Goal: Task Accomplishment & Management: Use online tool/utility

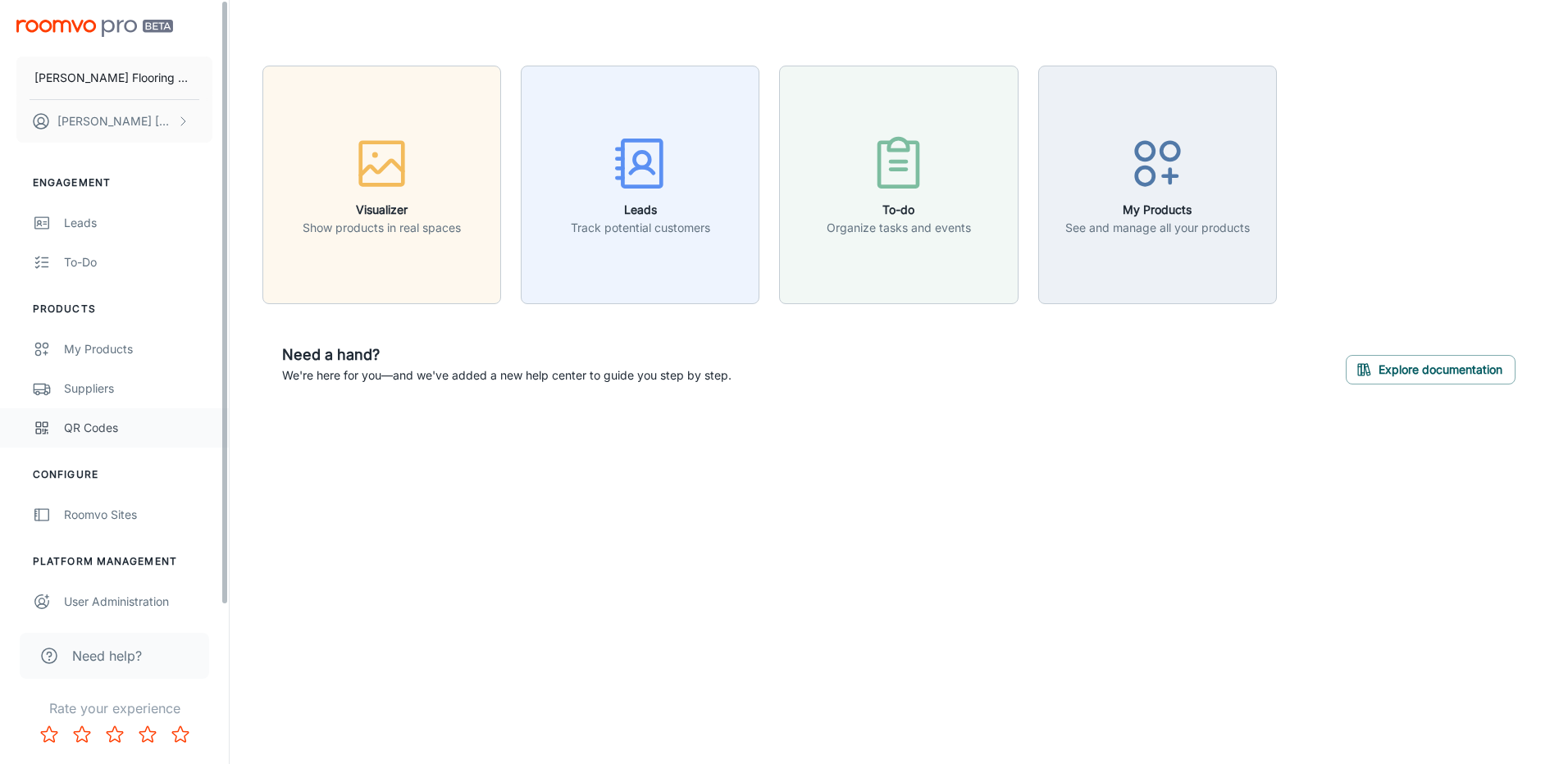
click at [97, 426] on div "QR Codes" at bounding box center [138, 427] width 149 height 18
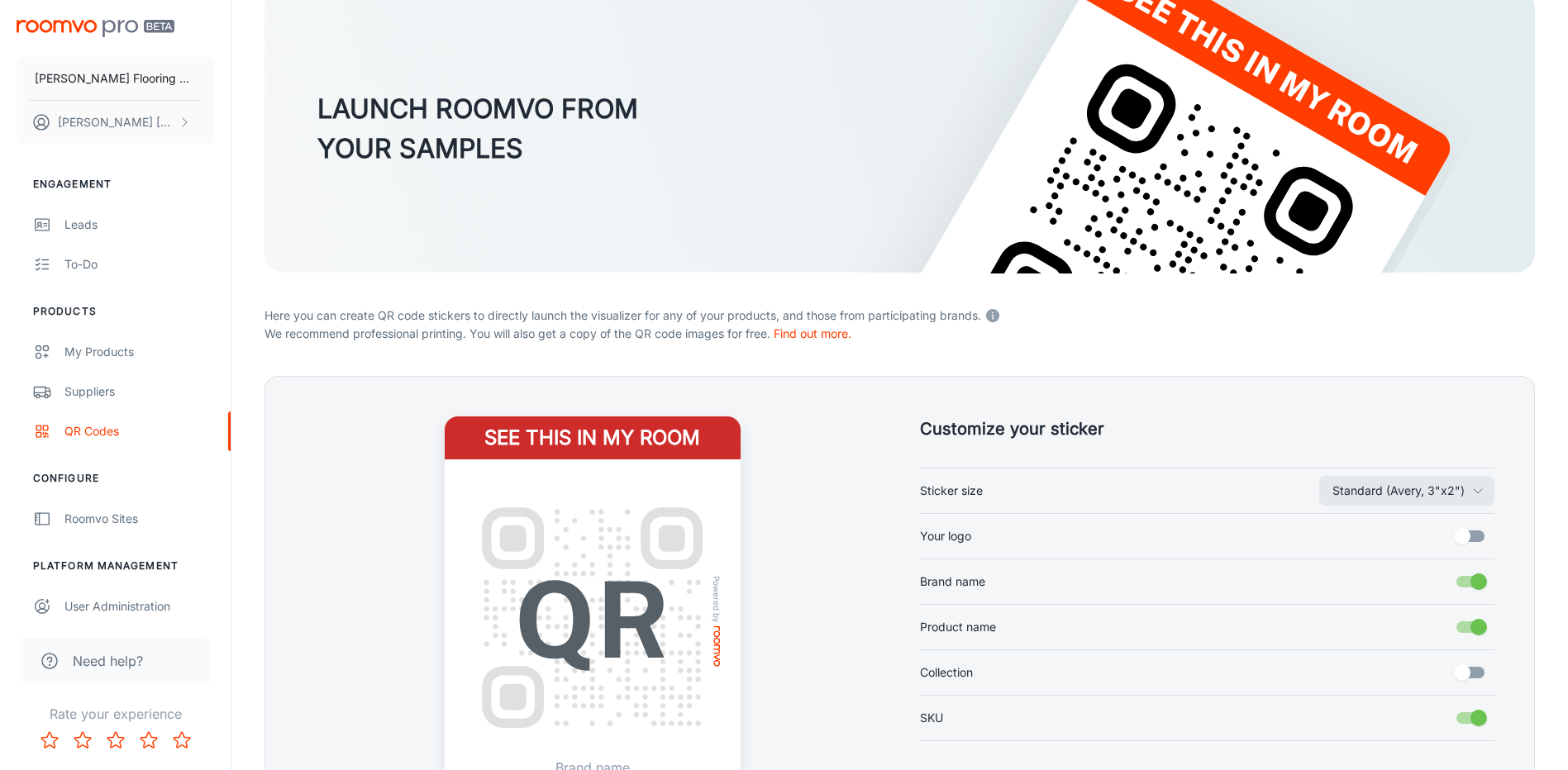
scroll to position [318, 0]
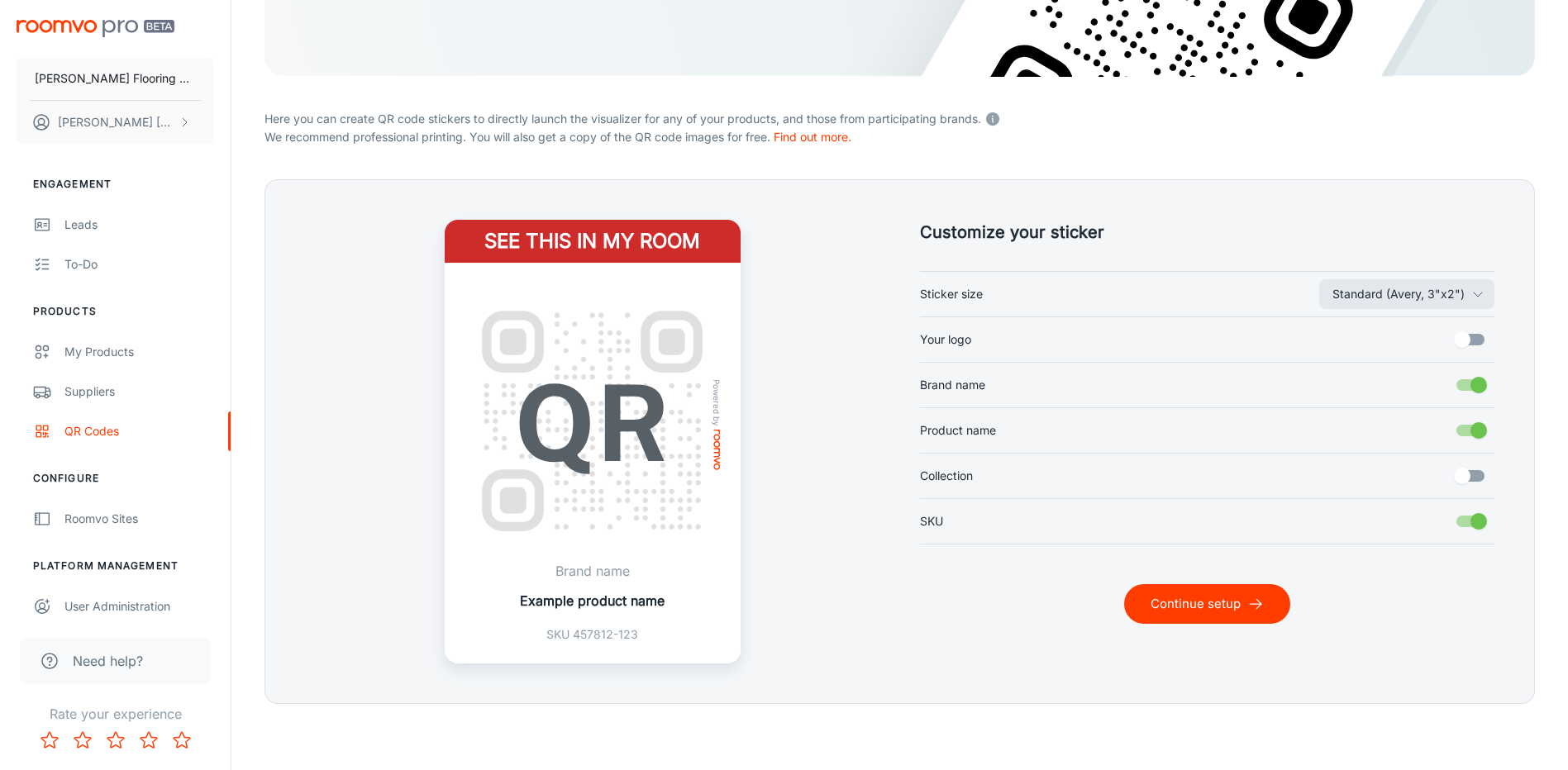
click at [1463, 342] on input "Your logo" at bounding box center [1461, 339] width 94 height 31
checkbox input "true"
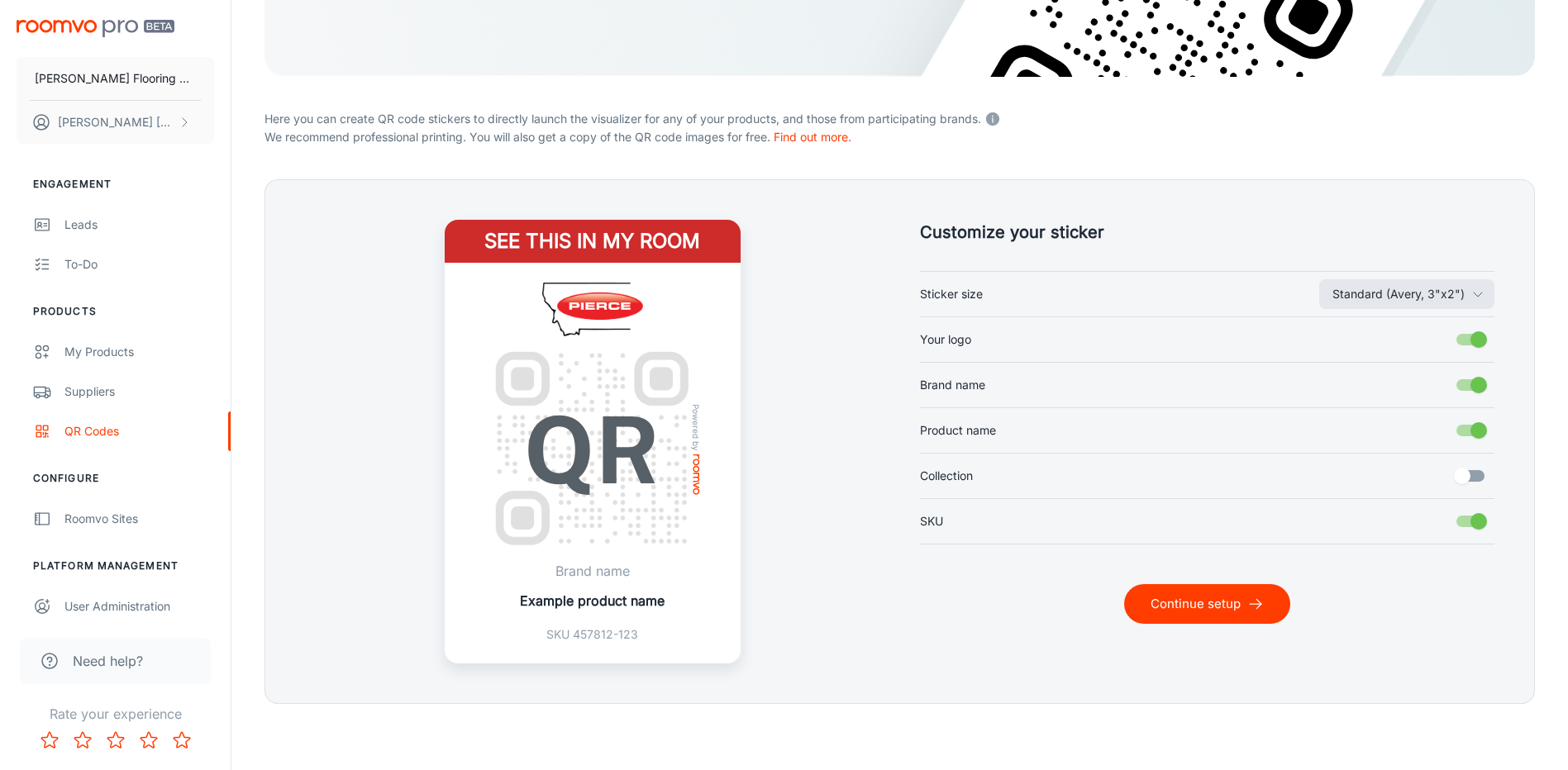
click at [1194, 606] on button "Continue setup" at bounding box center [1207, 604] width 166 height 40
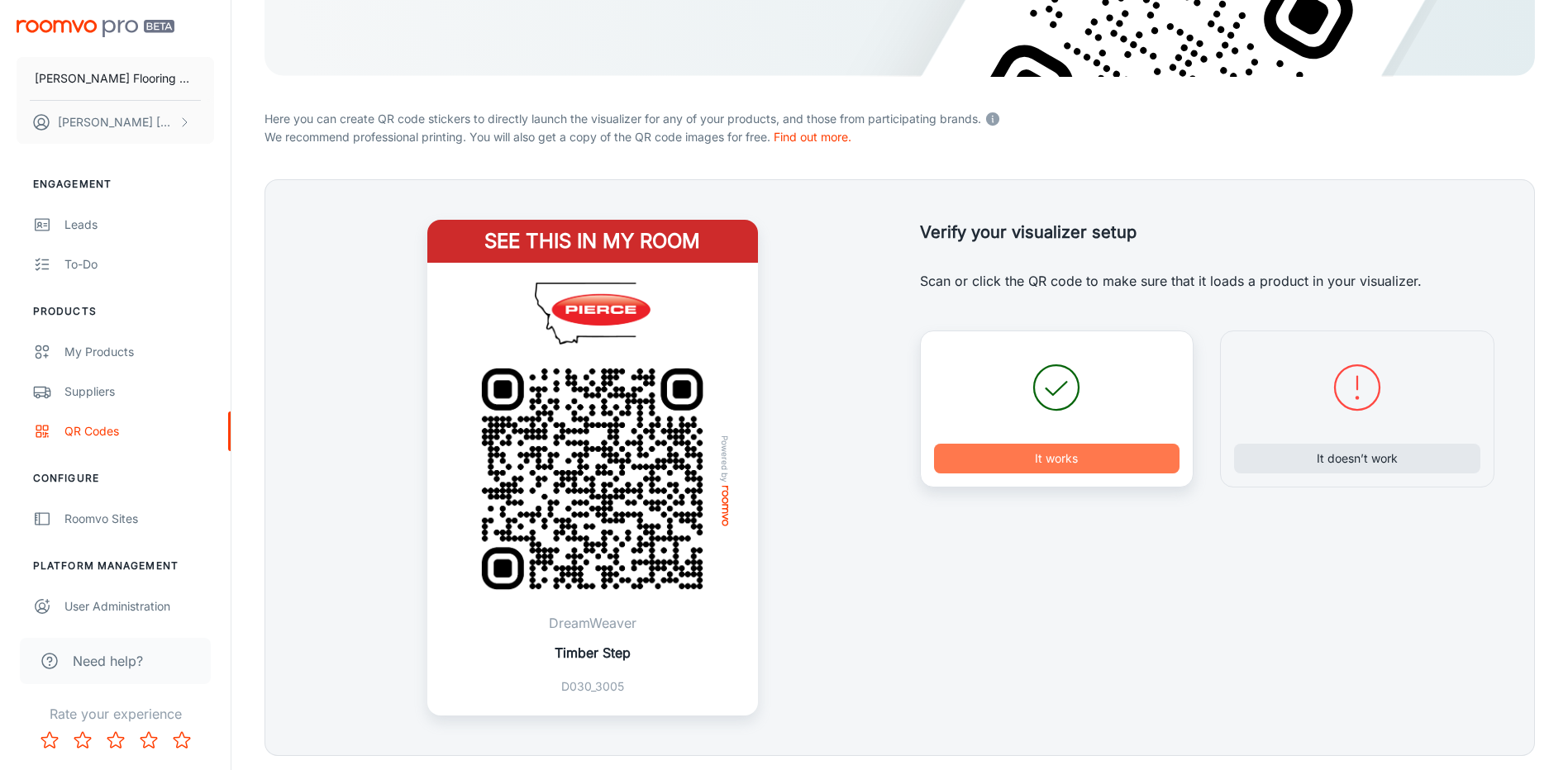
click at [1050, 463] on button "It works" at bounding box center [1057, 458] width 247 height 29
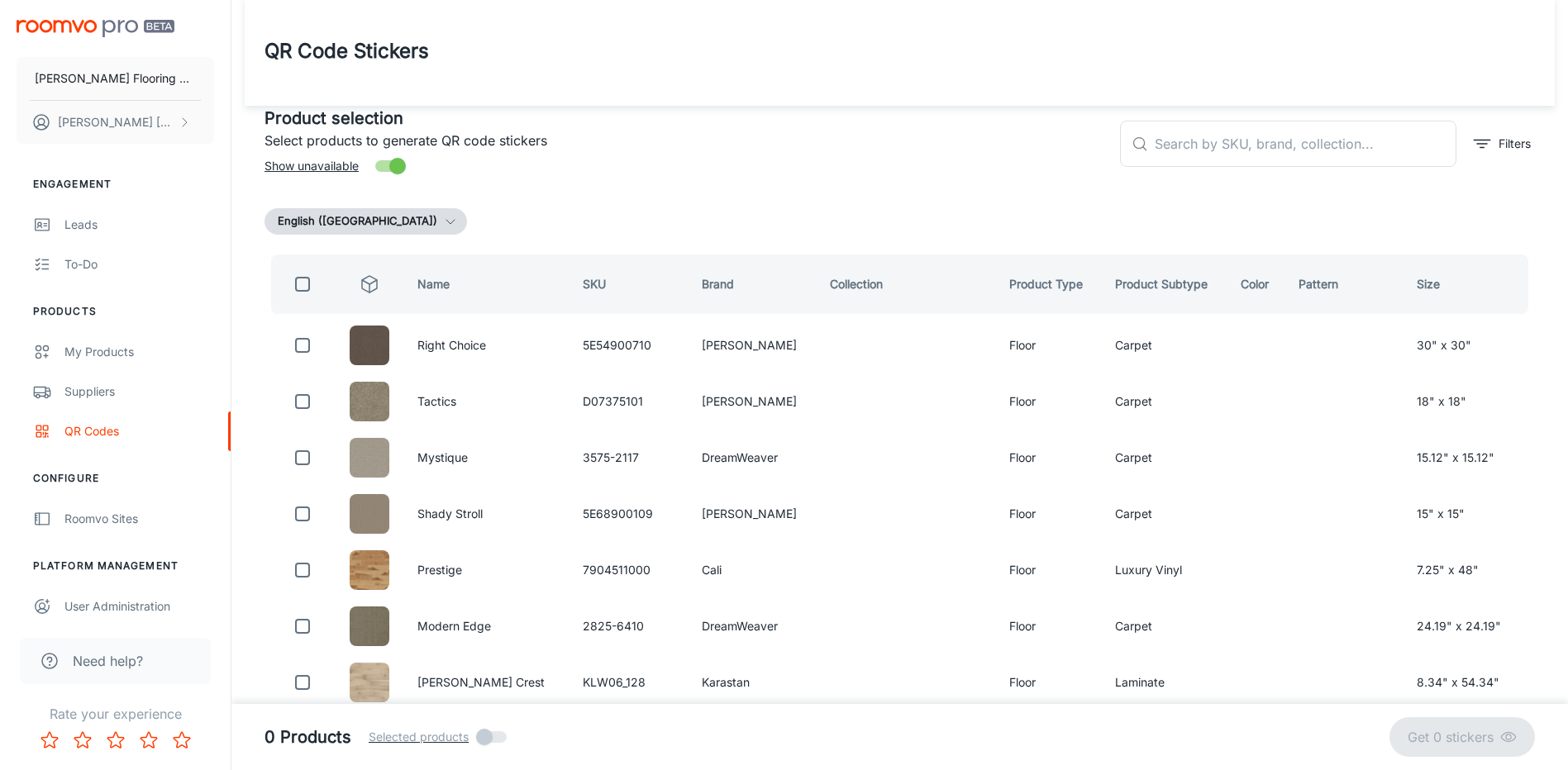
scroll to position [0, 0]
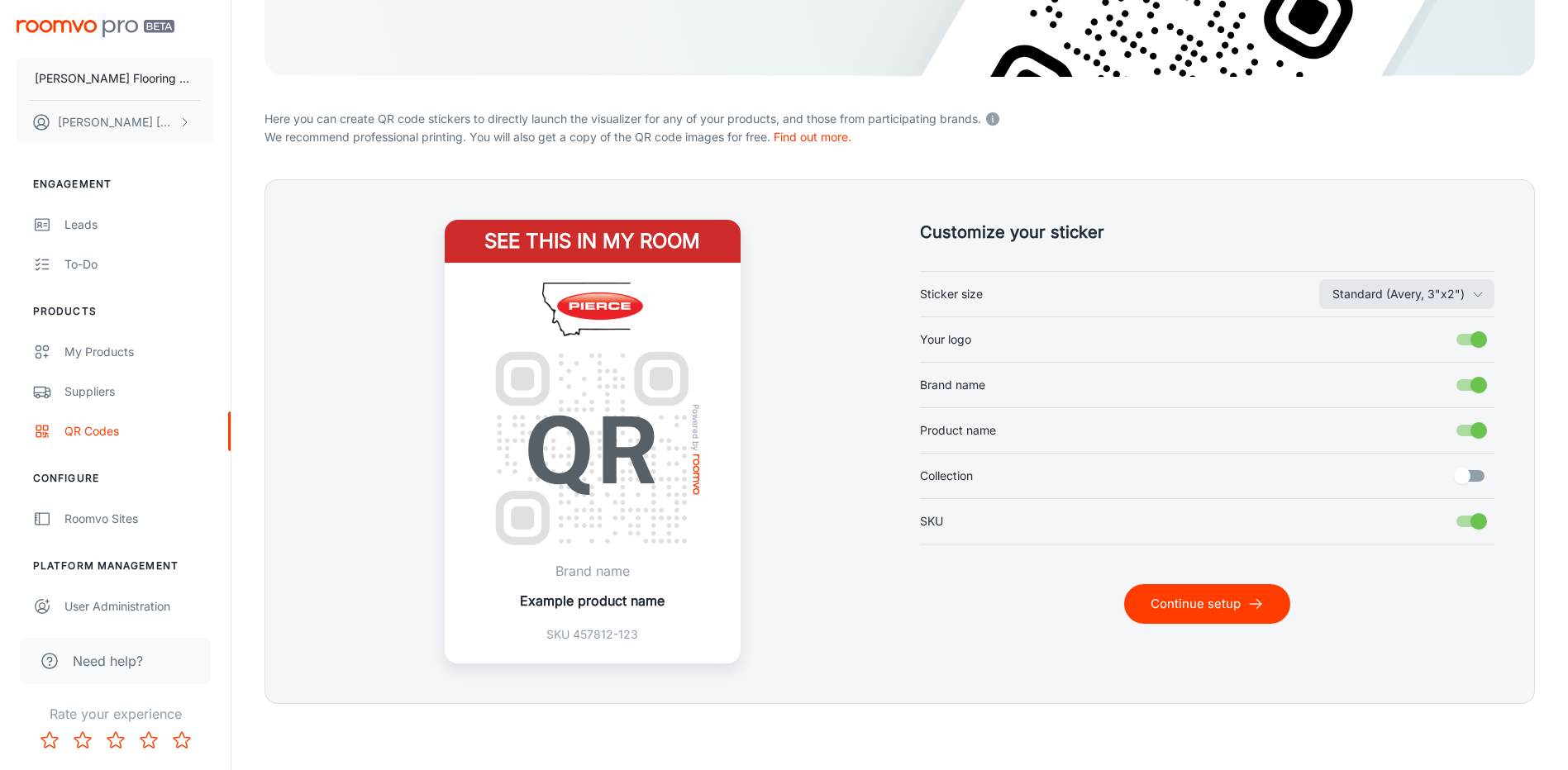
click at [1208, 614] on button "Continue setup" at bounding box center [1207, 604] width 166 height 40
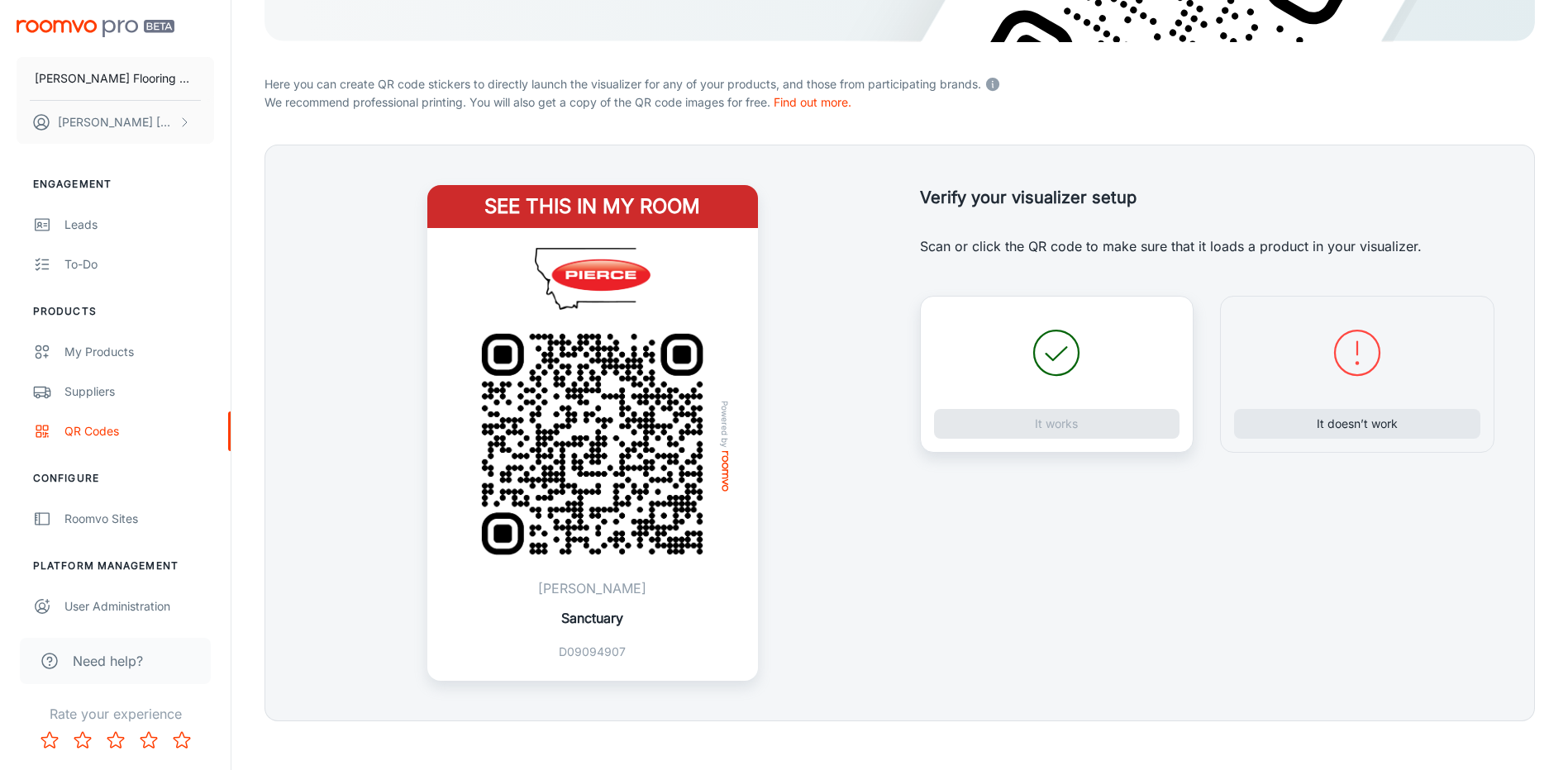
scroll to position [370, 0]
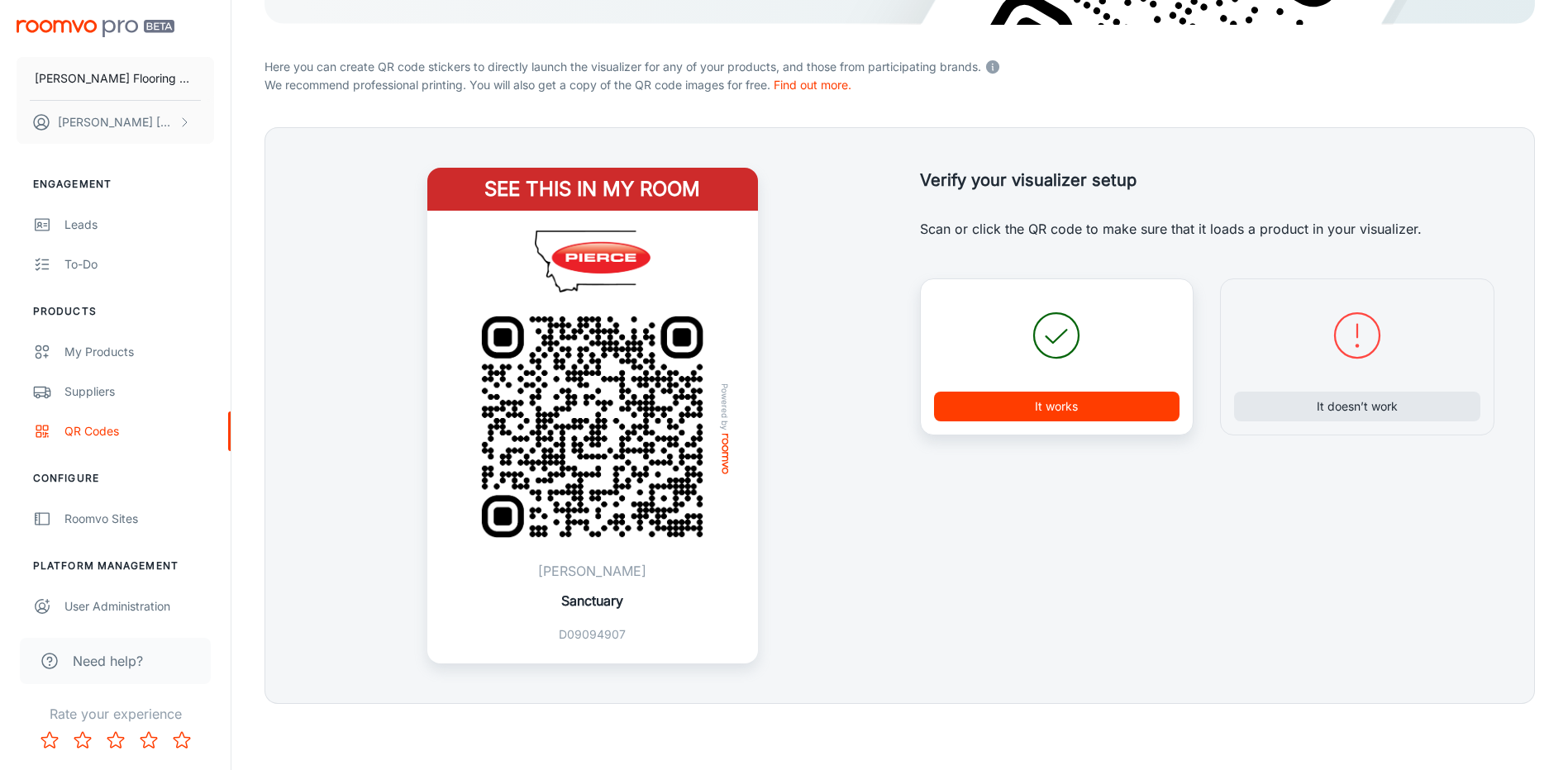
click at [1061, 407] on button "It works" at bounding box center [1057, 406] width 247 height 29
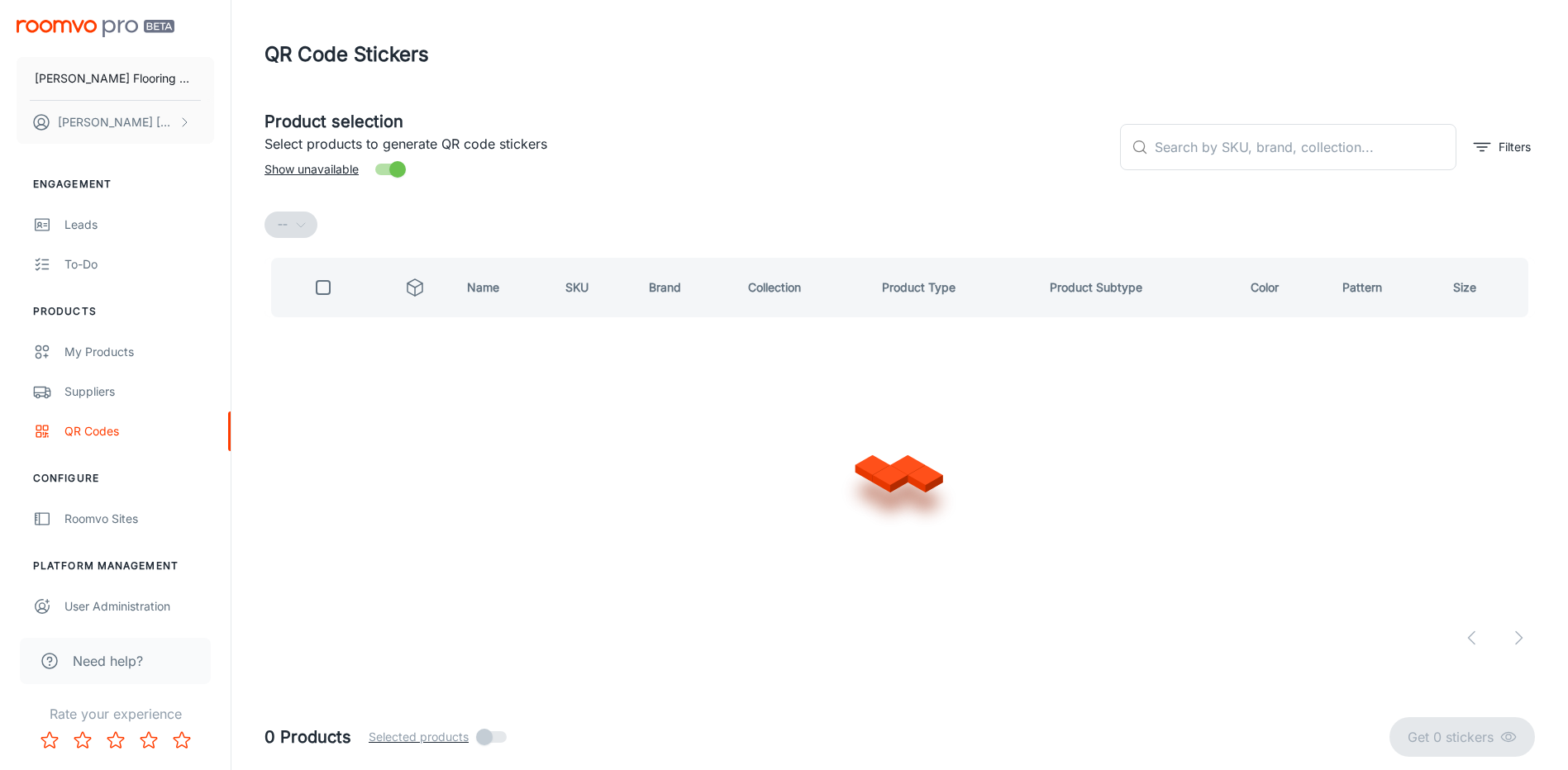
scroll to position [0, 0]
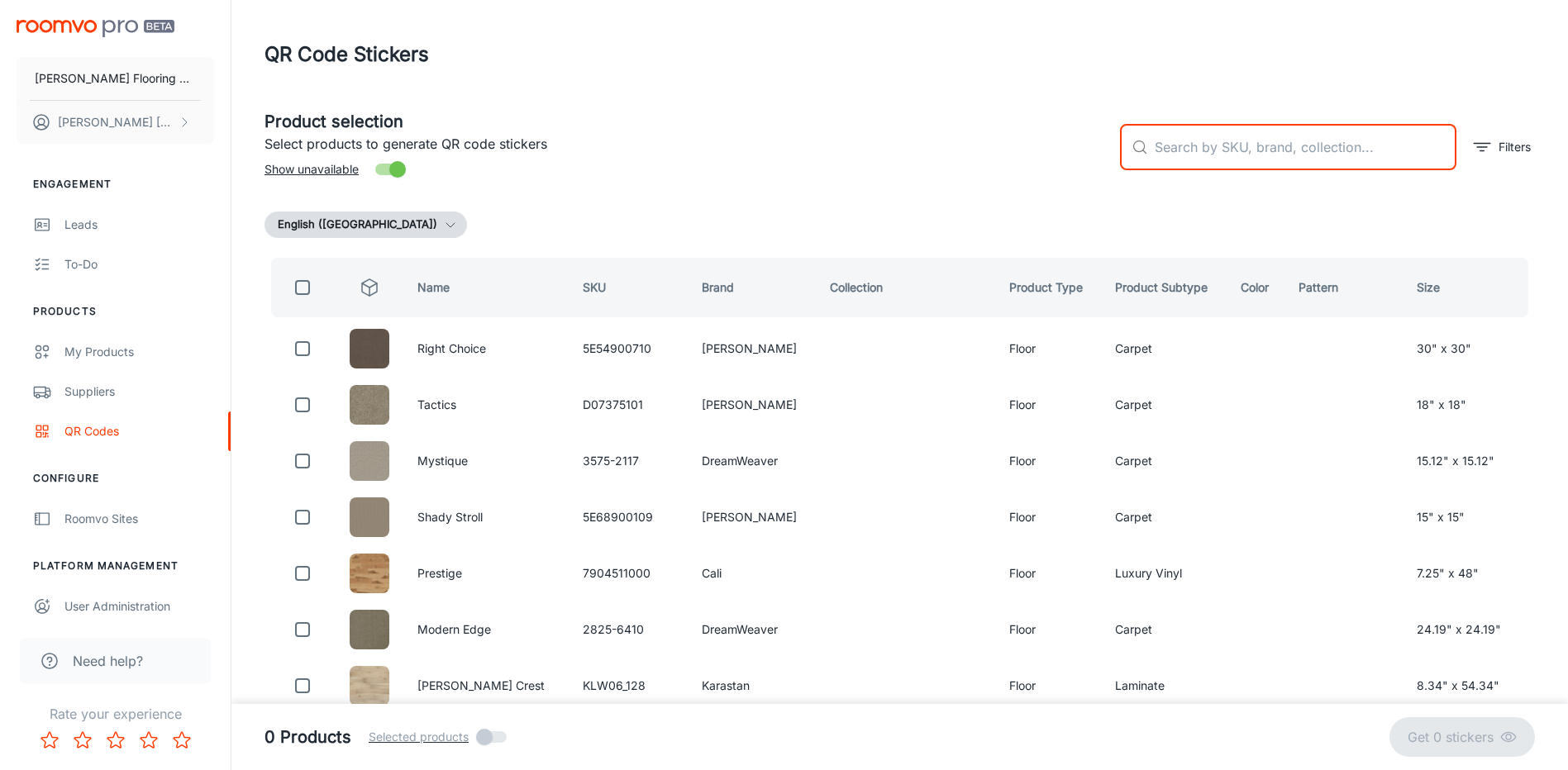
click at [1312, 157] on input "text" at bounding box center [1305, 147] width 302 height 46
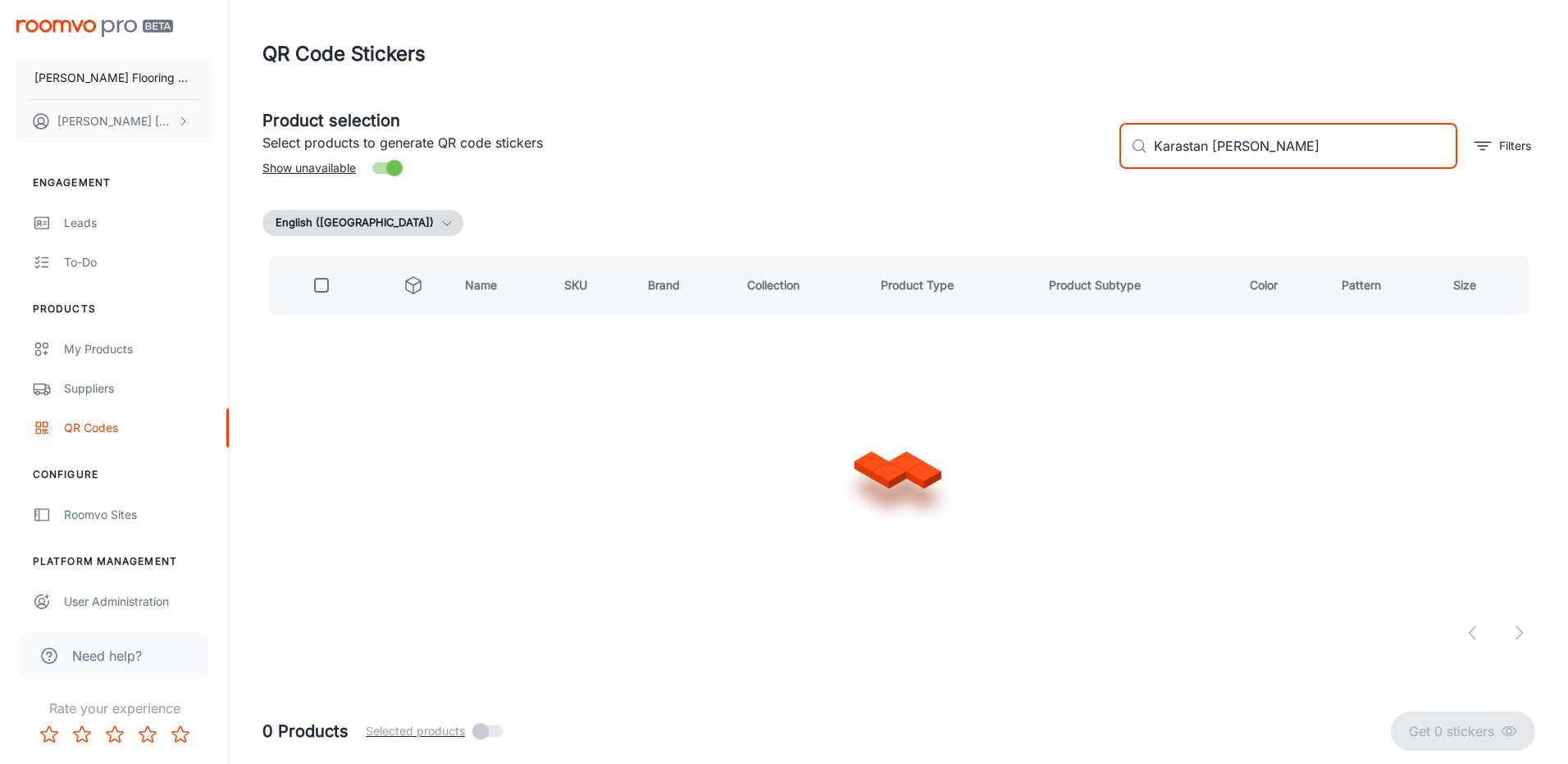
type input "Karastan [PERSON_NAME]"
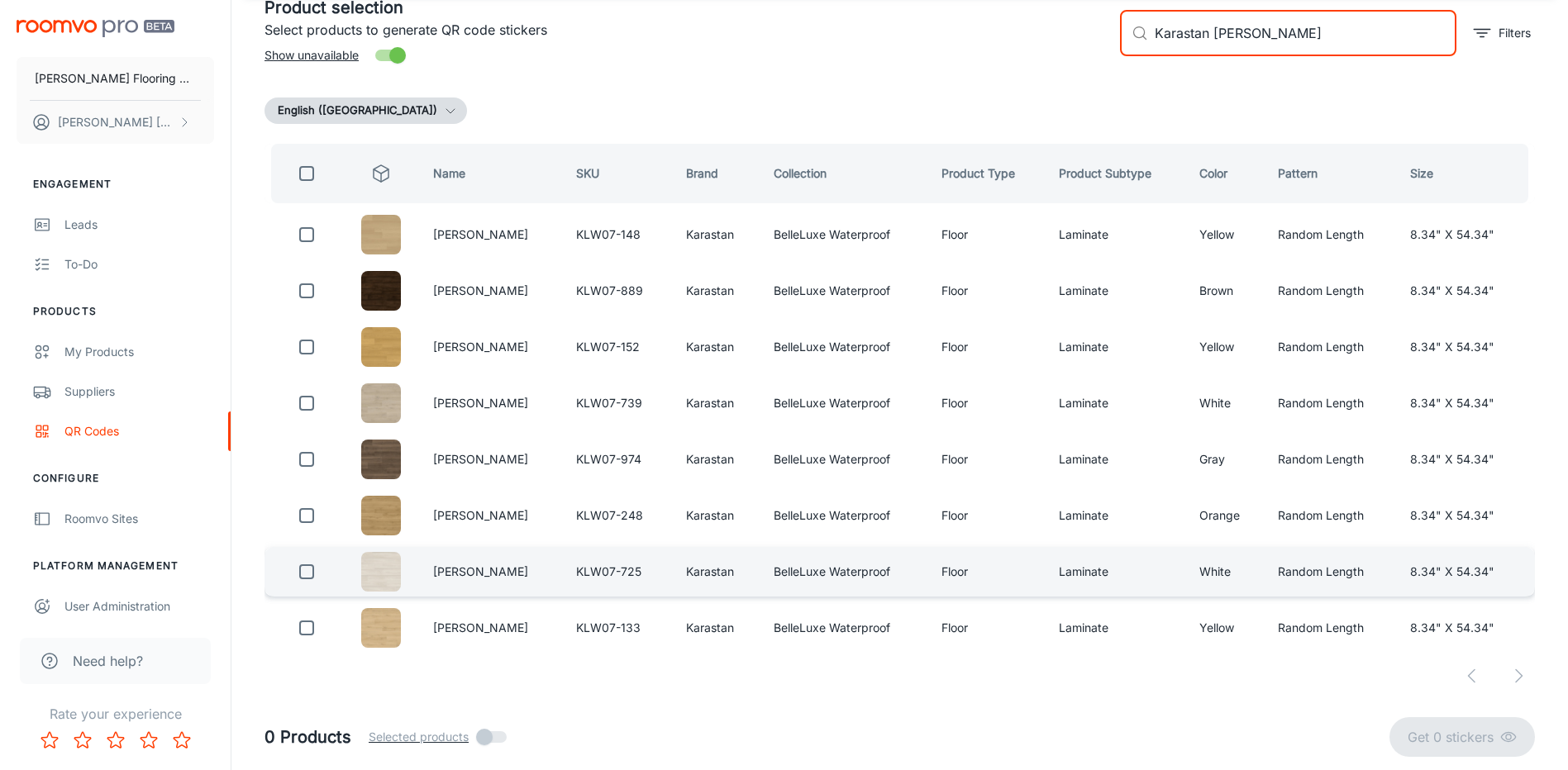
scroll to position [116, 0]
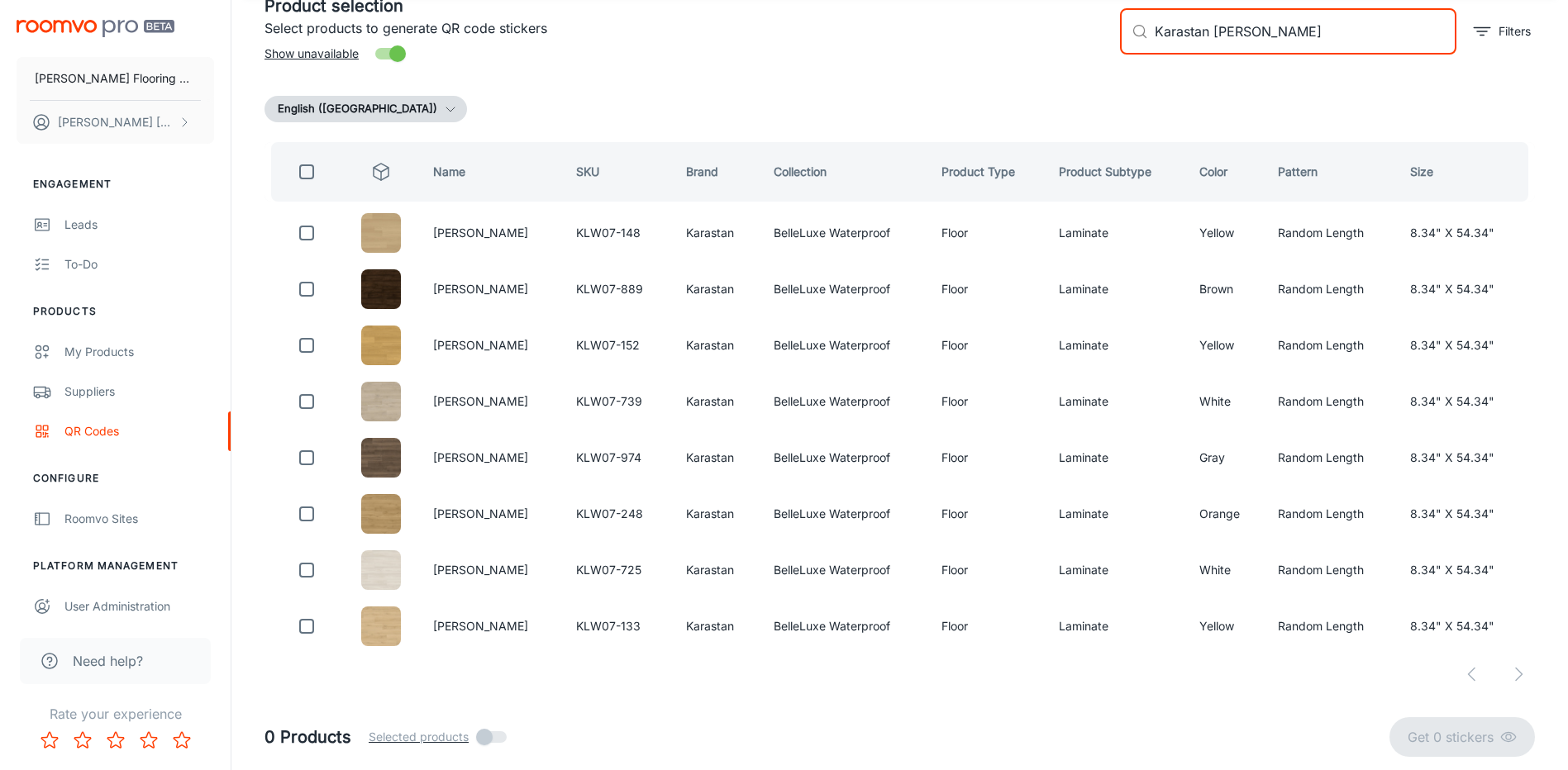
drag, startPoint x: 306, startPoint y: 172, endPoint x: 323, endPoint y: 176, distance: 17.5
click at [306, 172] on input "checkbox" at bounding box center [306, 172] width 33 height 33
checkbox input "true"
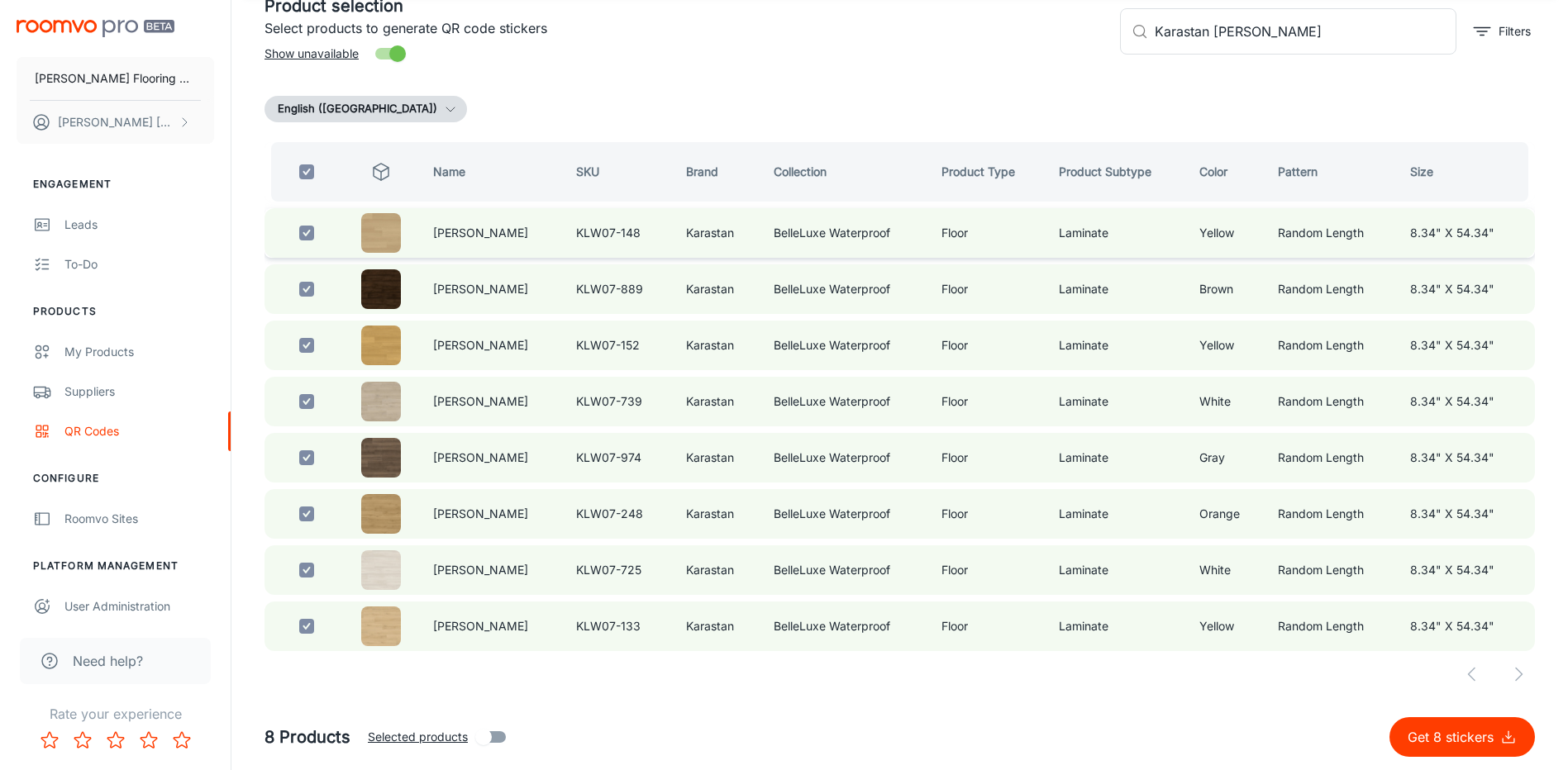
checkbox input "true"
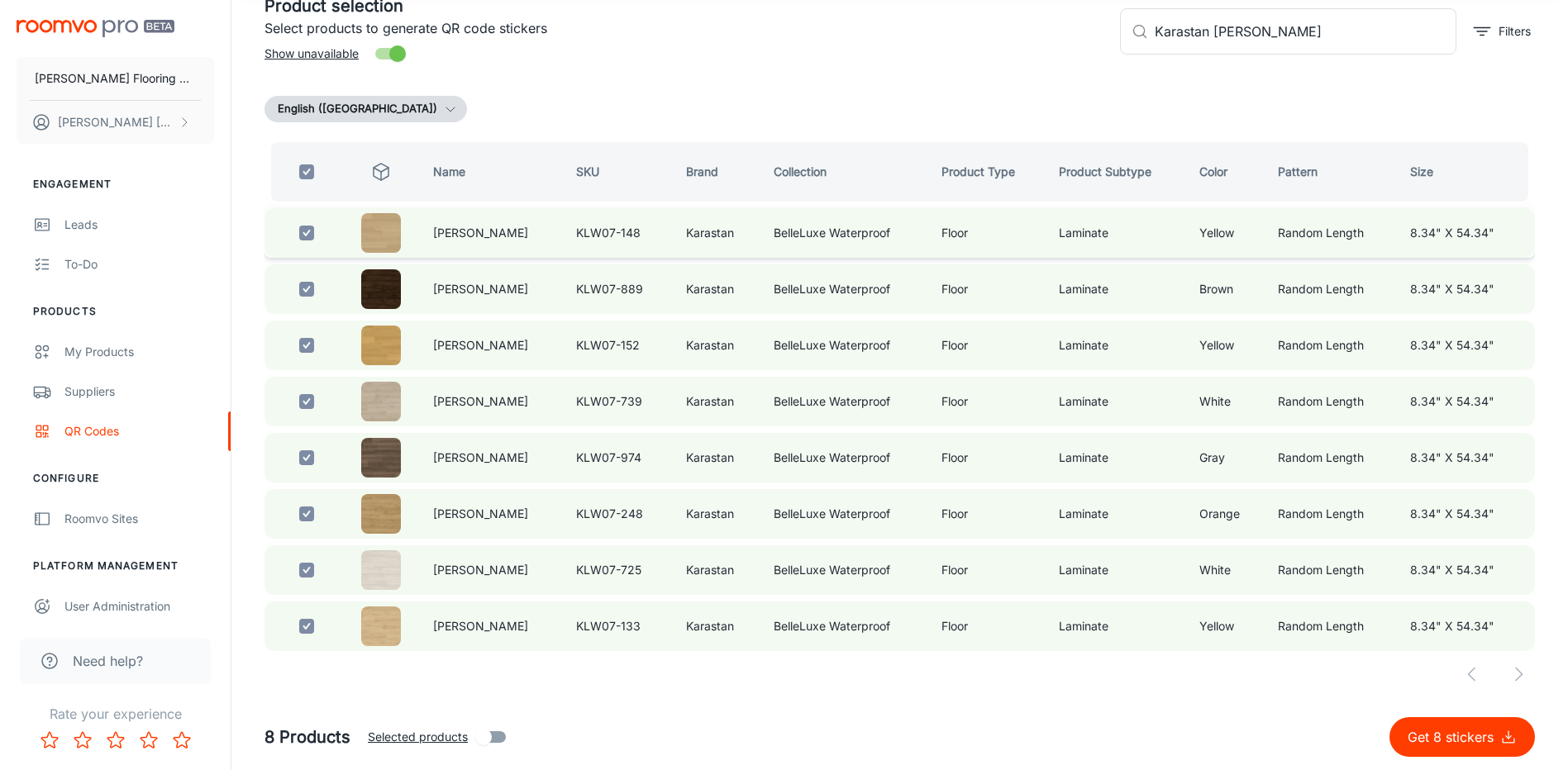
checkbox input "true"
click at [1273, 35] on input "Karastan [PERSON_NAME]" at bounding box center [1305, 31] width 302 height 46
type input "Karastan"
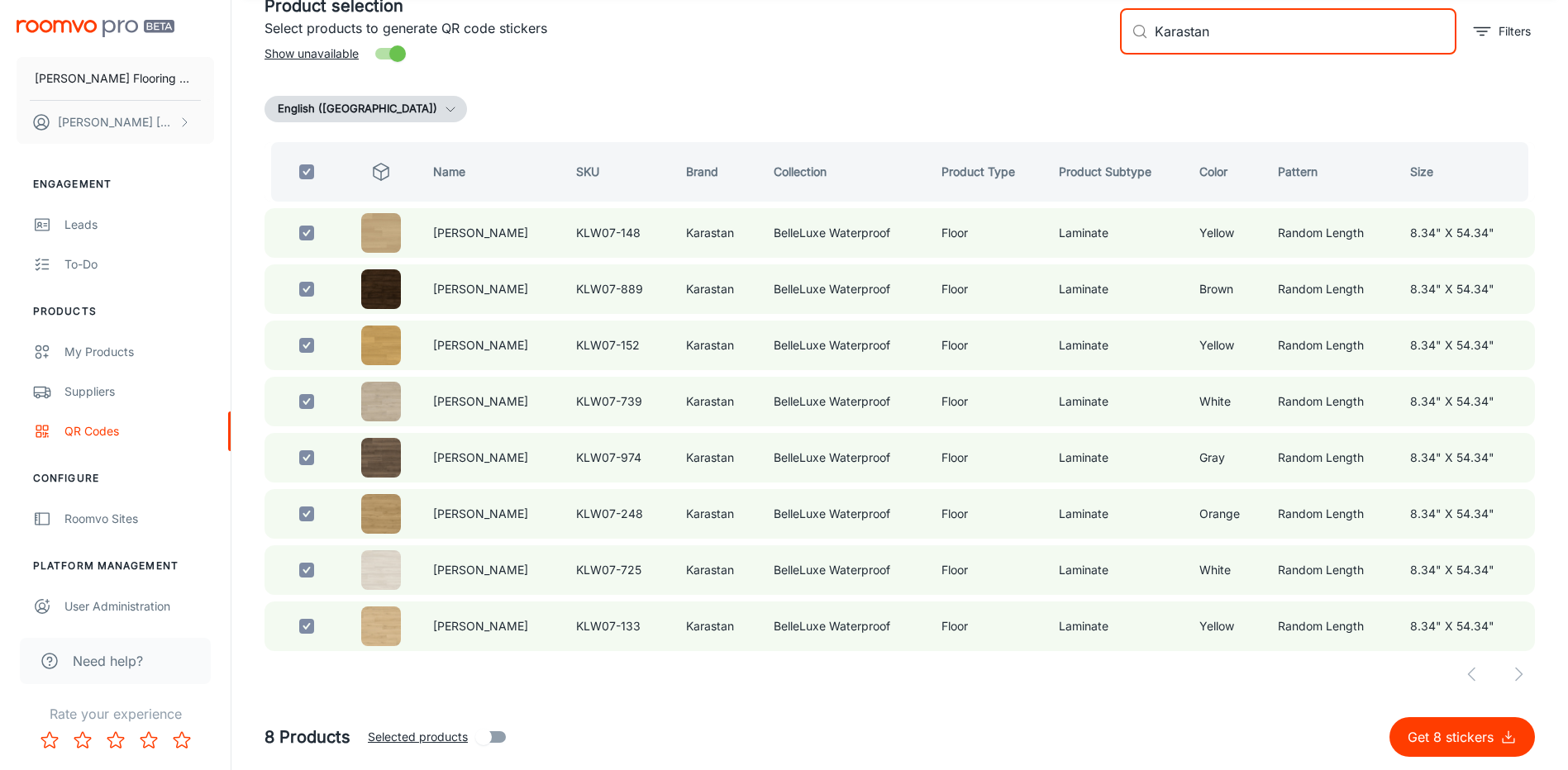
scroll to position [0, 0]
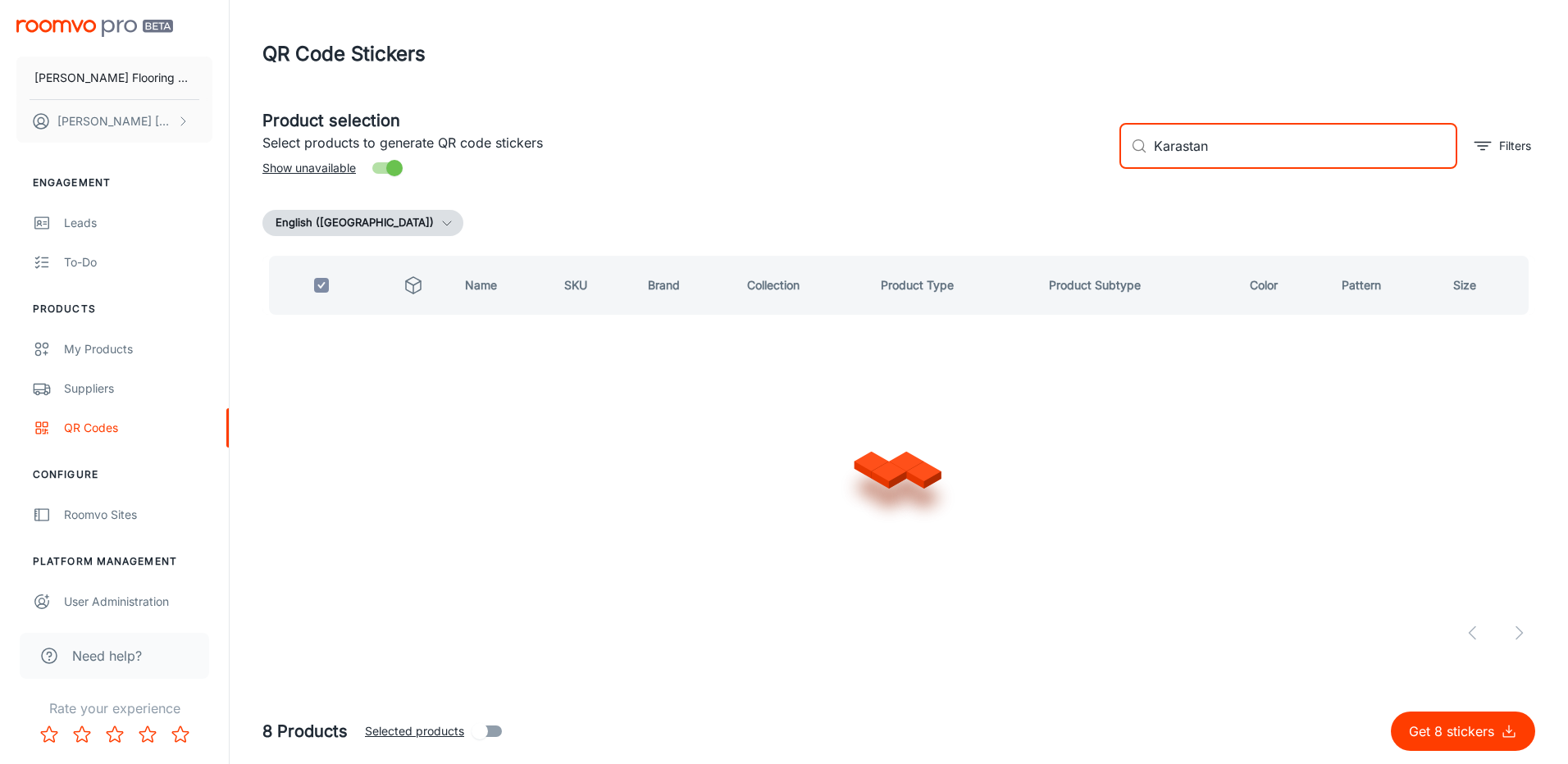
checkbox input "false"
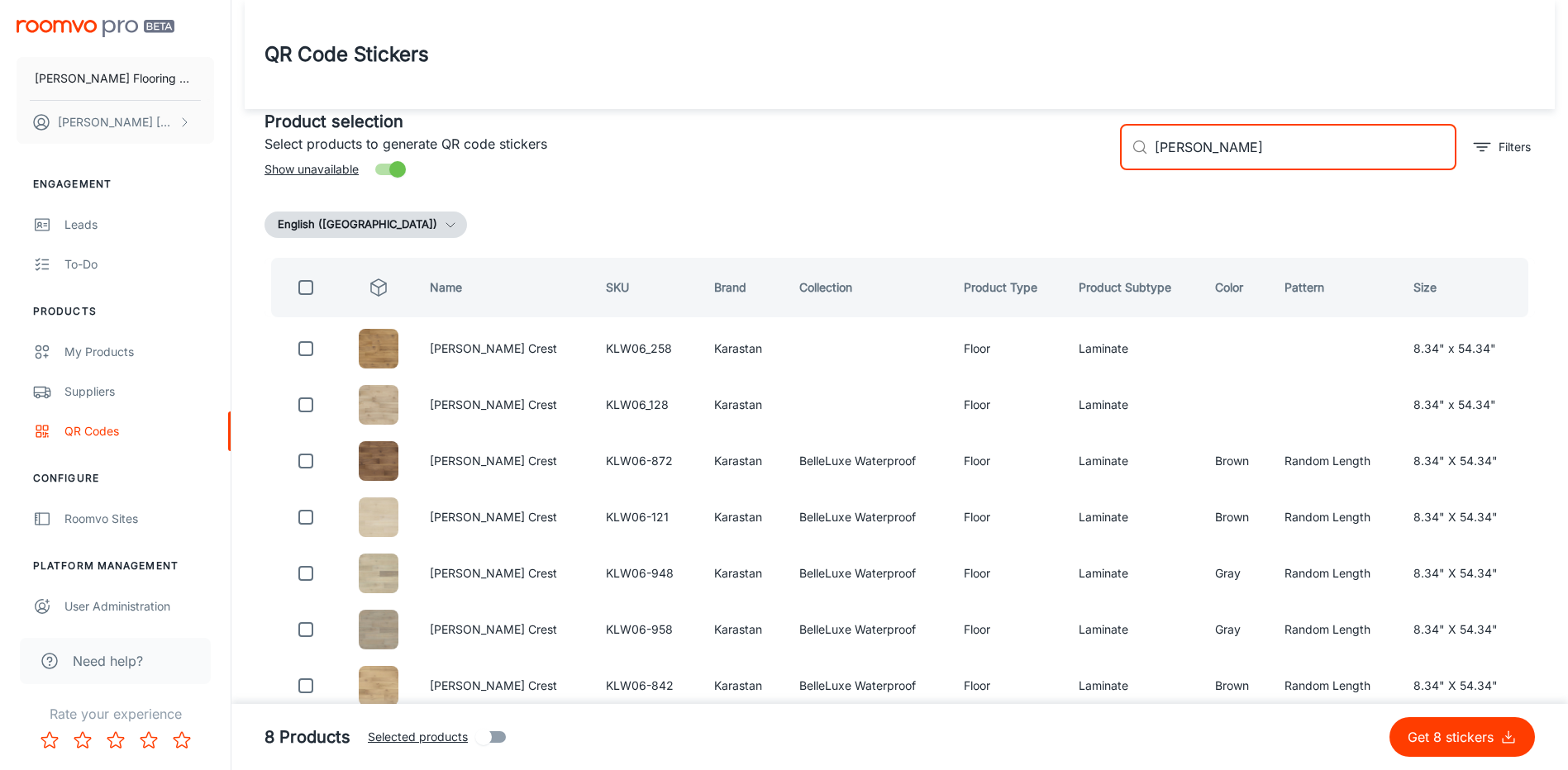
scroll to position [60, 0]
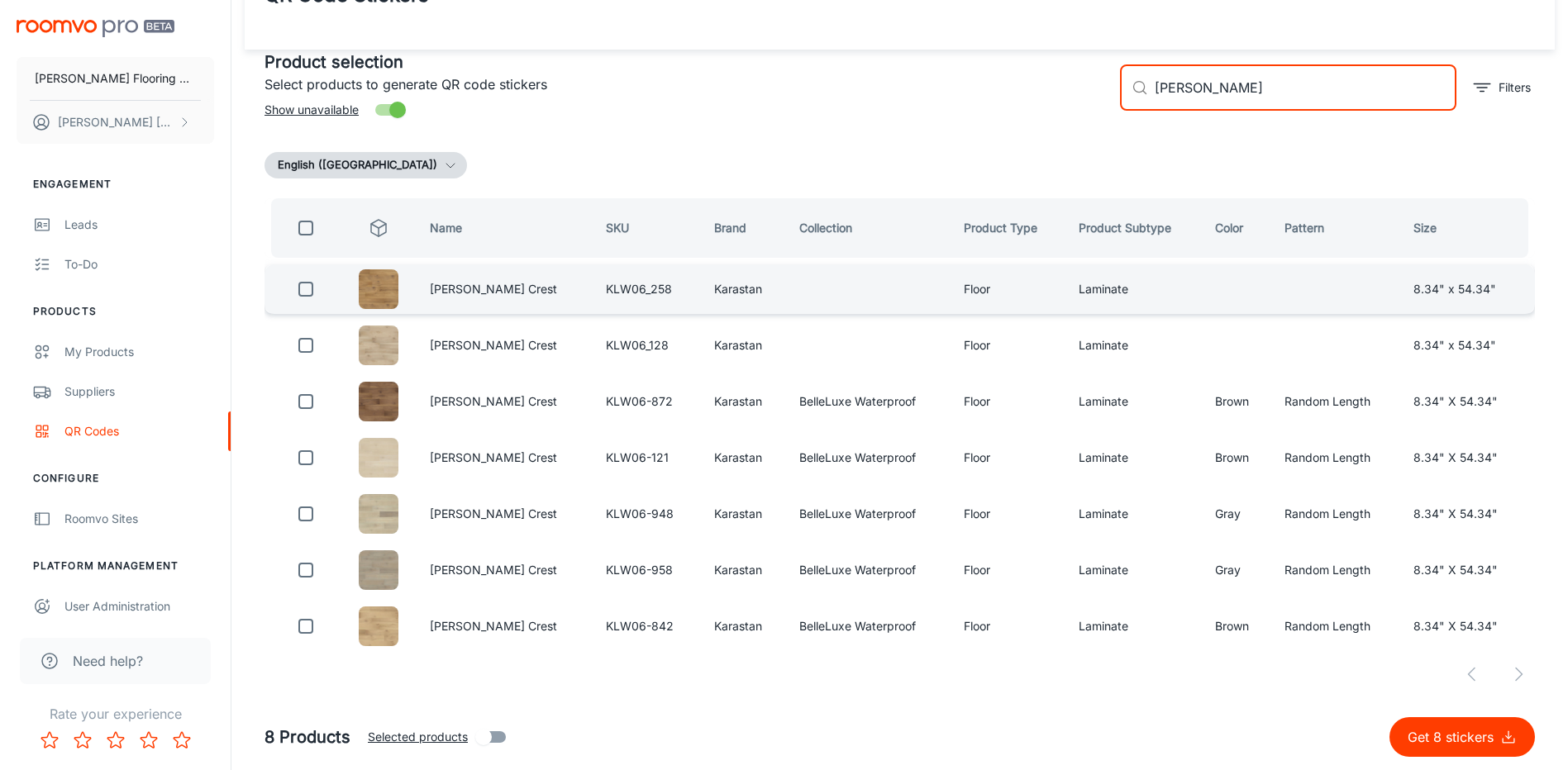
type input "[PERSON_NAME]"
click at [304, 285] on input "checkbox" at bounding box center [305, 288] width 33 height 33
checkbox input "true"
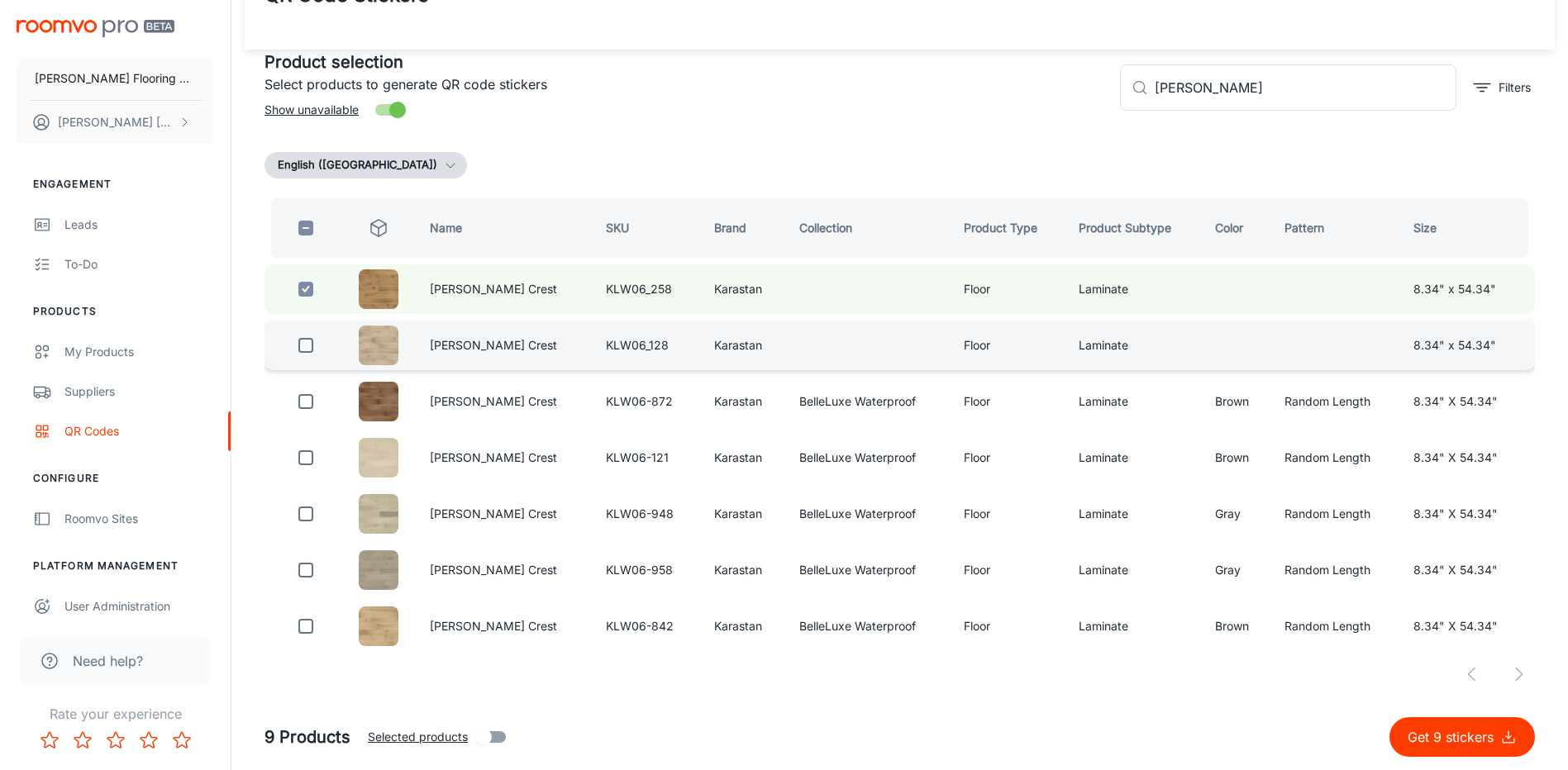
click at [309, 342] on input "checkbox" at bounding box center [305, 345] width 33 height 33
checkbox input "true"
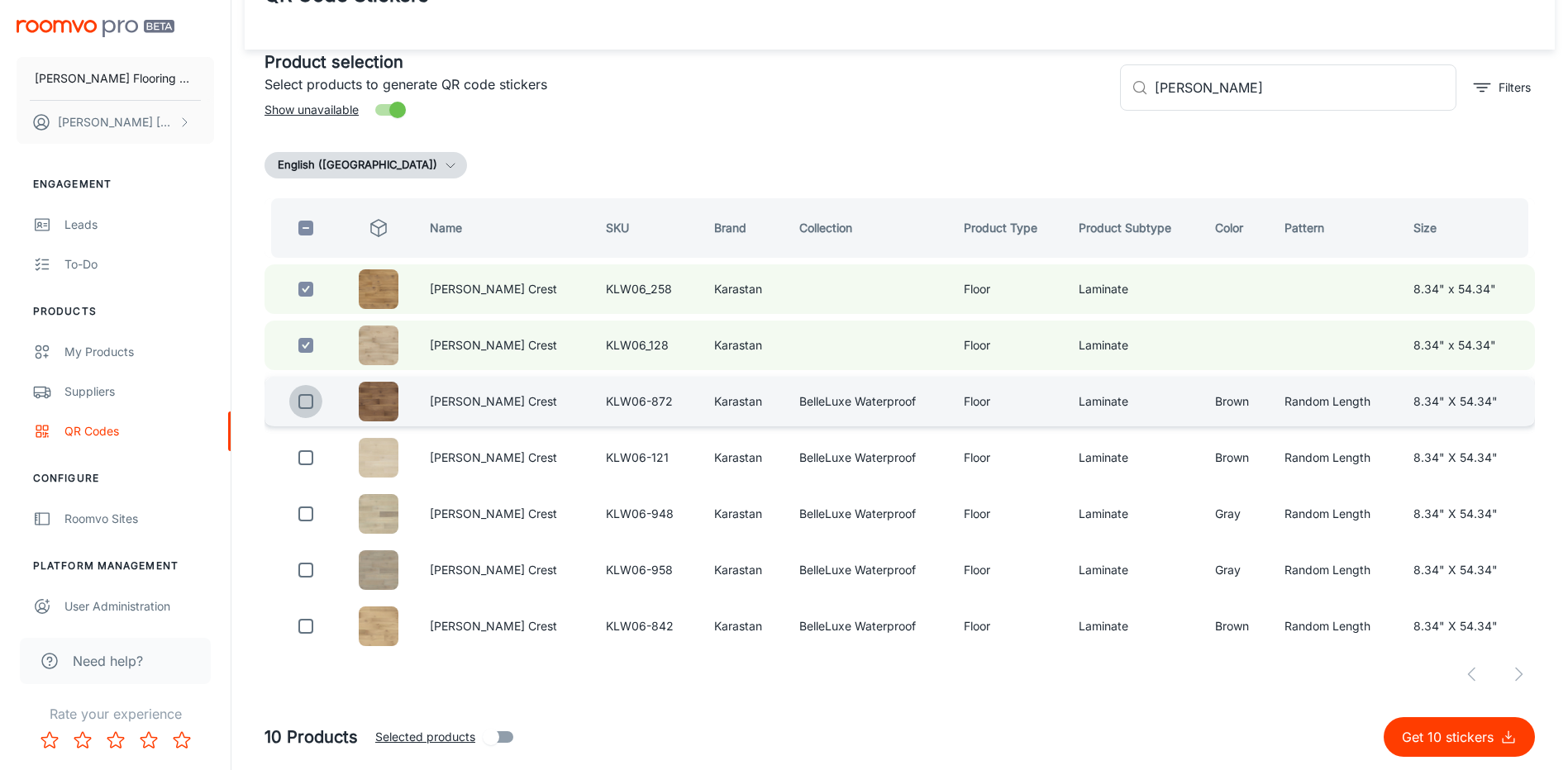
click at [311, 404] on input "checkbox" at bounding box center [305, 401] width 33 height 33
checkbox input "true"
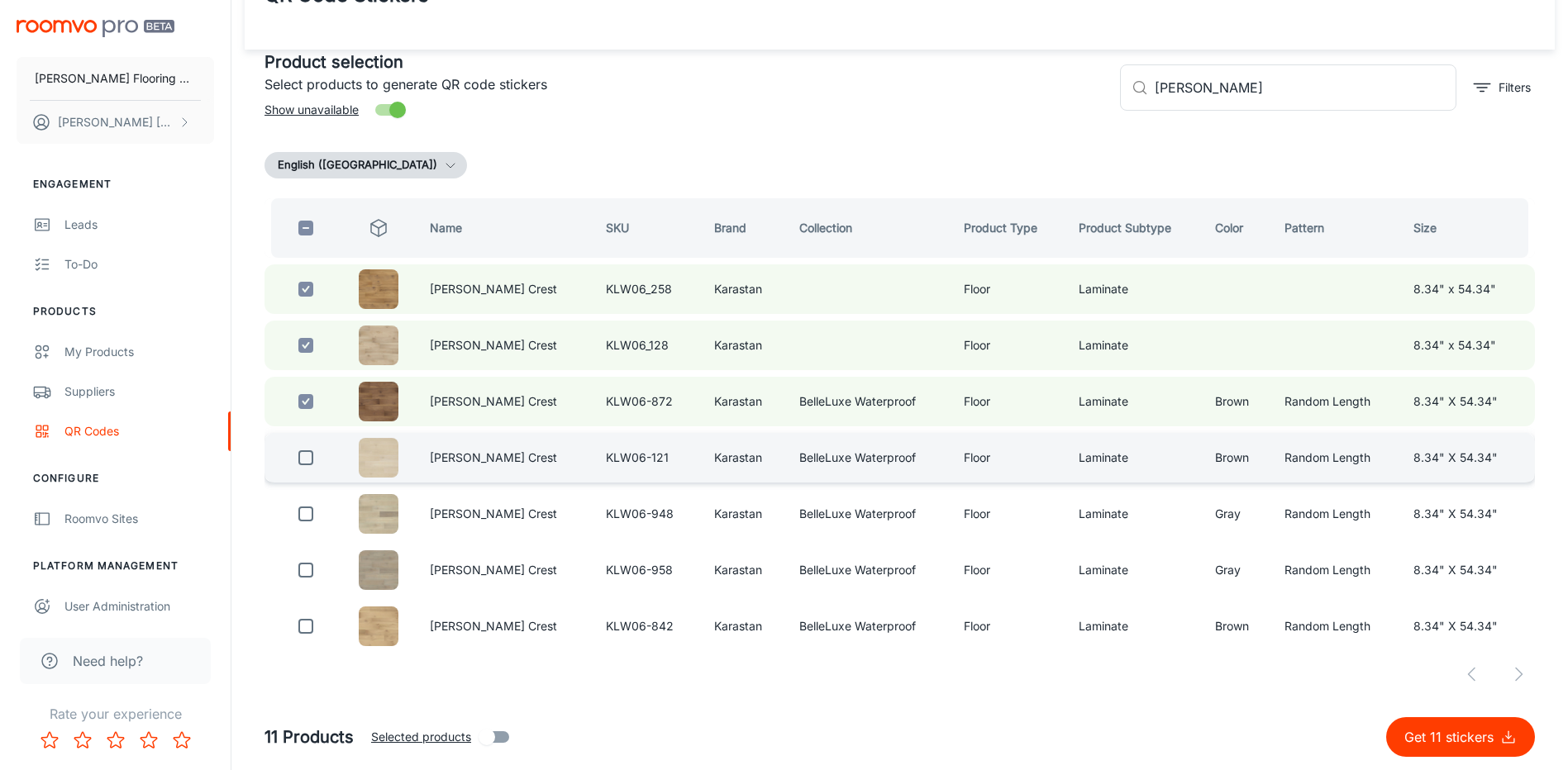
drag, startPoint x: 311, startPoint y: 453, endPoint x: 307, endPoint y: 462, distance: 9.8
click at [311, 453] on input "checkbox" at bounding box center [305, 457] width 33 height 33
checkbox input "true"
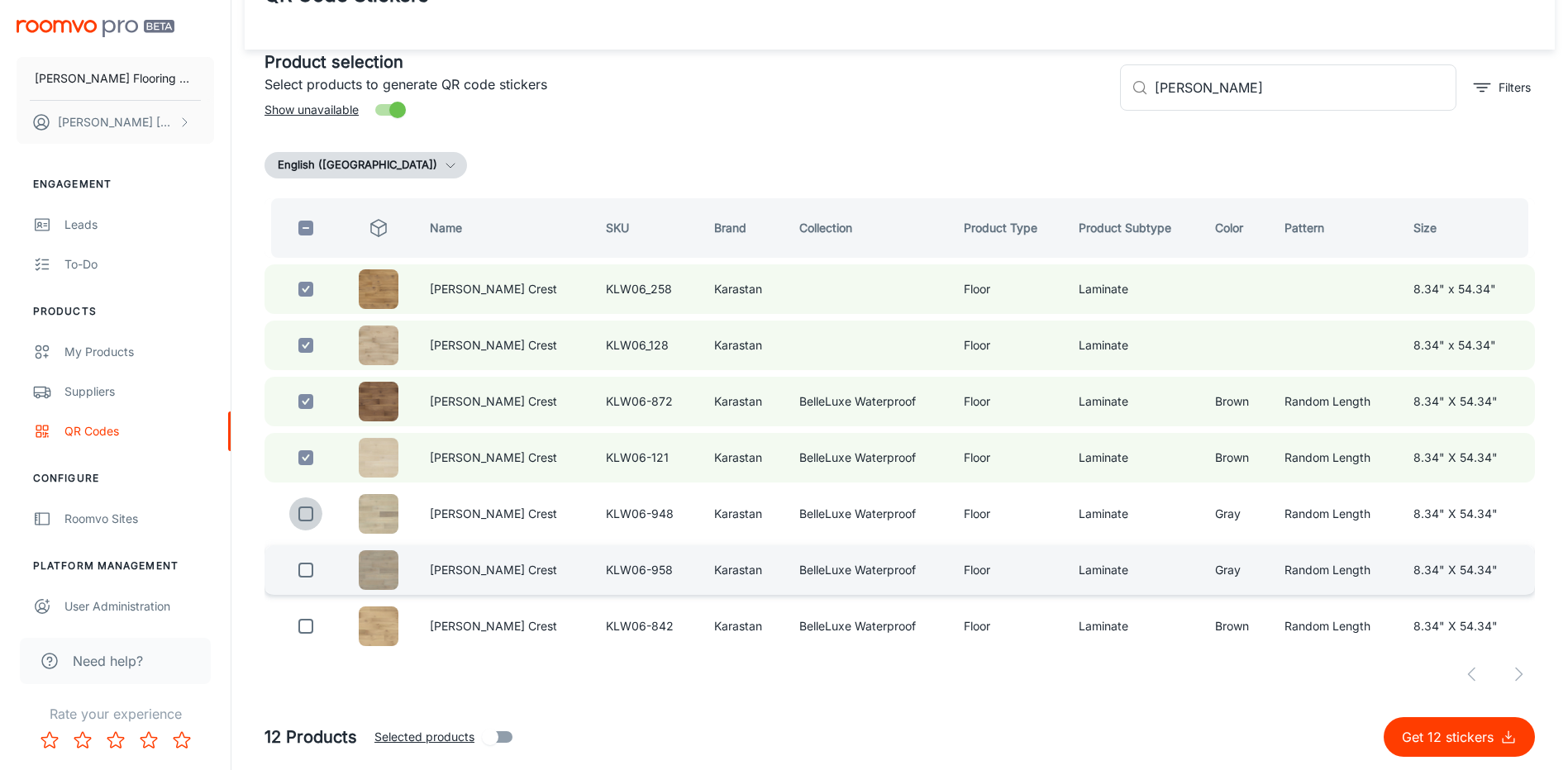
drag, startPoint x: 310, startPoint y: 509, endPoint x: 286, endPoint y: 550, distance: 47.5
click at [306, 510] on input "checkbox" at bounding box center [305, 513] width 33 height 33
checkbox input "true"
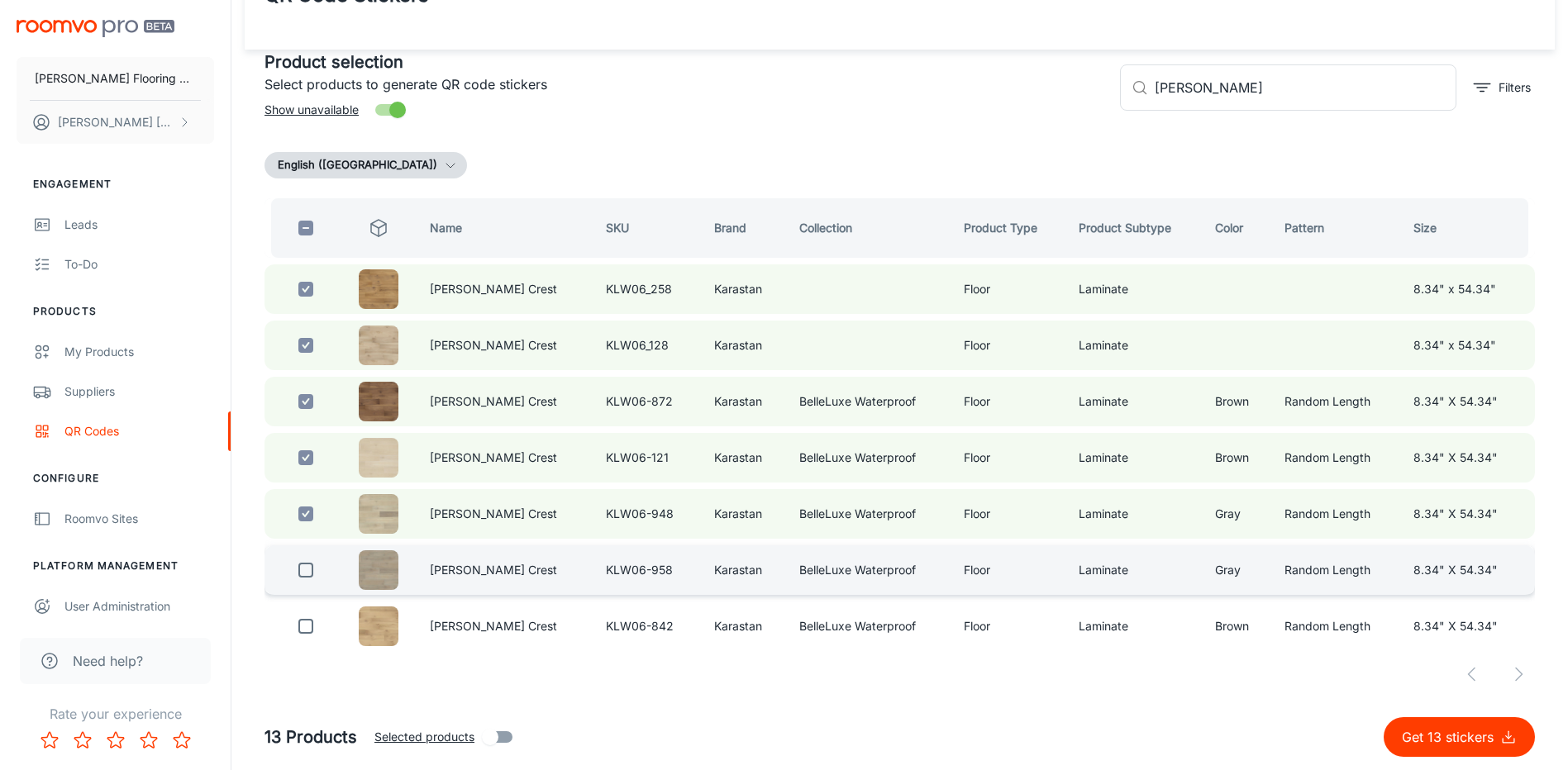
click at [304, 565] on input "checkbox" at bounding box center [305, 570] width 33 height 33
checkbox input "true"
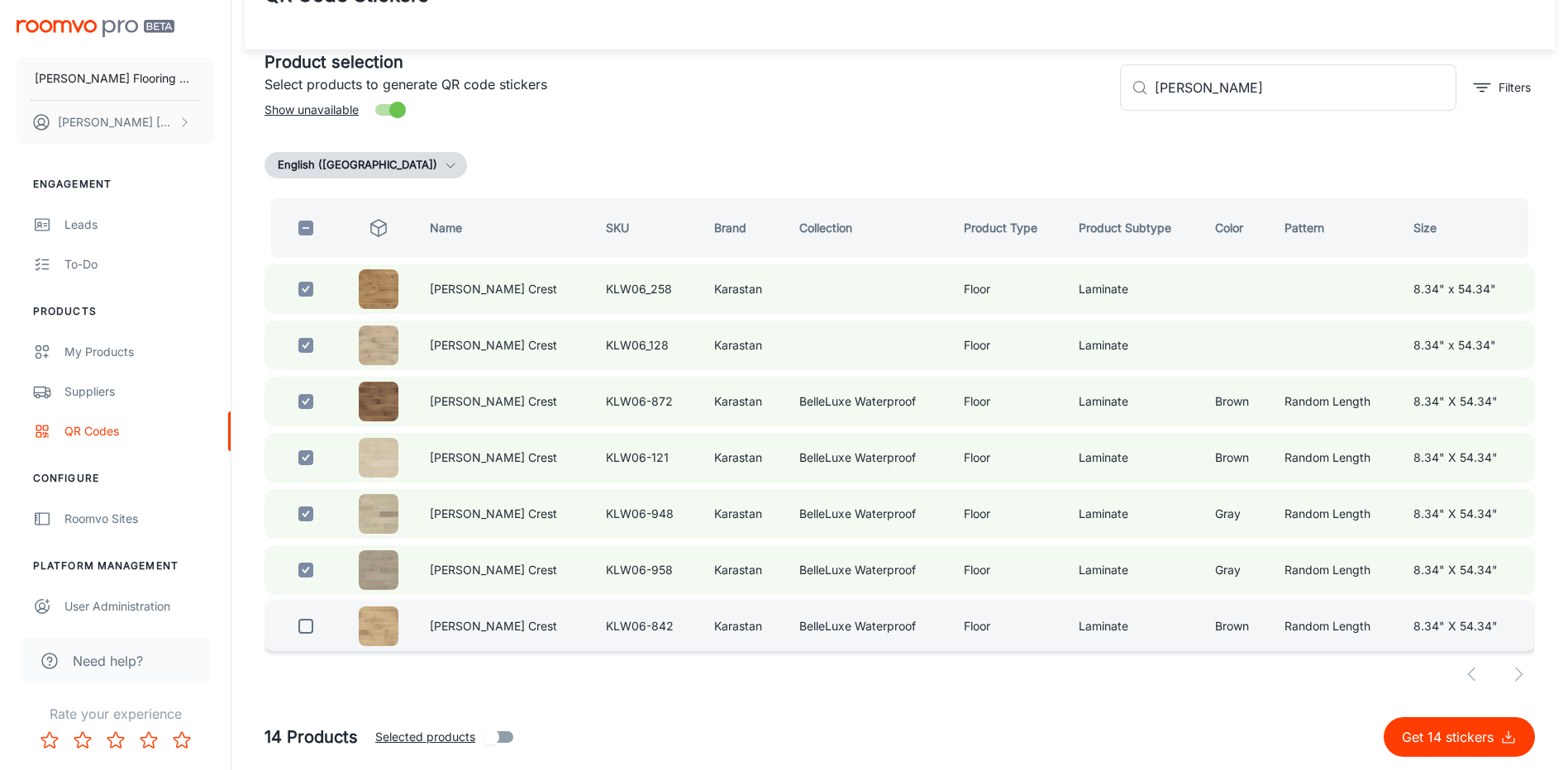
click at [311, 630] on input "checkbox" at bounding box center [305, 626] width 33 height 33
checkbox input "true"
click at [1289, 86] on input "[PERSON_NAME]" at bounding box center [1305, 87] width 302 height 46
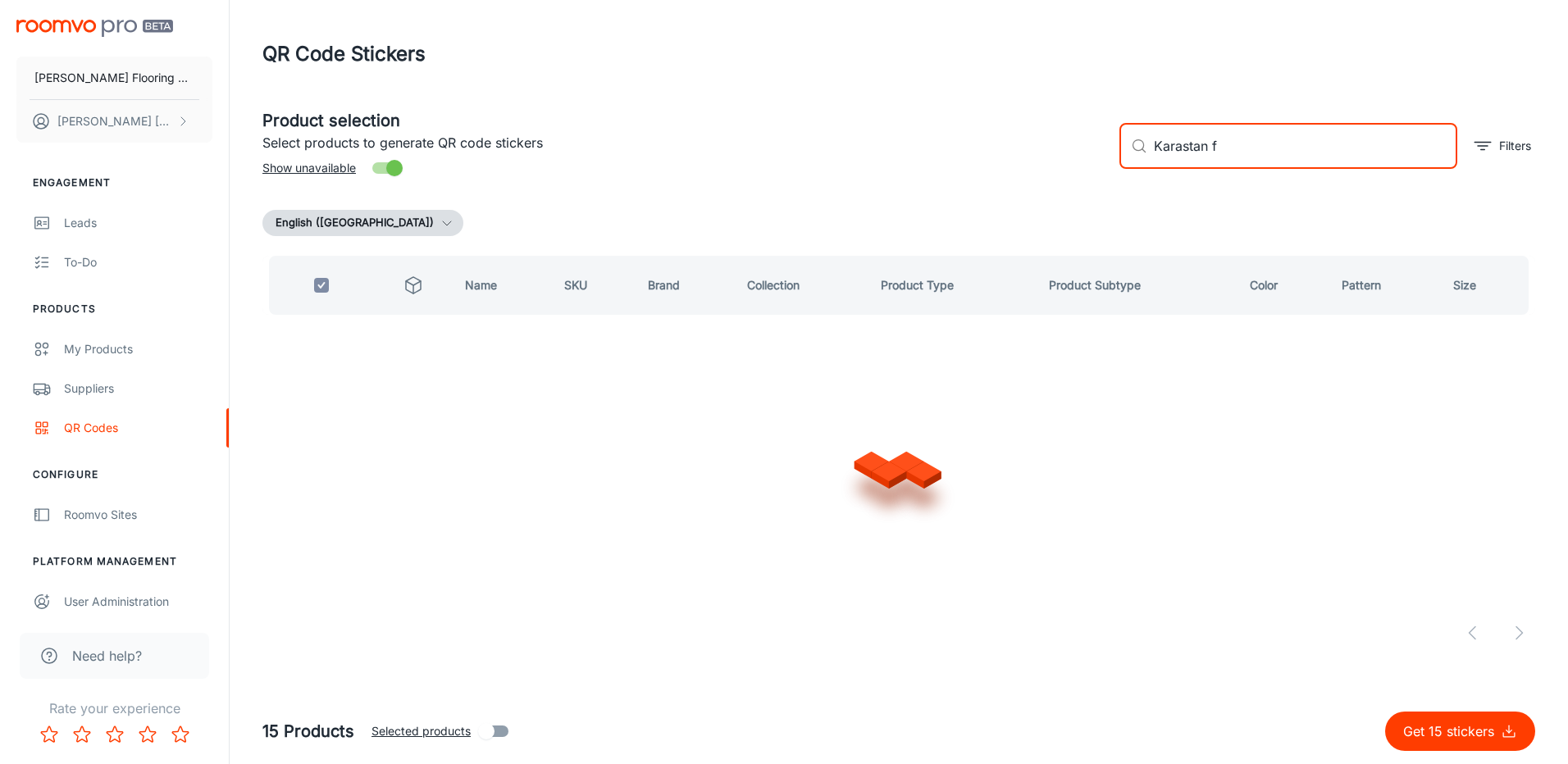
type input "Karastan"
checkbox input "false"
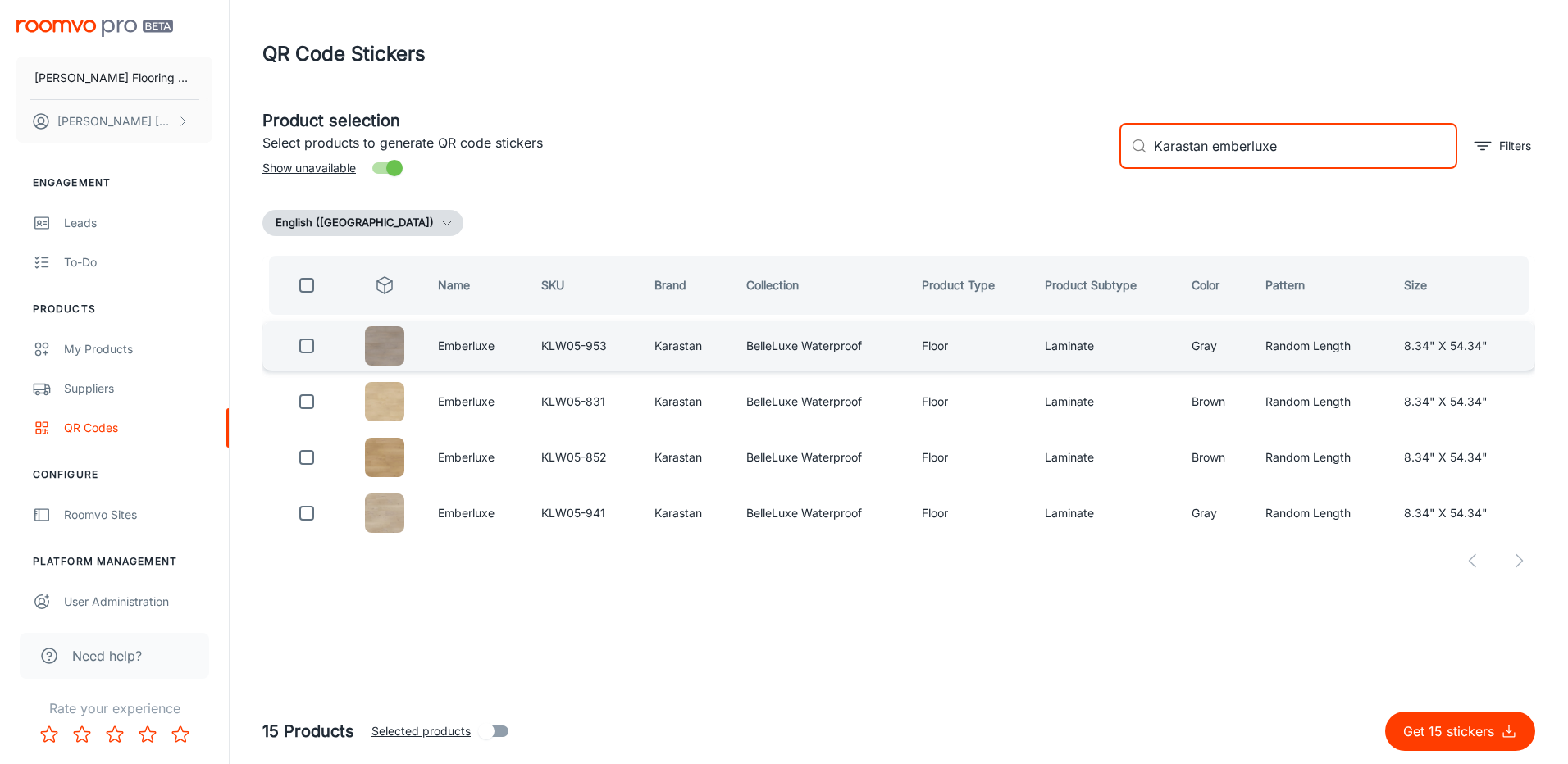
type input "Karastan emberluxe"
click at [300, 341] on input "checkbox" at bounding box center [306, 345] width 33 height 33
checkbox input "true"
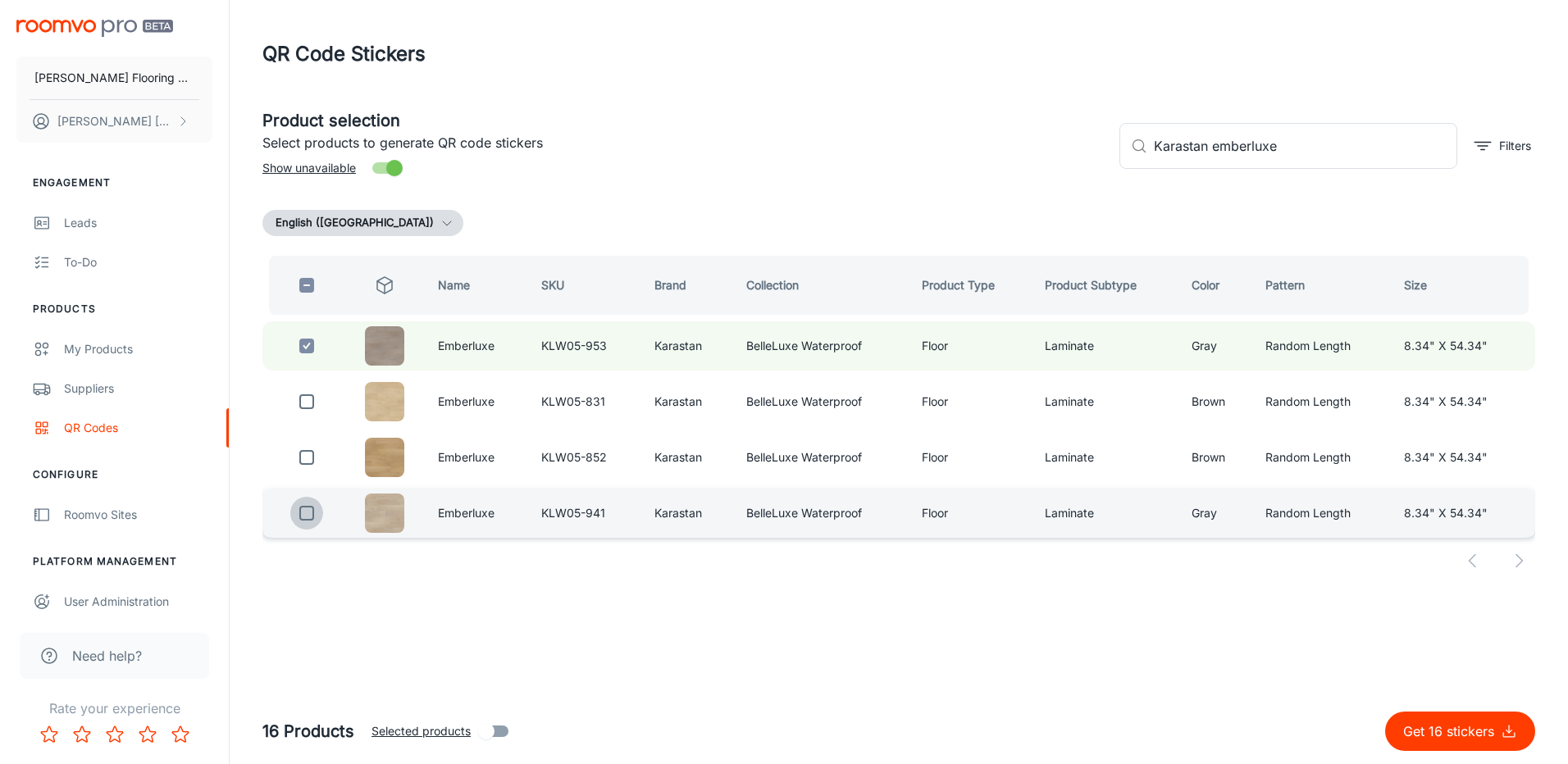
click at [310, 518] on input "checkbox" at bounding box center [306, 513] width 33 height 33
checkbox input "true"
drag, startPoint x: 1232, startPoint y: 156, endPoint x: 1221, endPoint y: 162, distance: 12.5
click at [1221, 161] on input "Karastan emberluxe" at bounding box center [1305, 146] width 303 height 46
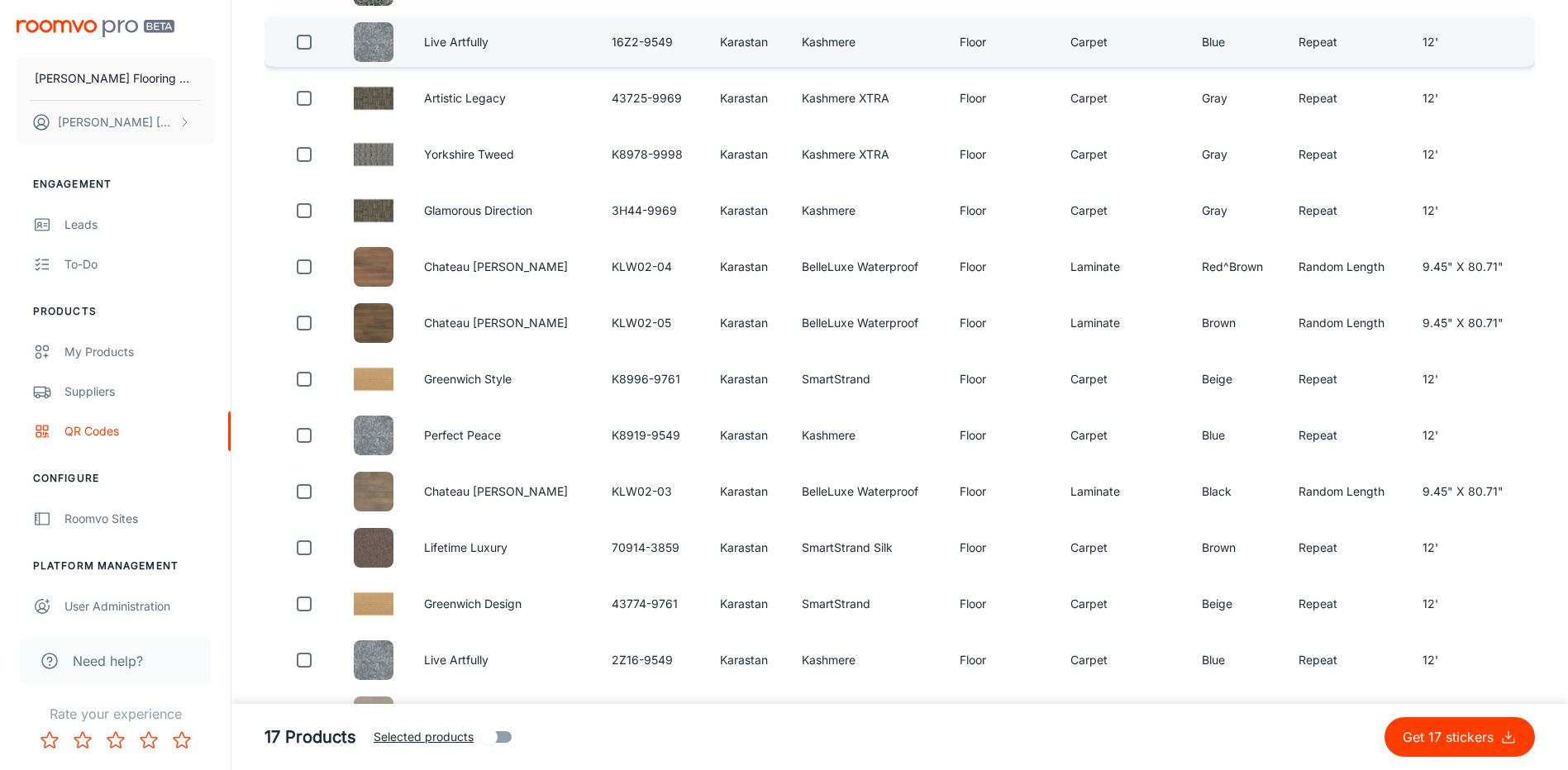
scroll to position [413, 0]
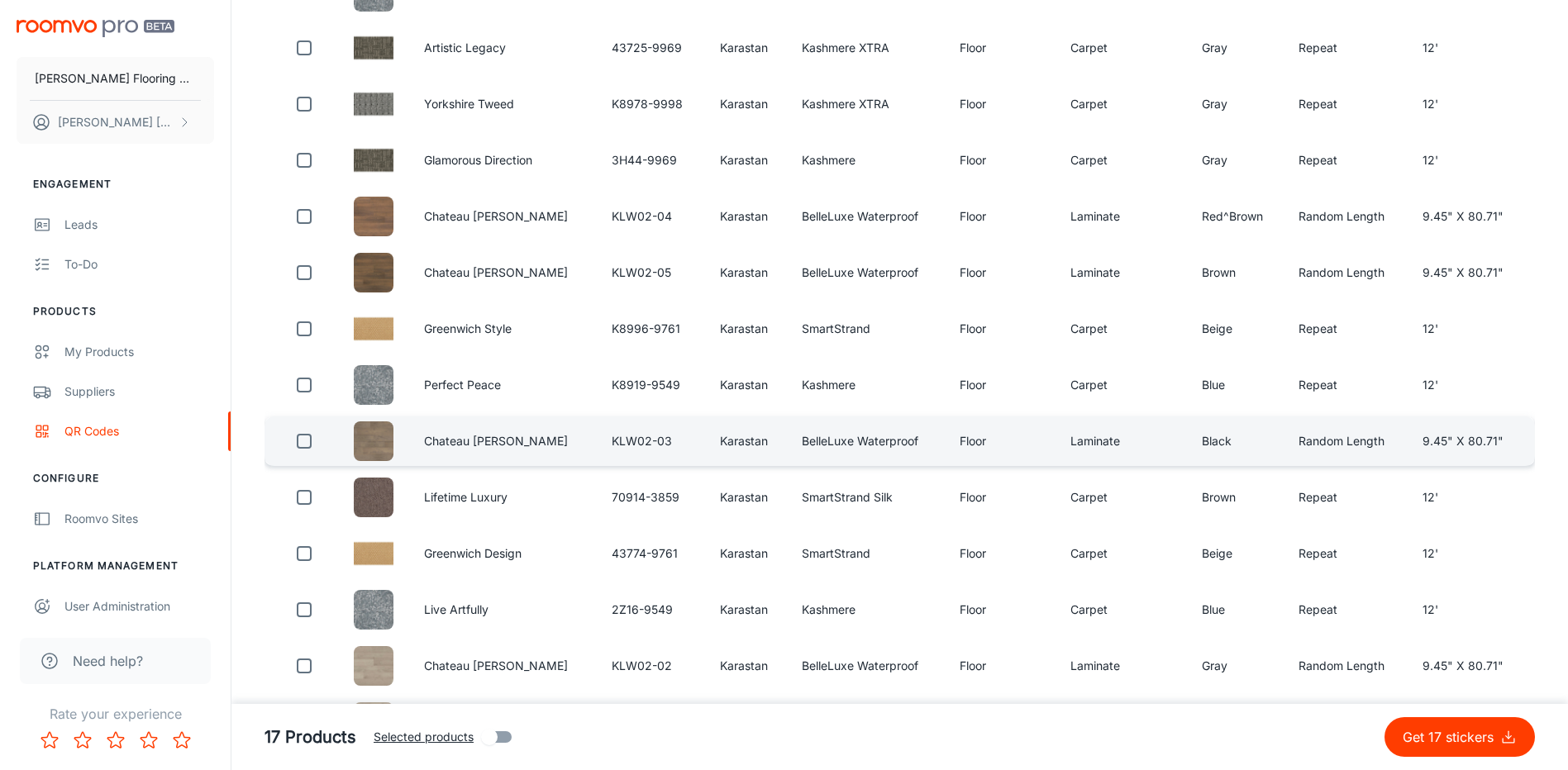
type input "Karastan chateau"
click at [308, 440] on input "checkbox" at bounding box center [304, 441] width 33 height 33
checkbox input "true"
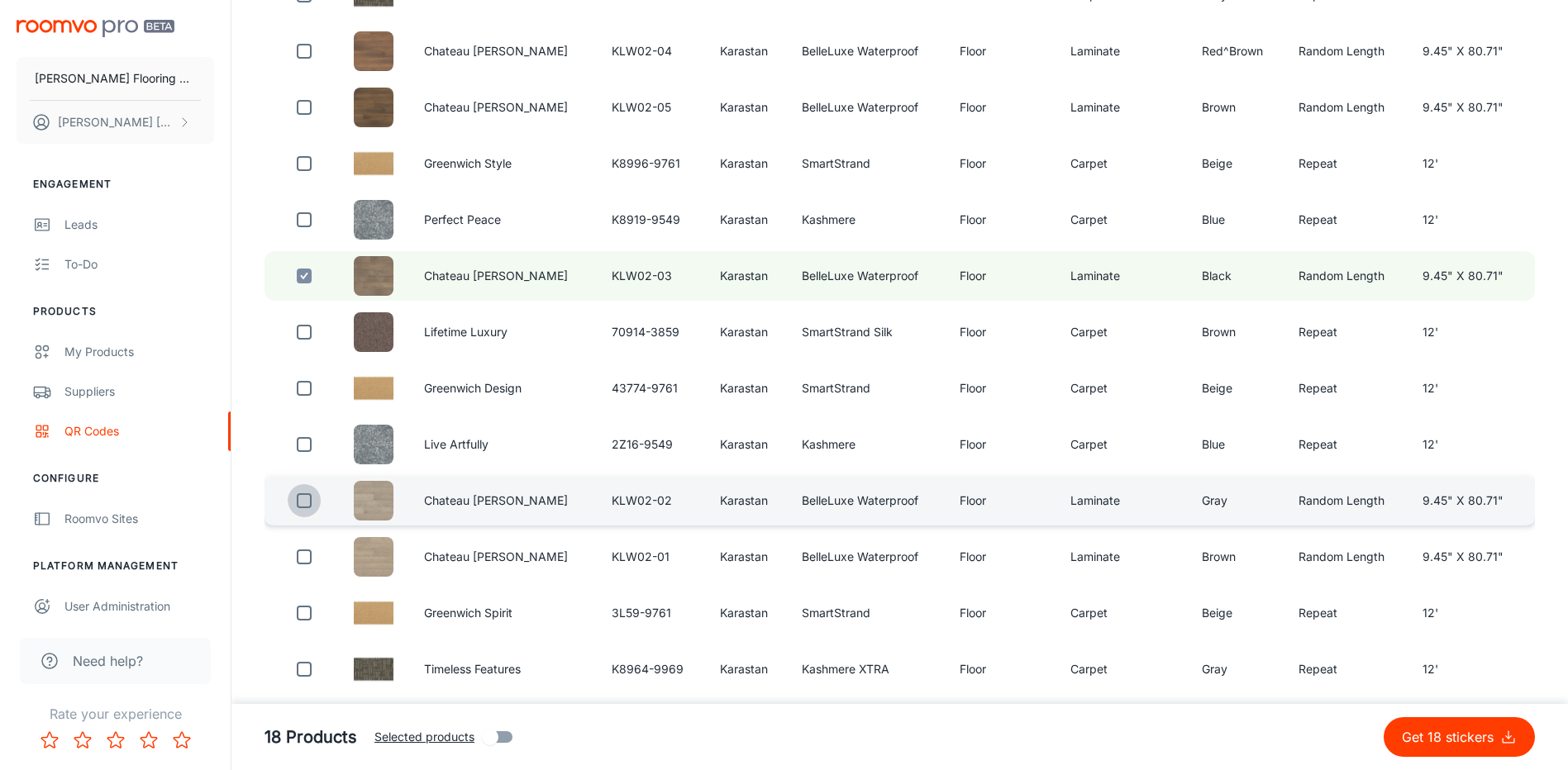
click at [299, 498] on input "checkbox" at bounding box center [304, 500] width 33 height 33
checkbox input "true"
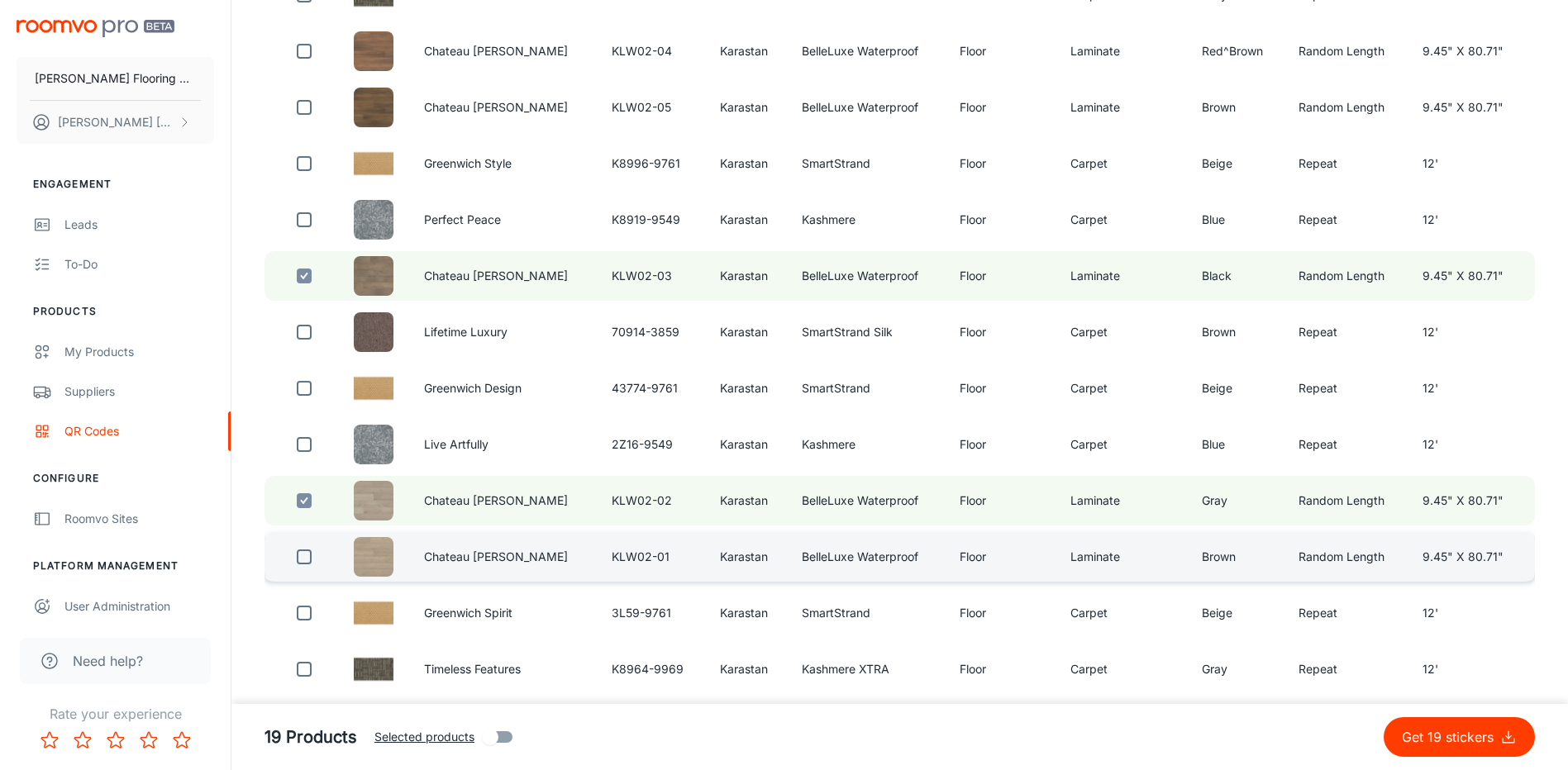
click at [309, 562] on input "checkbox" at bounding box center [304, 557] width 33 height 33
checkbox input "true"
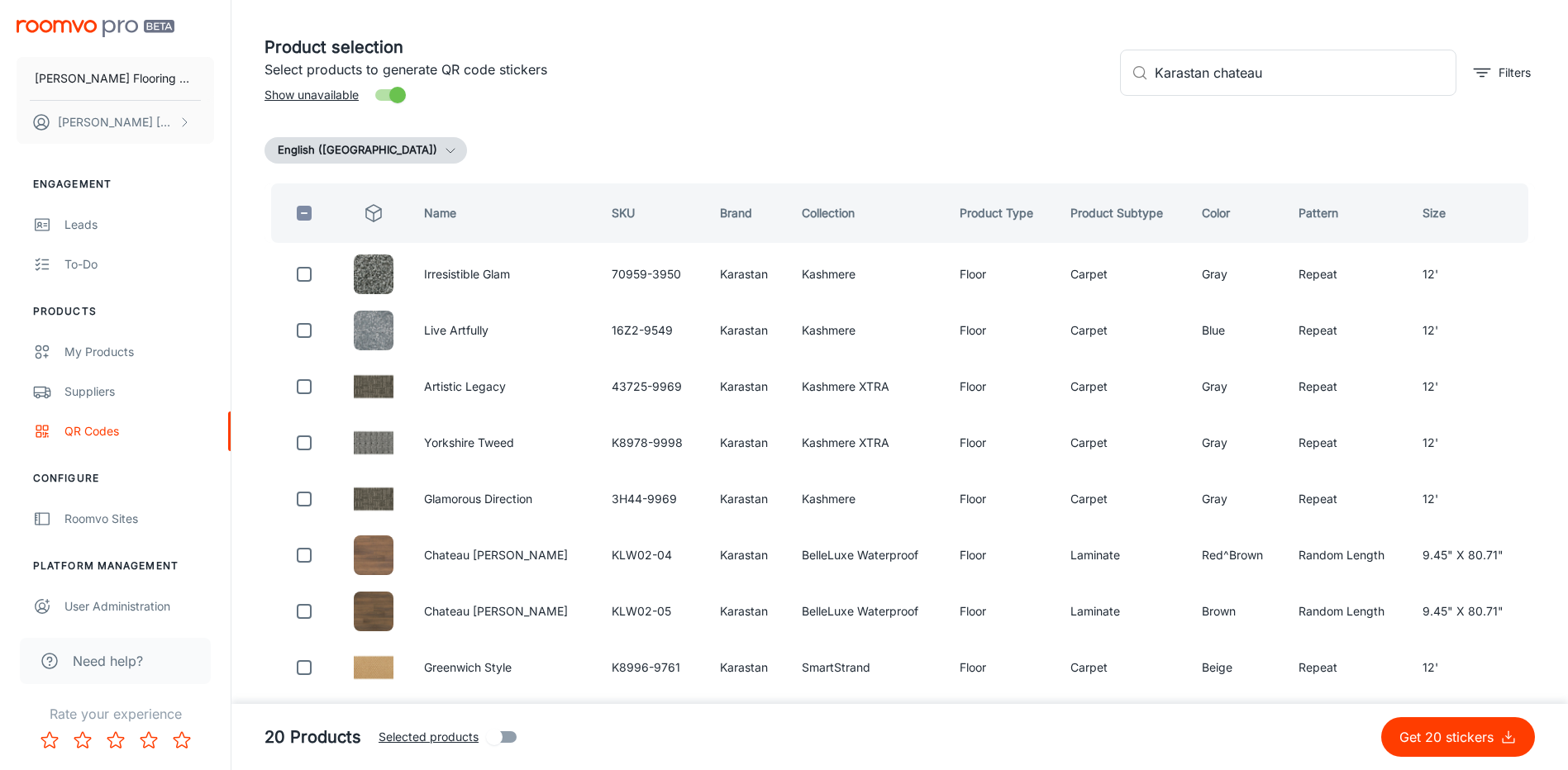
scroll to position [0, 0]
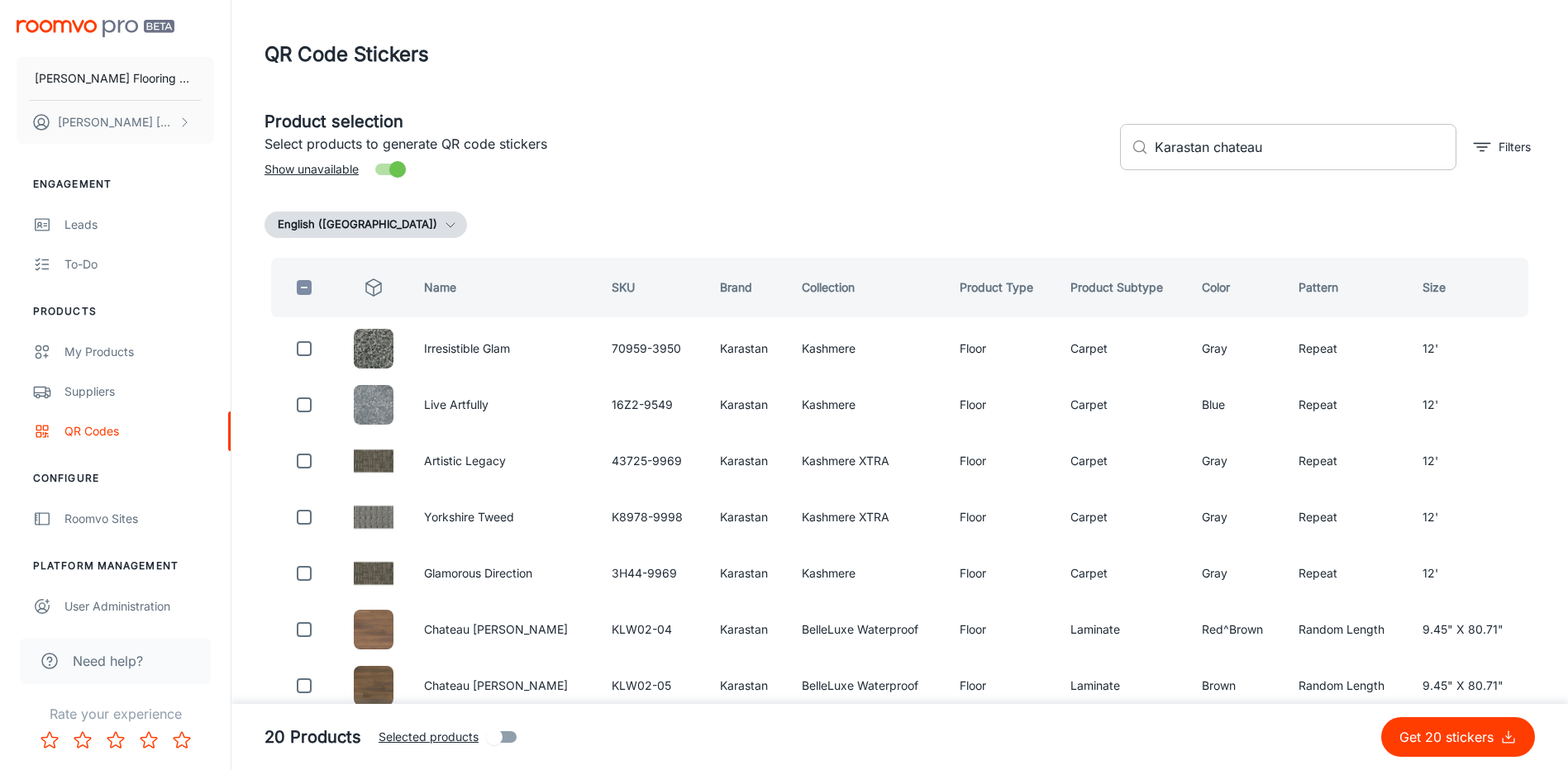
click at [1274, 159] on input "Karastan chateau" at bounding box center [1305, 147] width 302 height 46
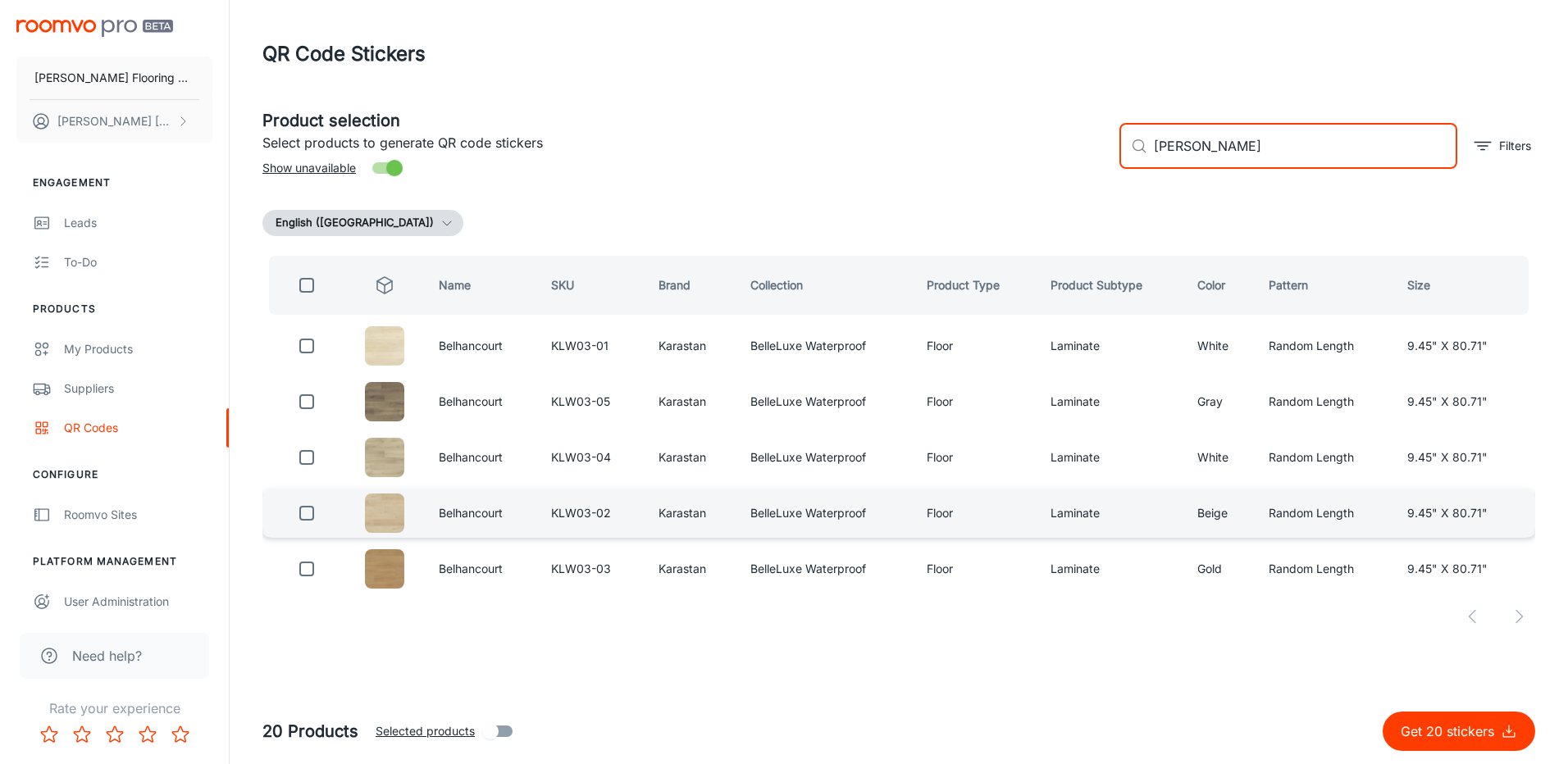
type input "[PERSON_NAME]"
click at [315, 513] on input "checkbox" at bounding box center [306, 513] width 33 height 33
checkbox input "true"
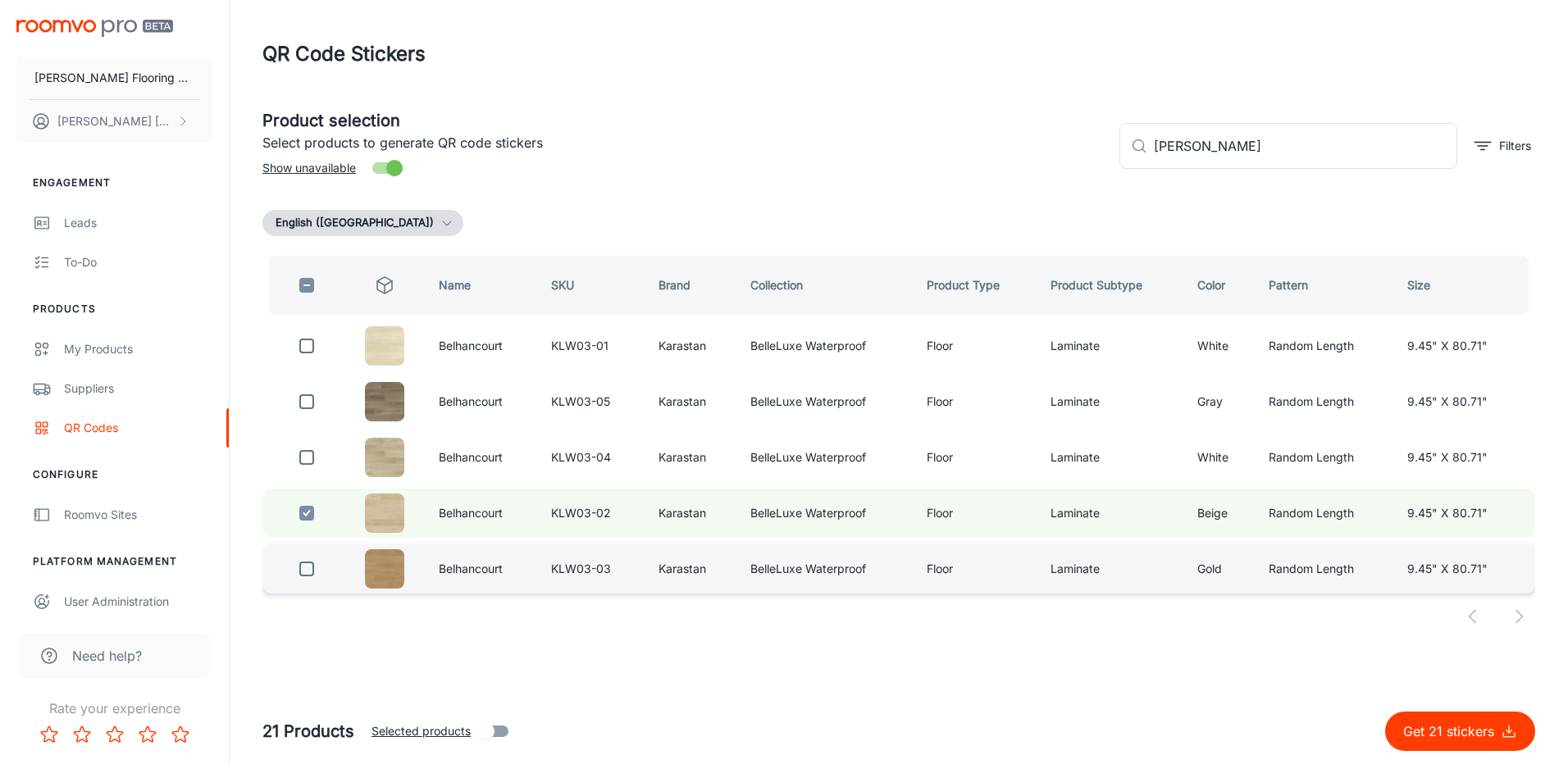
click at [310, 571] on input "checkbox" at bounding box center [306, 568] width 33 height 33
checkbox input "true"
drag, startPoint x: 1302, startPoint y: 151, endPoint x: 1112, endPoint y: 175, distance: 191.5
click at [1112, 175] on div "​ [PERSON_NAME] ​ Filters" at bounding box center [1320, 139] width 429 height 88
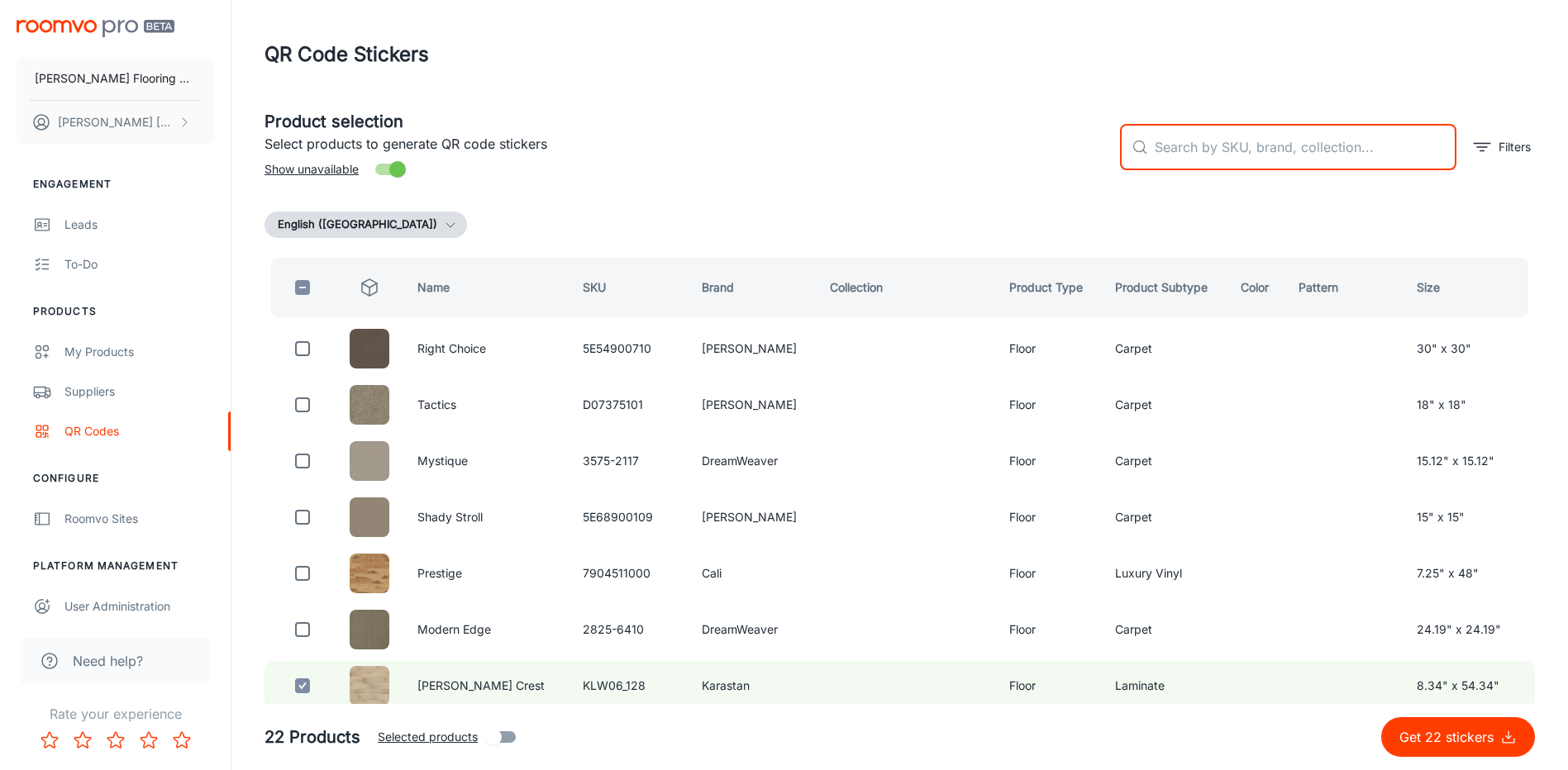
type input "m"
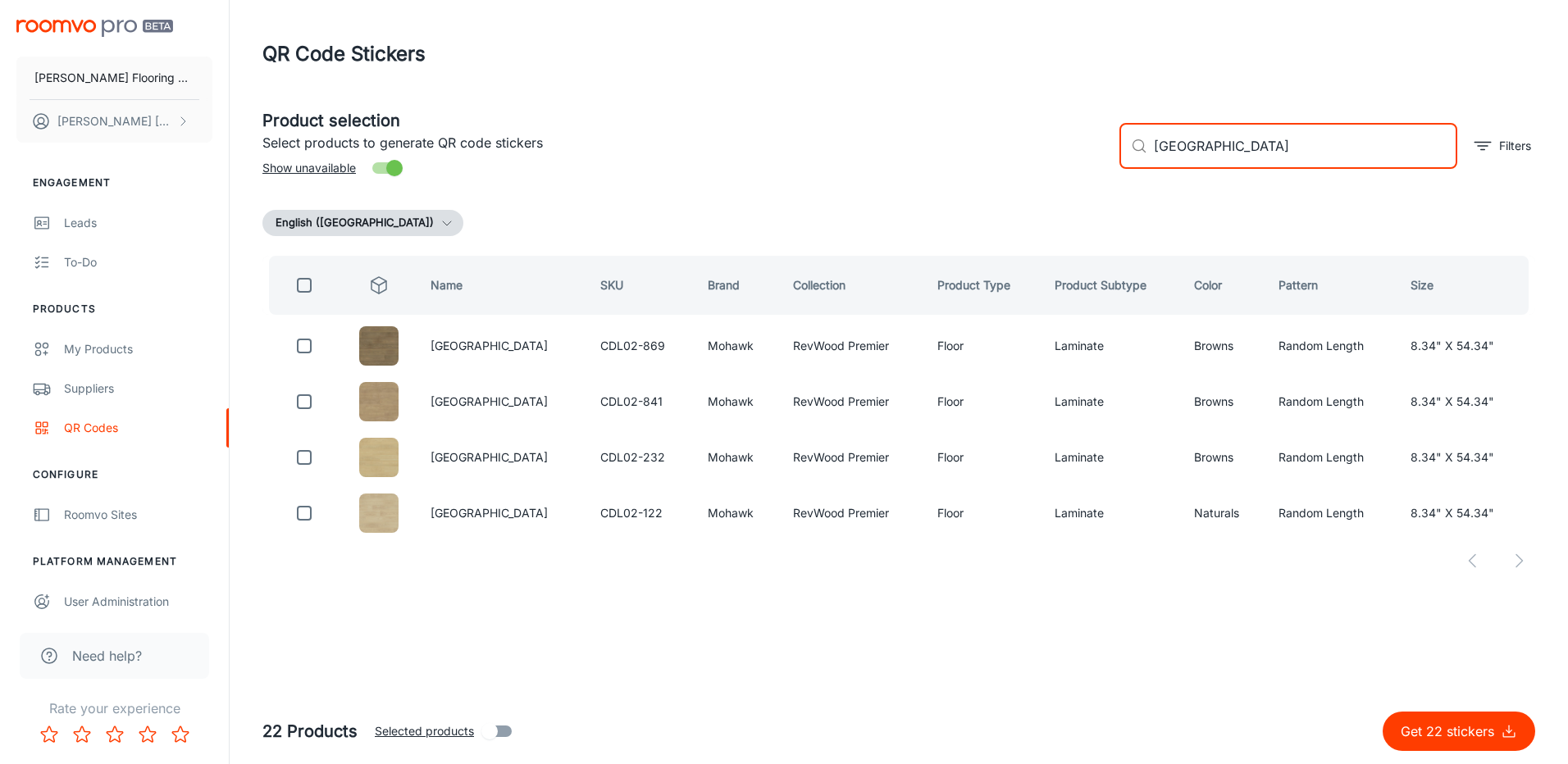
type input "[GEOGRAPHIC_DATA]"
click at [310, 400] on input "checkbox" at bounding box center [304, 401] width 33 height 33
checkbox input "true"
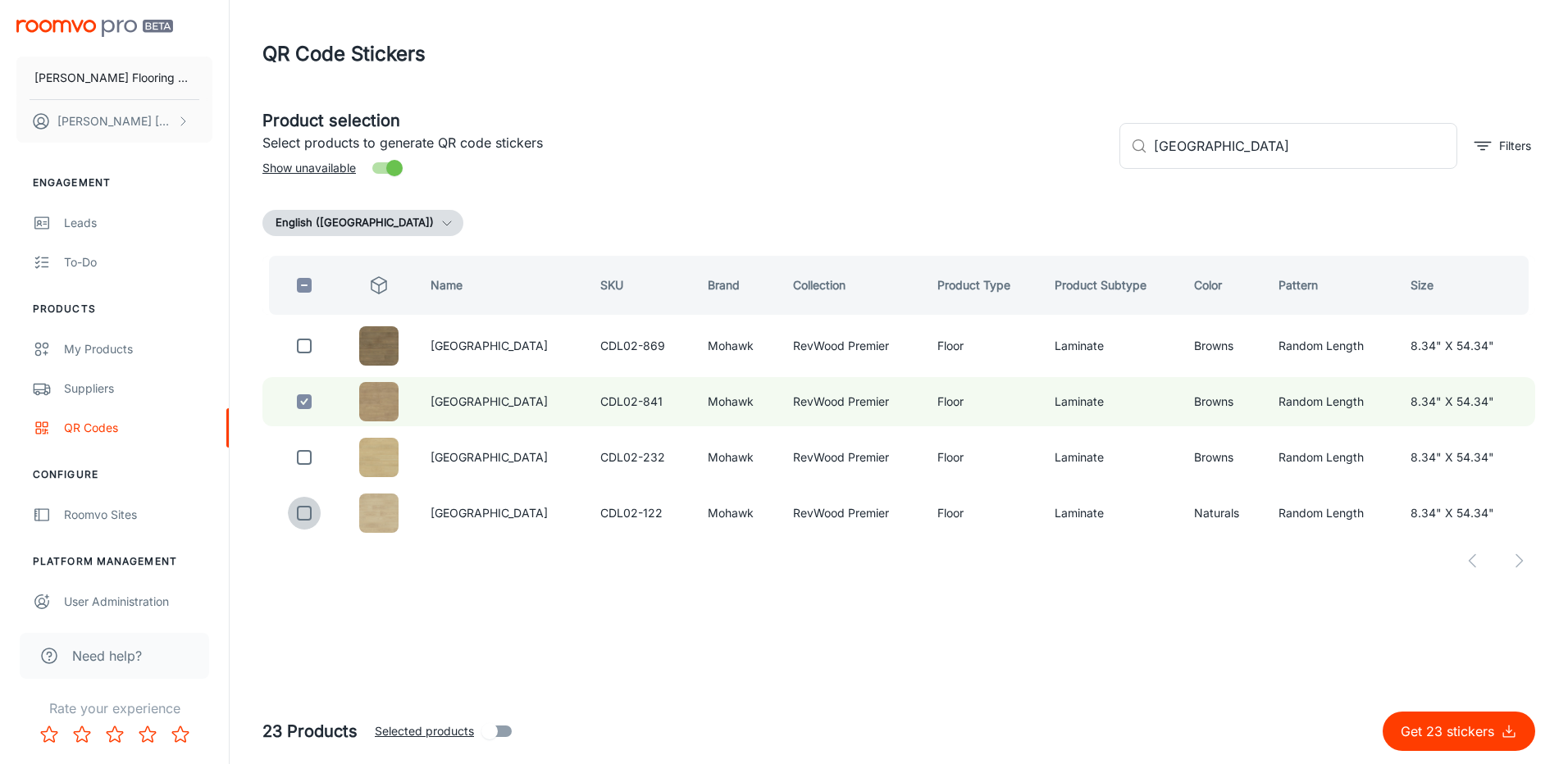
drag, startPoint x: 309, startPoint y: 515, endPoint x: 526, endPoint y: 574, distance: 224.9
click at [312, 514] on input "checkbox" at bounding box center [304, 513] width 33 height 33
checkbox input "true"
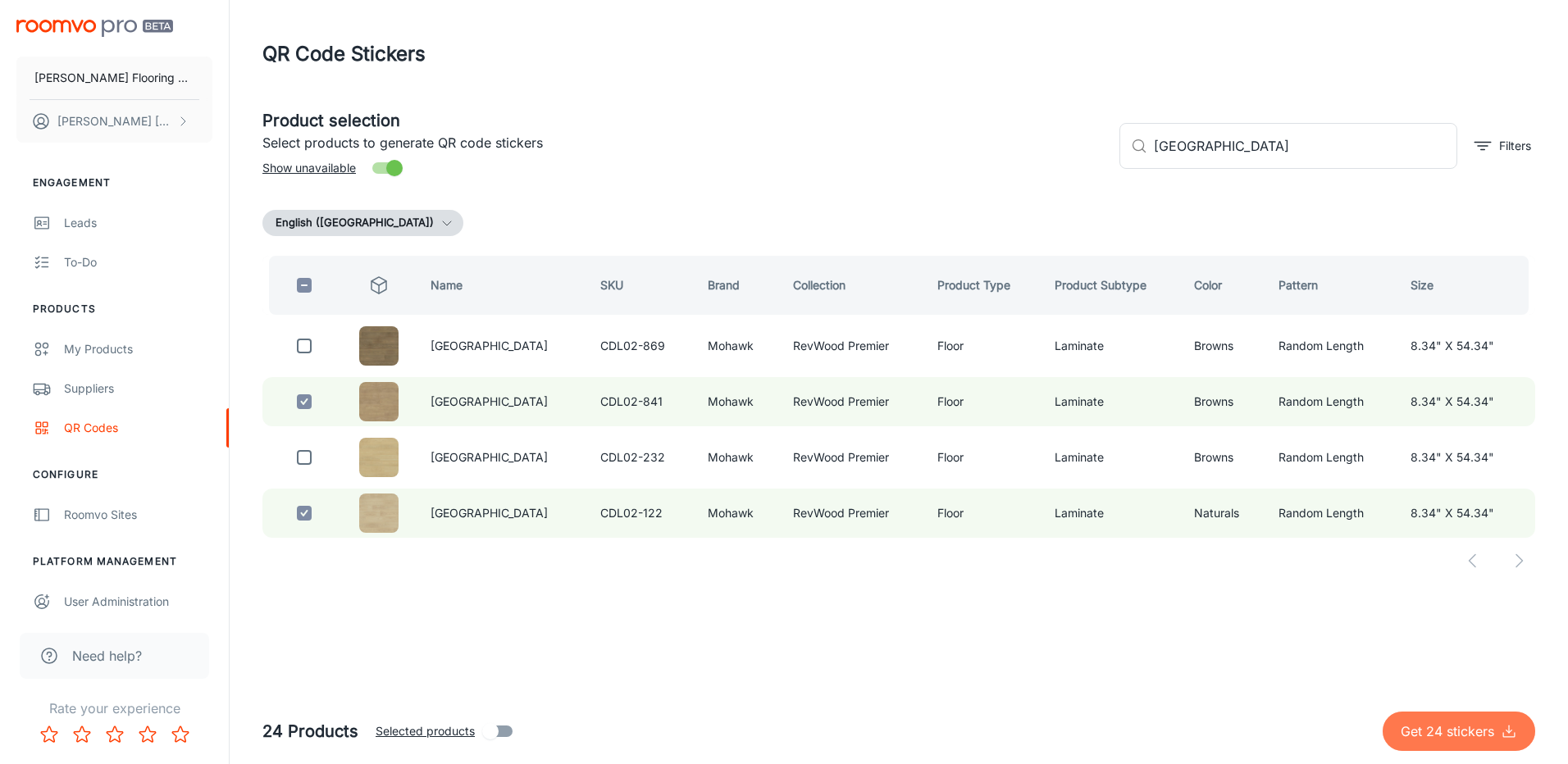
drag, startPoint x: 1437, startPoint y: 728, endPoint x: 1429, endPoint y: 731, distance: 8.5
click at [1436, 728] on p "Get 24 stickers" at bounding box center [1450, 731] width 100 height 20
checkbox input "false"
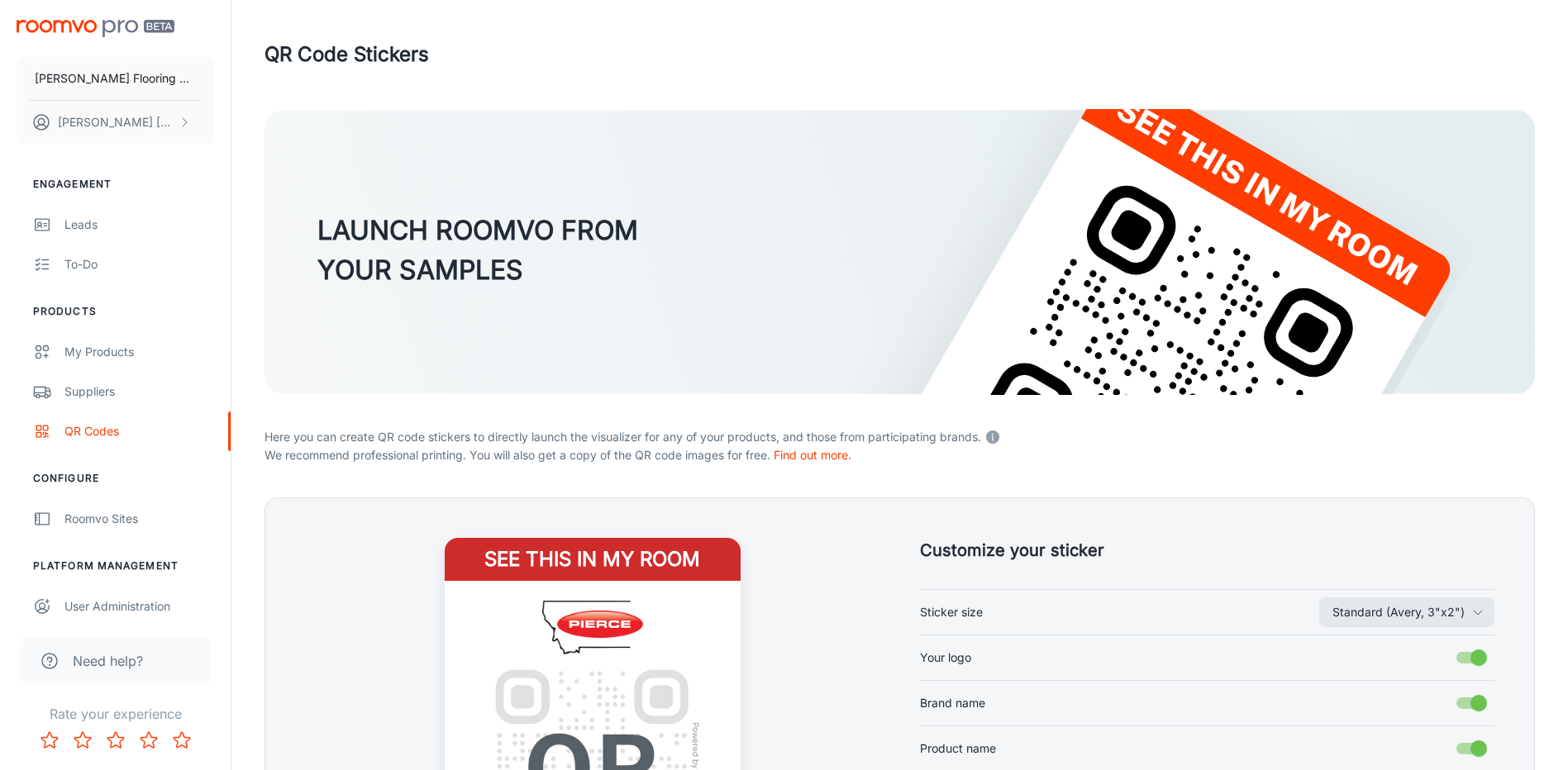
click at [908, 62] on div "QR Code Stickers" at bounding box center [899, 54] width 1270 height 43
click at [1013, 61] on div "QR Code Stickers" at bounding box center [899, 54] width 1270 height 43
click at [1021, 48] on div "QR Code Stickers" at bounding box center [899, 54] width 1270 height 43
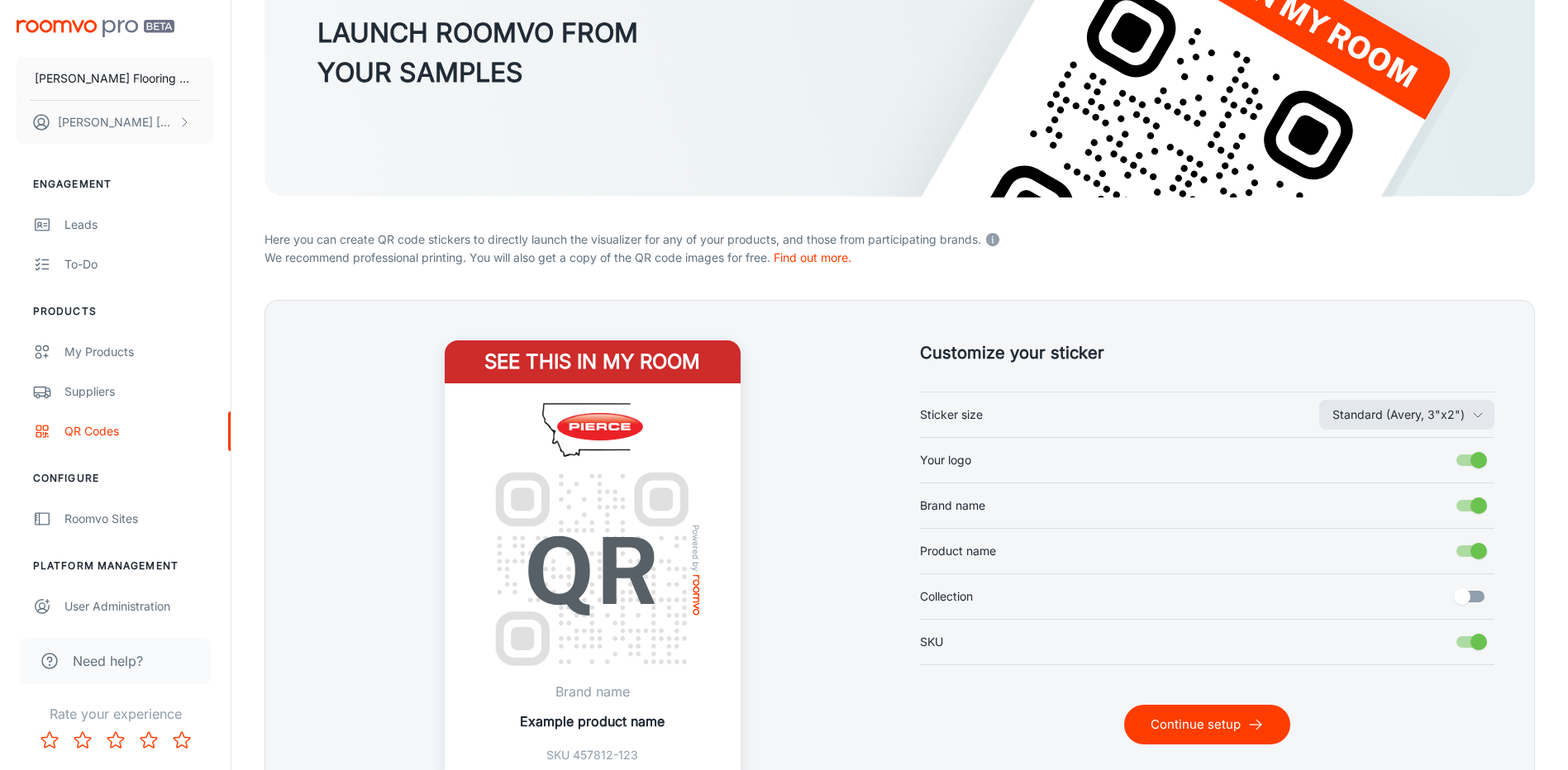
scroll to position [318, 0]
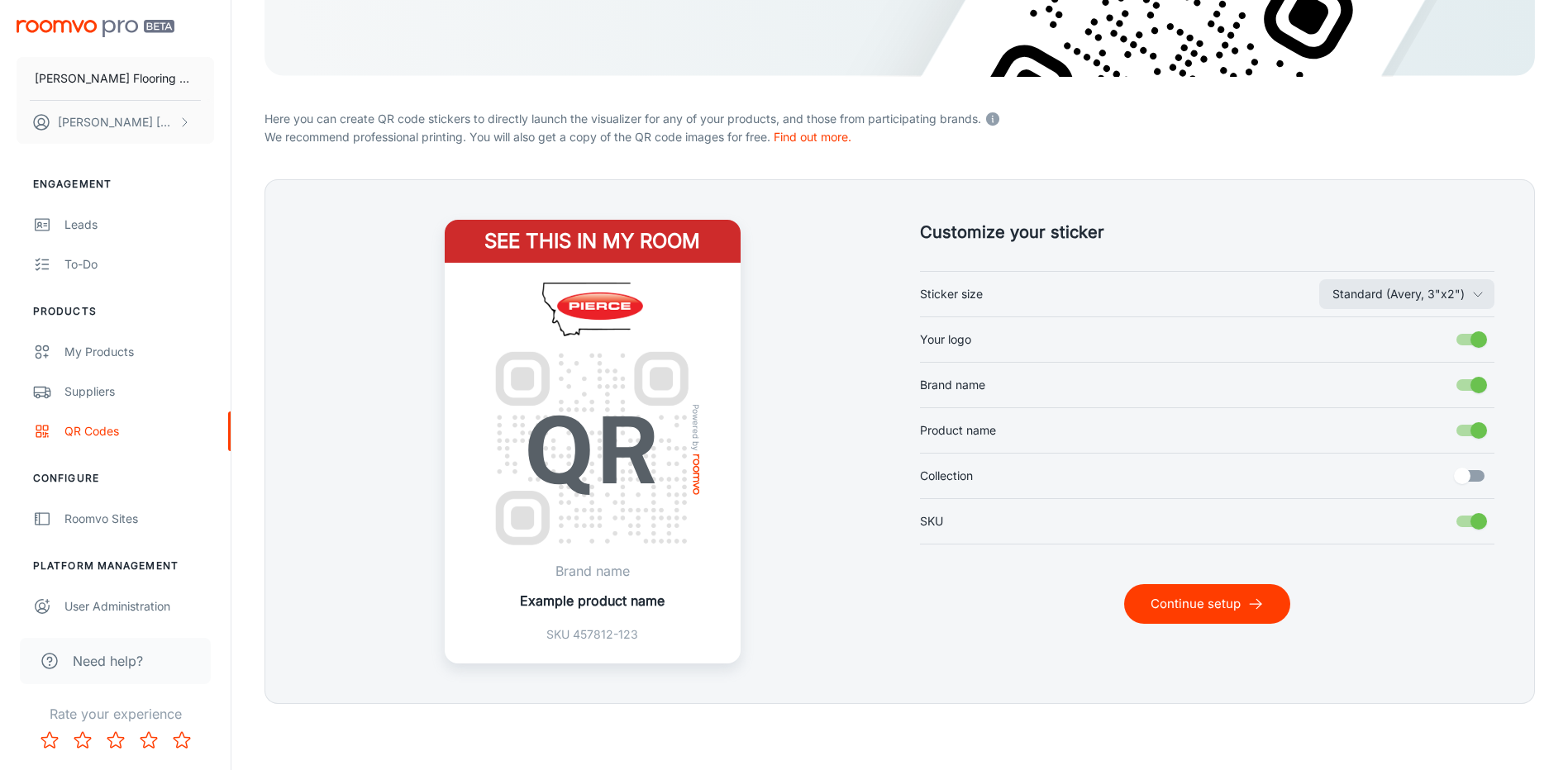
click at [1171, 600] on button "Continue setup" at bounding box center [1207, 604] width 166 height 40
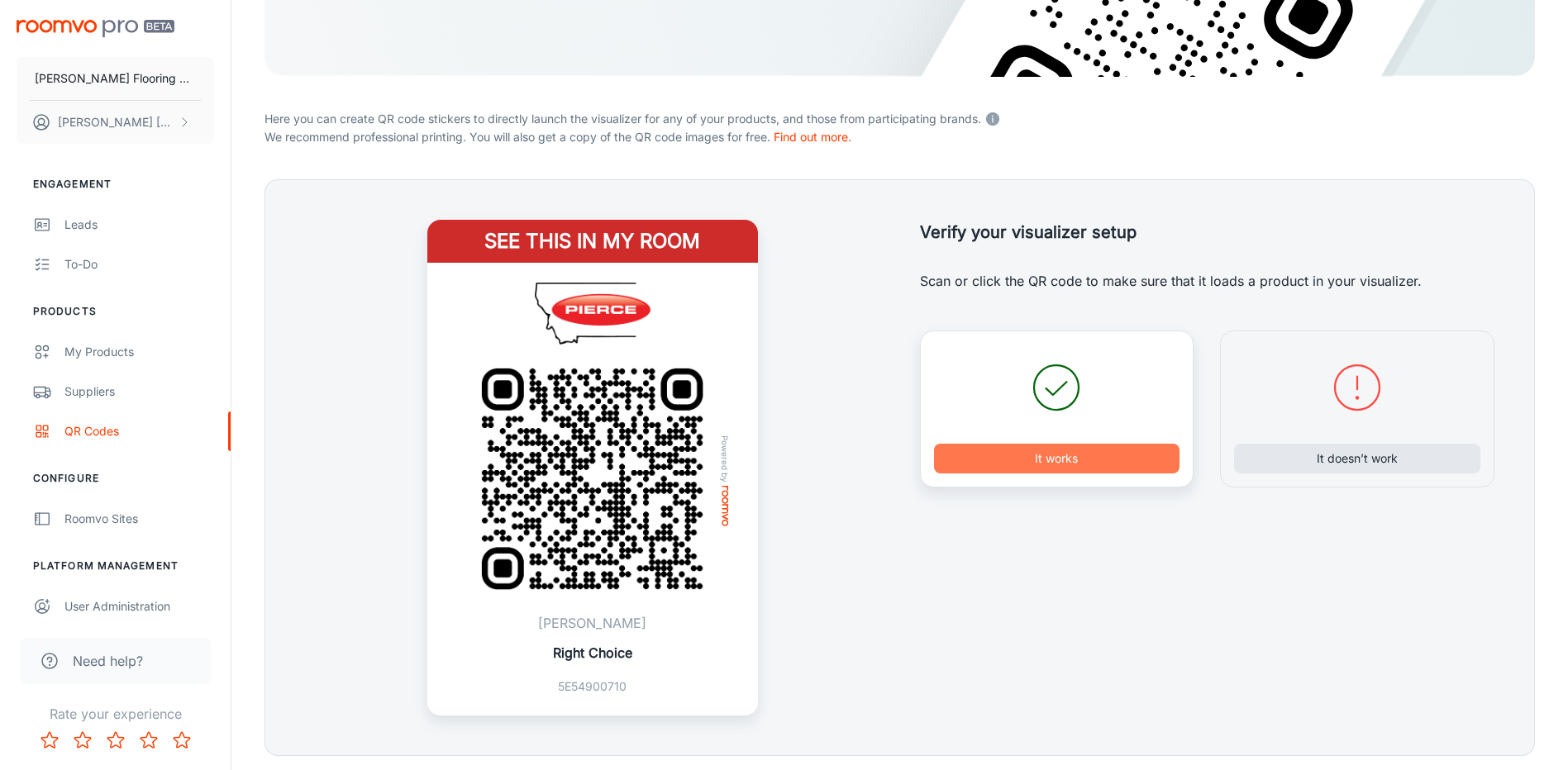
click at [1056, 448] on button "It works" at bounding box center [1057, 458] width 247 height 29
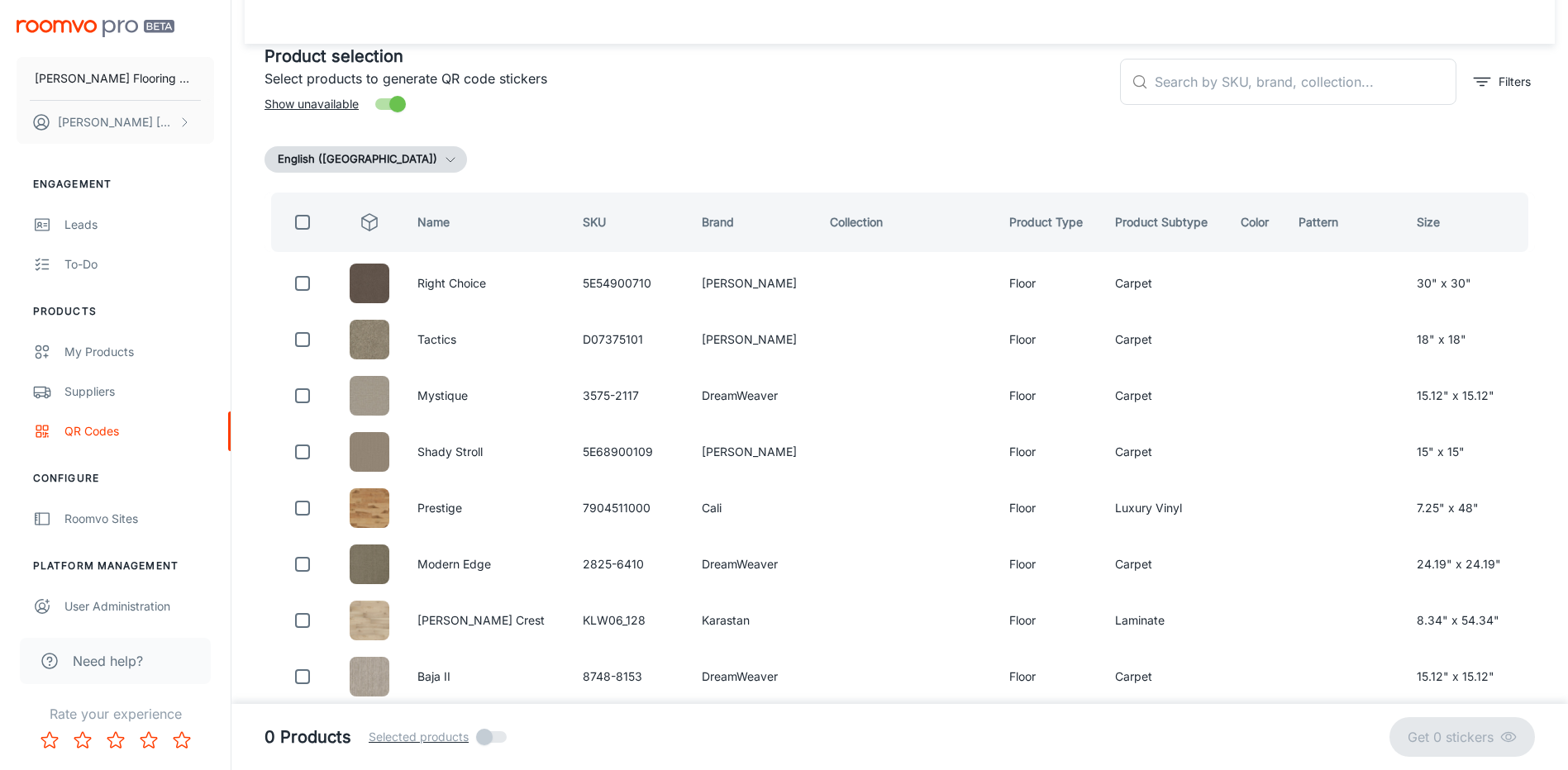
scroll to position [0, 0]
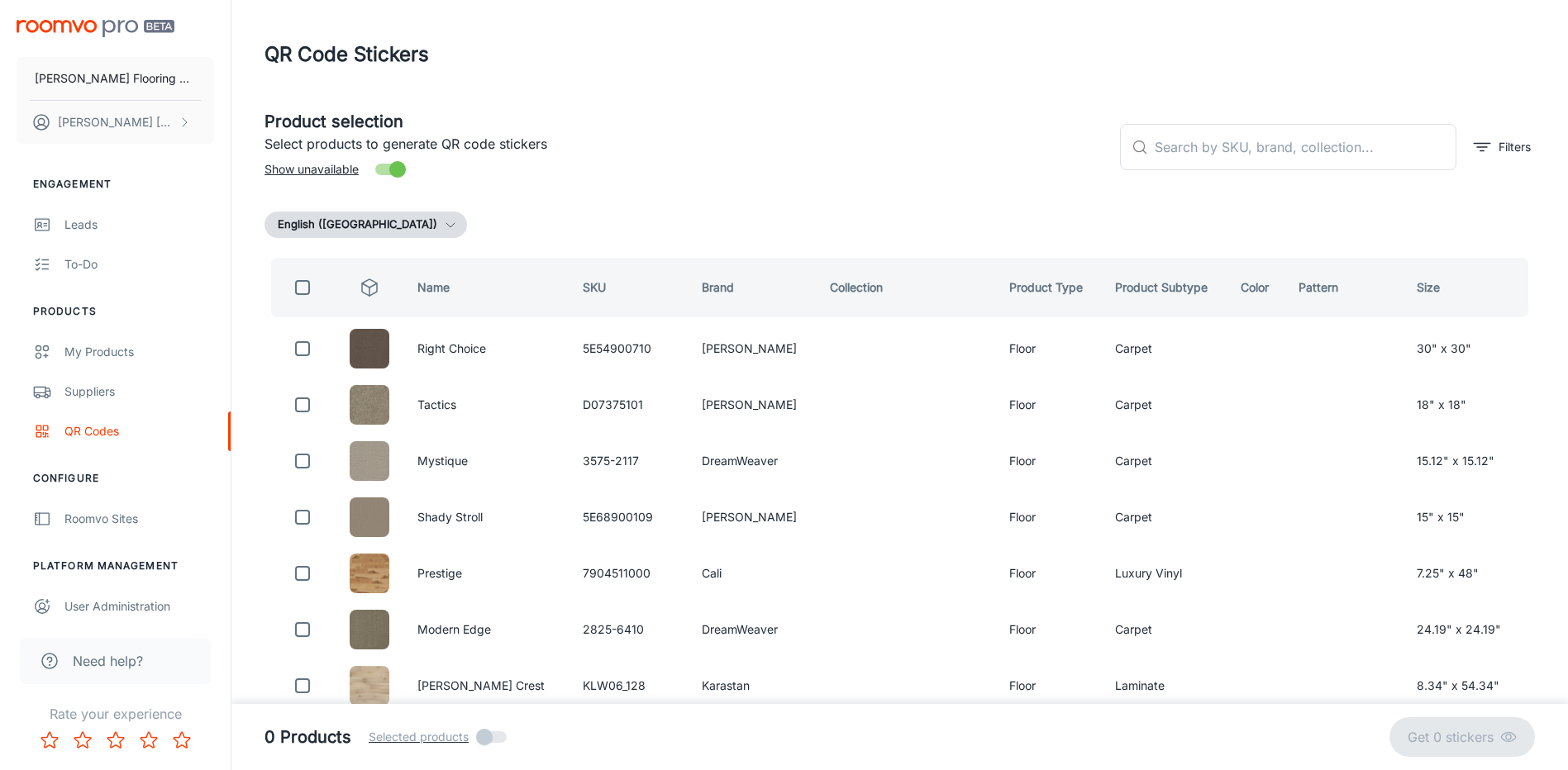
click at [918, 138] on p "Select products to generate QR code stickers" at bounding box center [686, 143] width 842 height 20
click at [1005, 119] on h5 "Product selection" at bounding box center [686, 121] width 842 height 25
click at [899, 61] on div "QR Code Stickers" at bounding box center [899, 54] width 1270 height 43
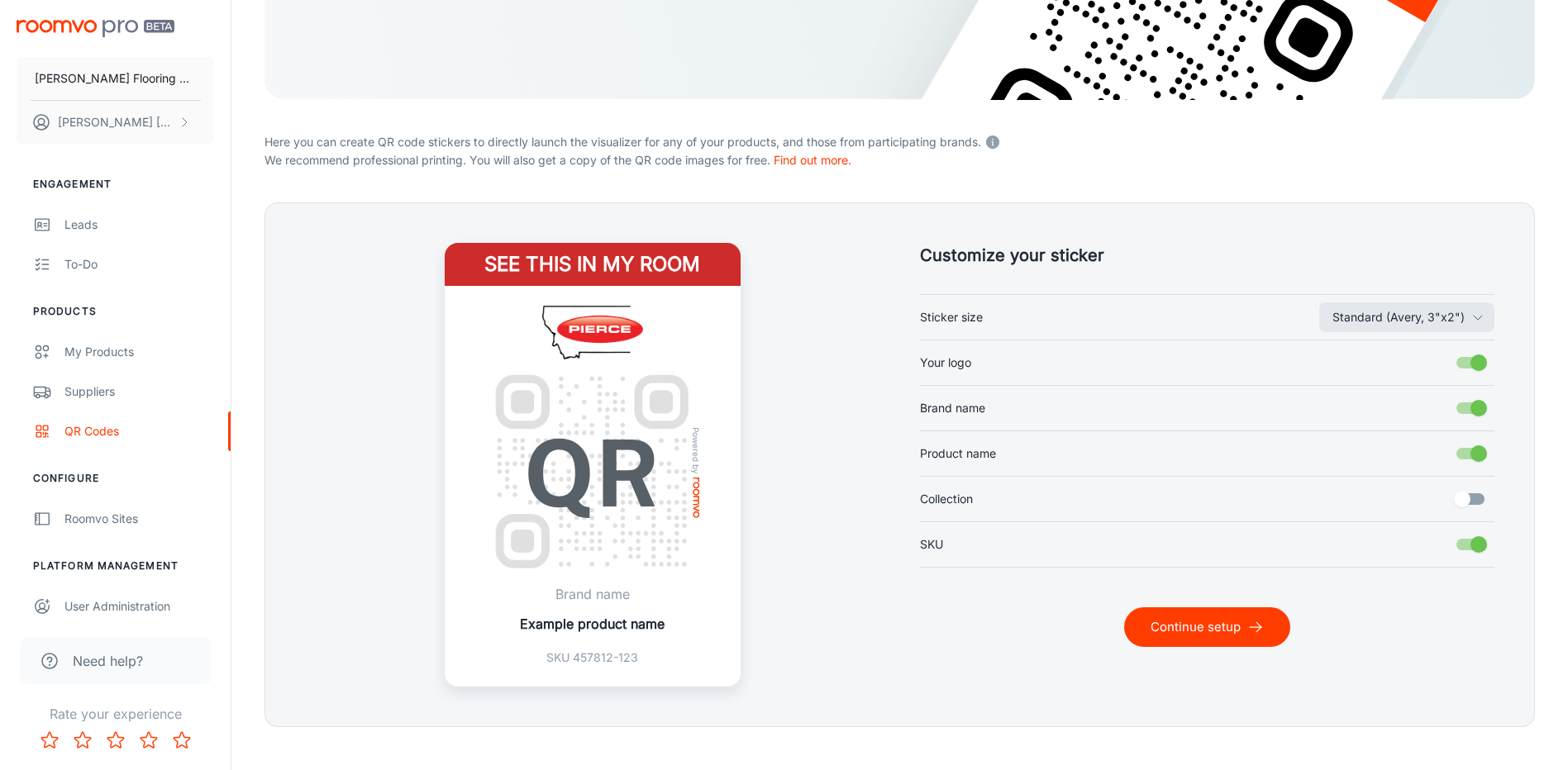
scroll to position [318, 0]
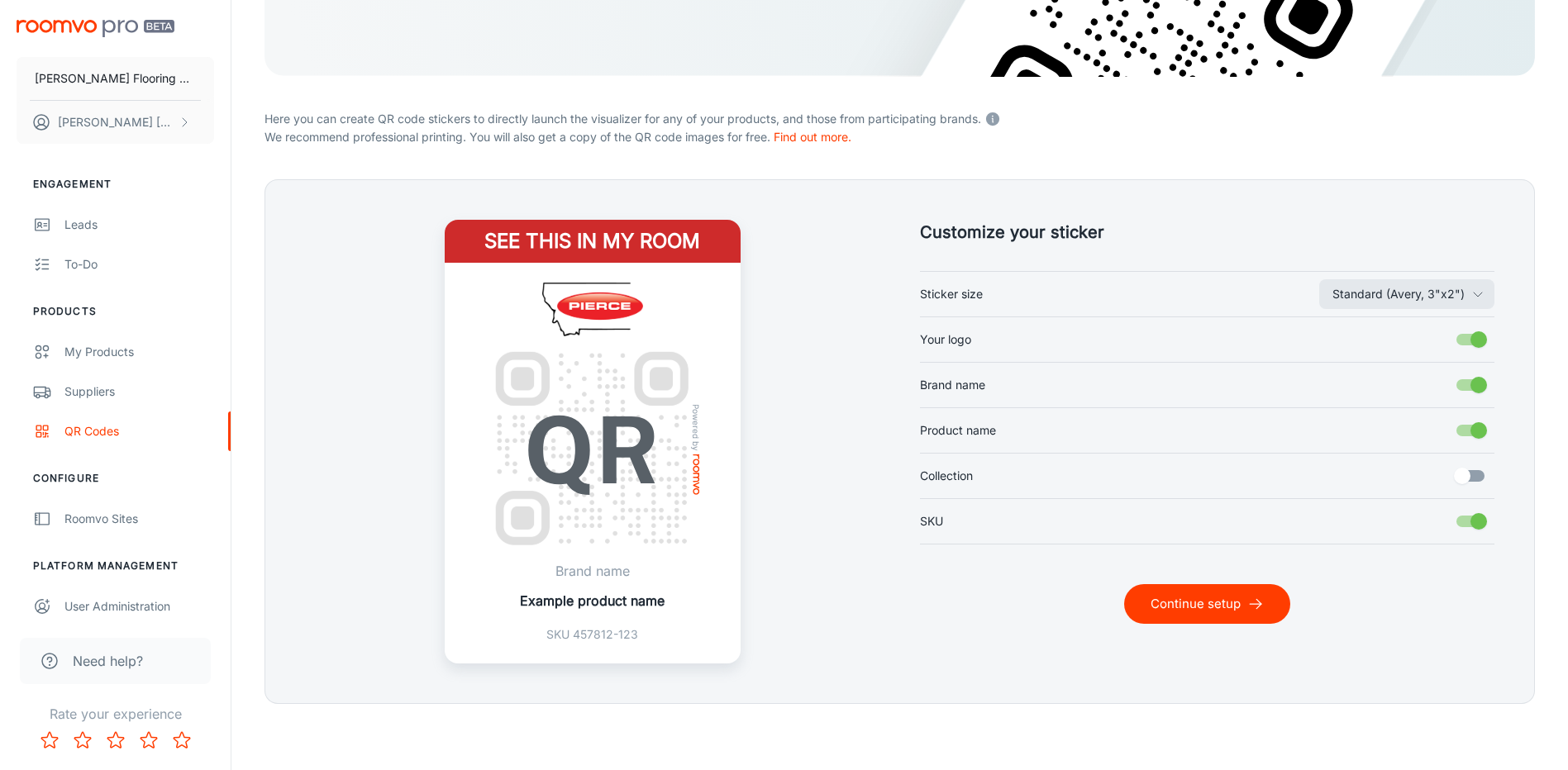
click at [1228, 592] on button "Continue setup" at bounding box center [1207, 604] width 166 height 40
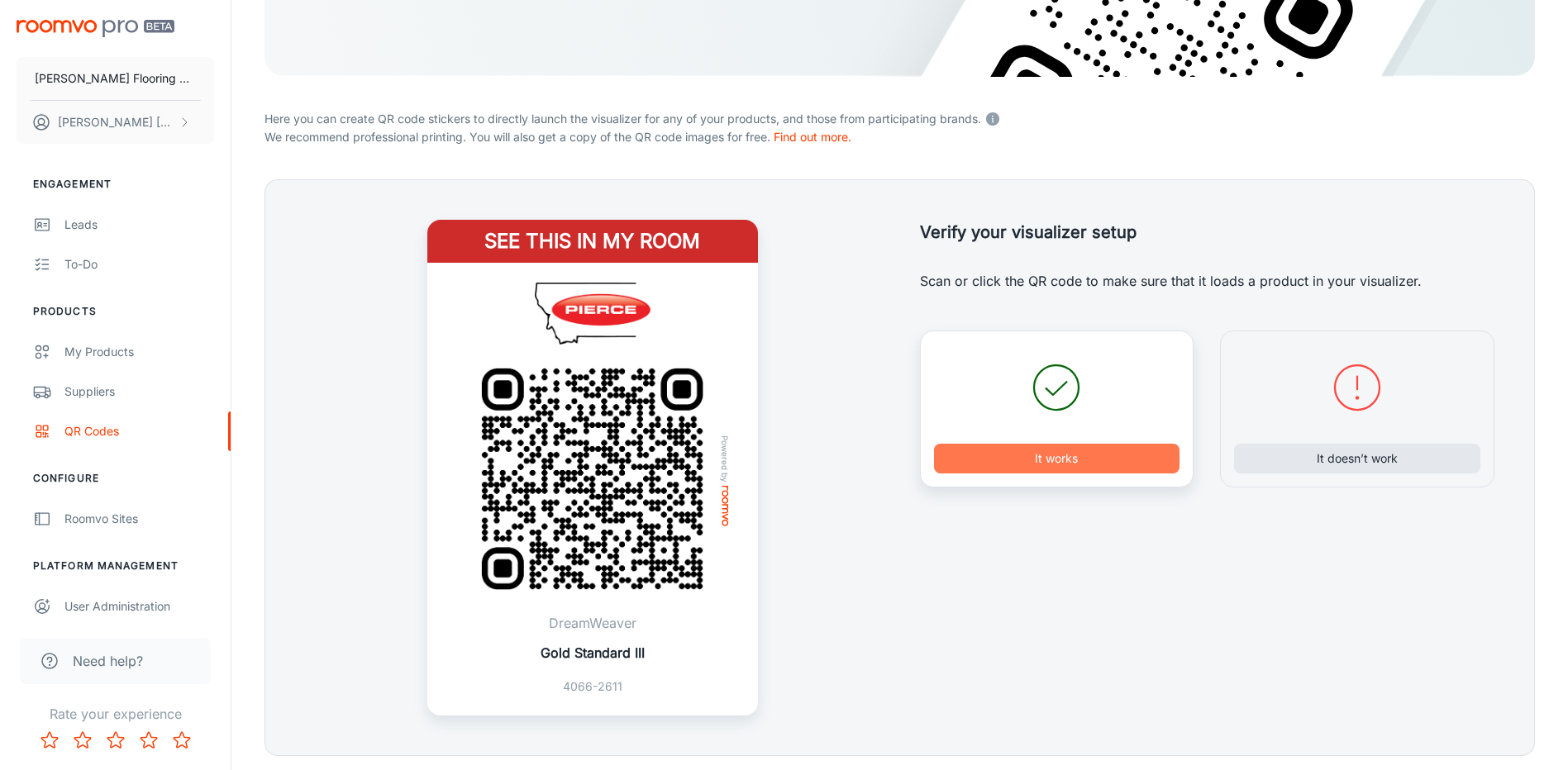
click at [1047, 458] on button "It works" at bounding box center [1057, 458] width 247 height 29
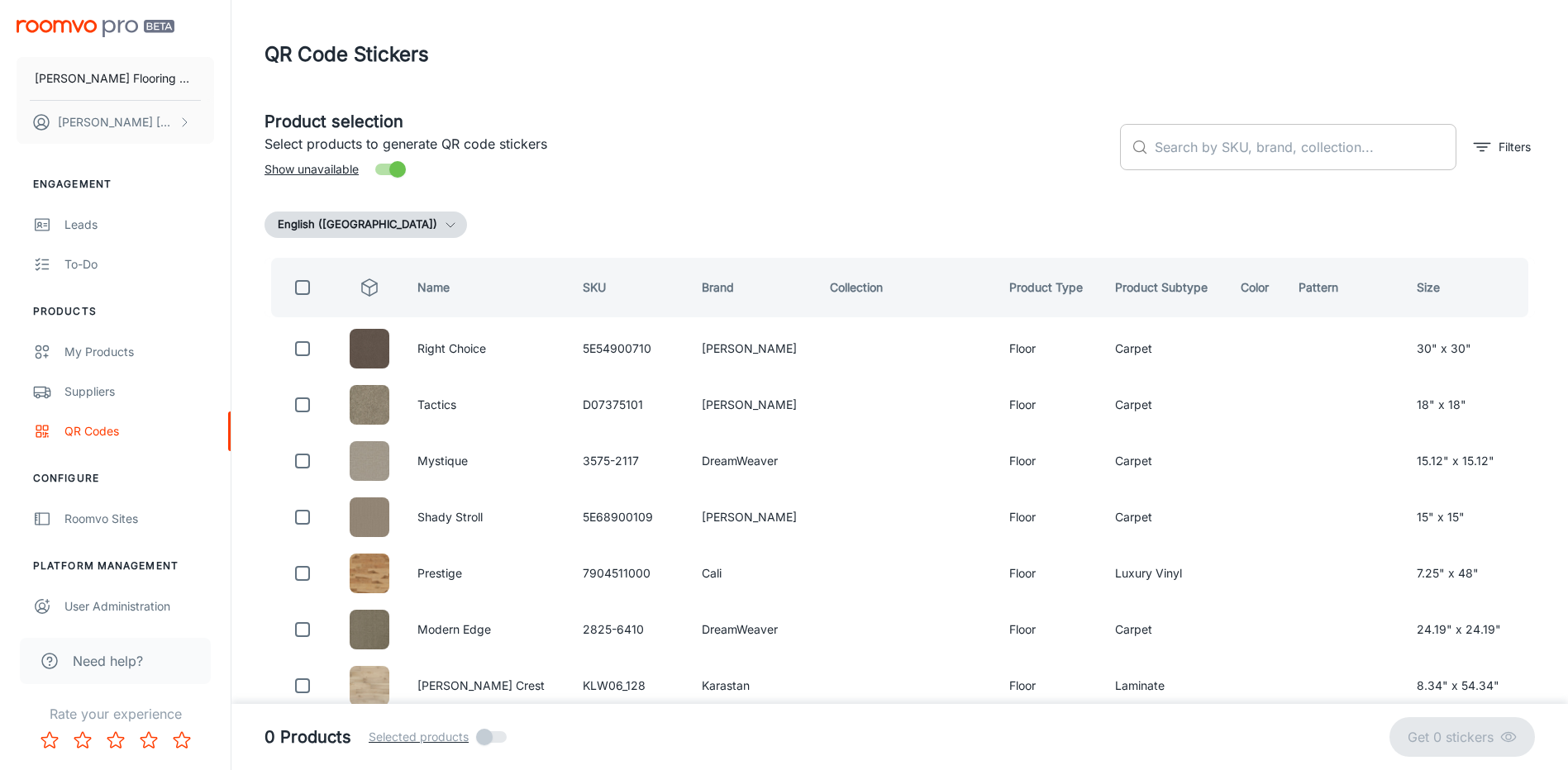
click at [1302, 147] on input "text" at bounding box center [1305, 147] width 302 height 46
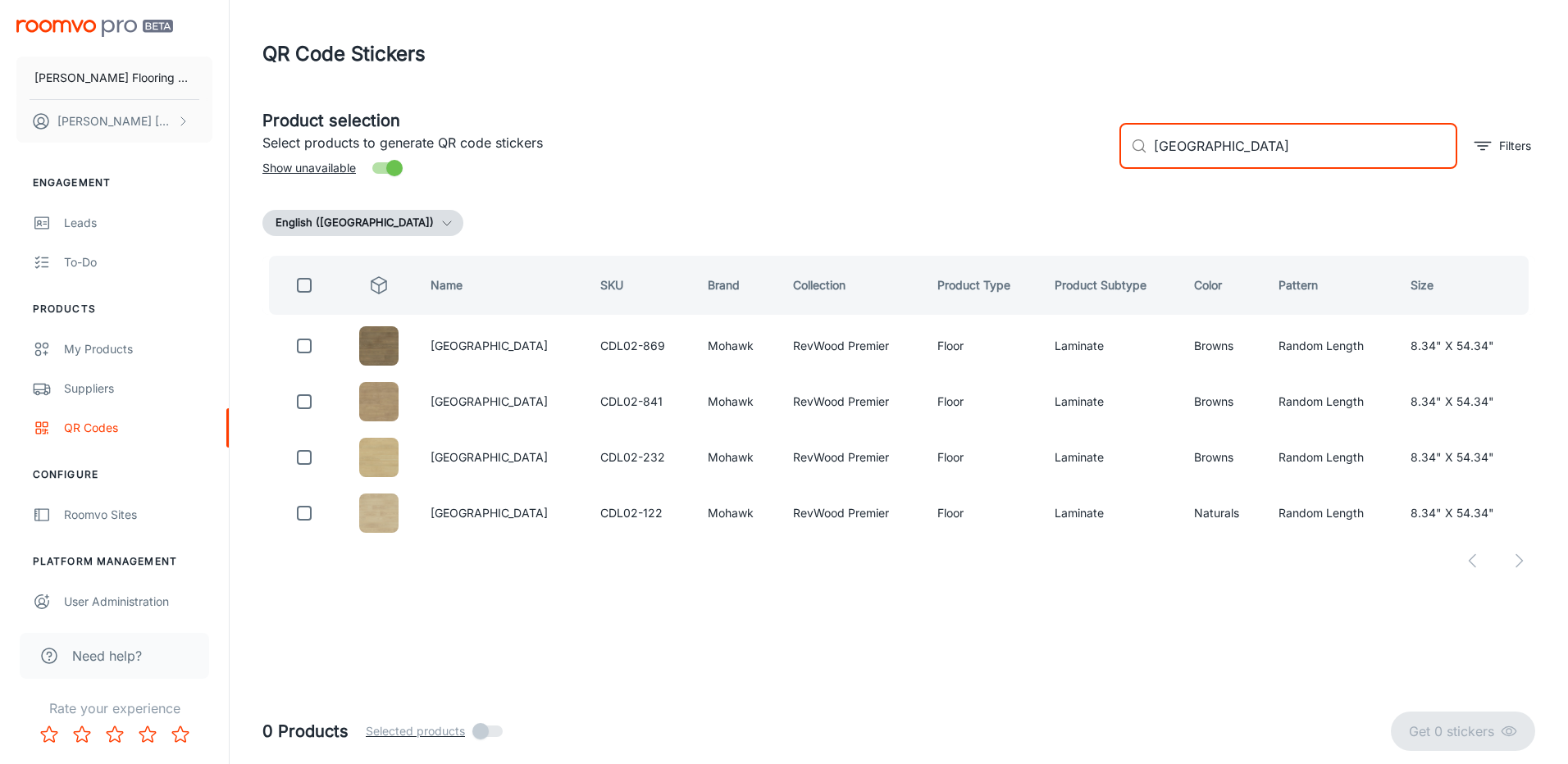
type input "[GEOGRAPHIC_DATA]"
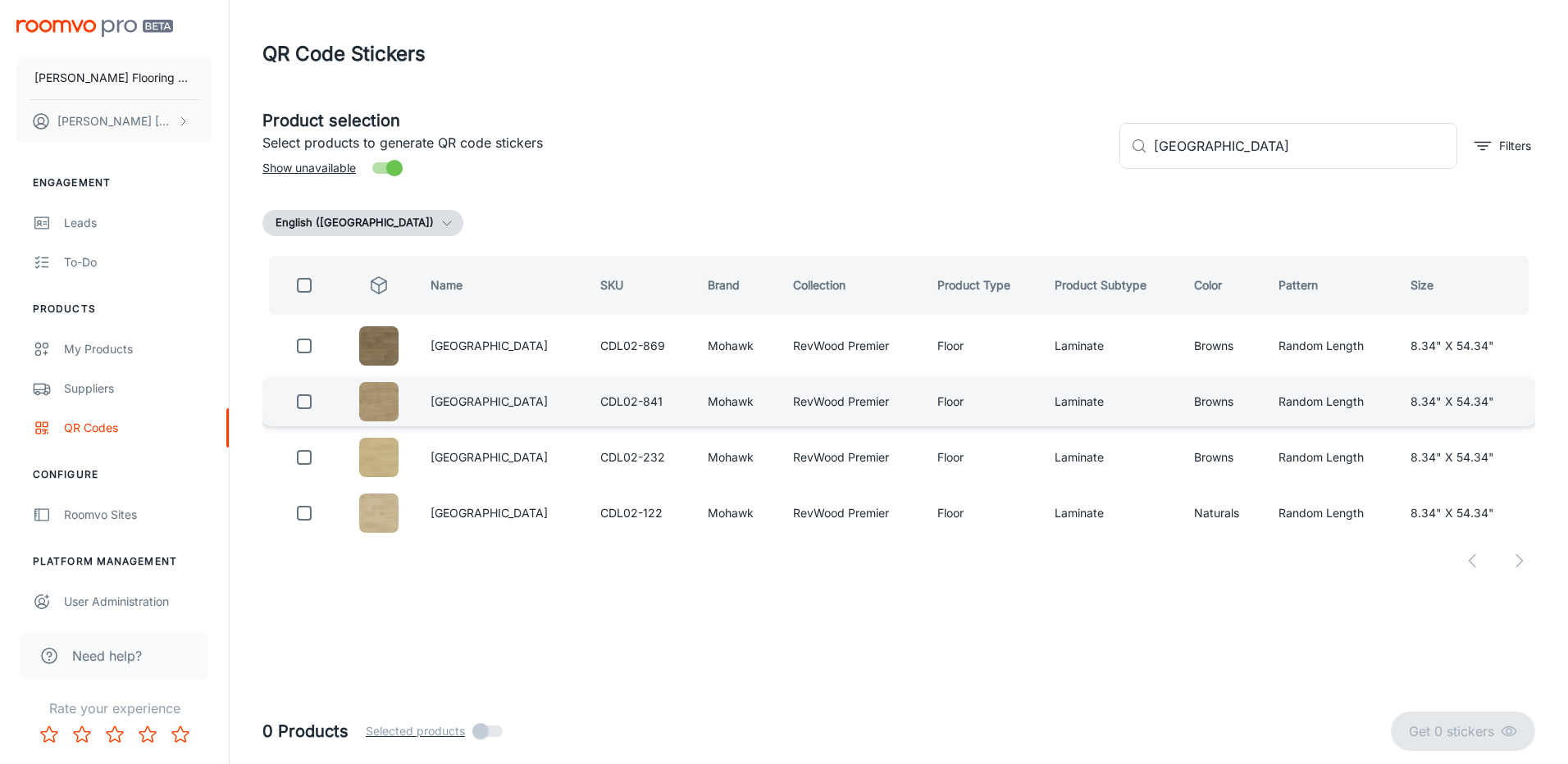
drag, startPoint x: 300, startPoint y: 349, endPoint x: 334, endPoint y: 393, distance: 55.6
click at [302, 349] on input "checkbox" at bounding box center [304, 345] width 33 height 33
checkbox input "true"
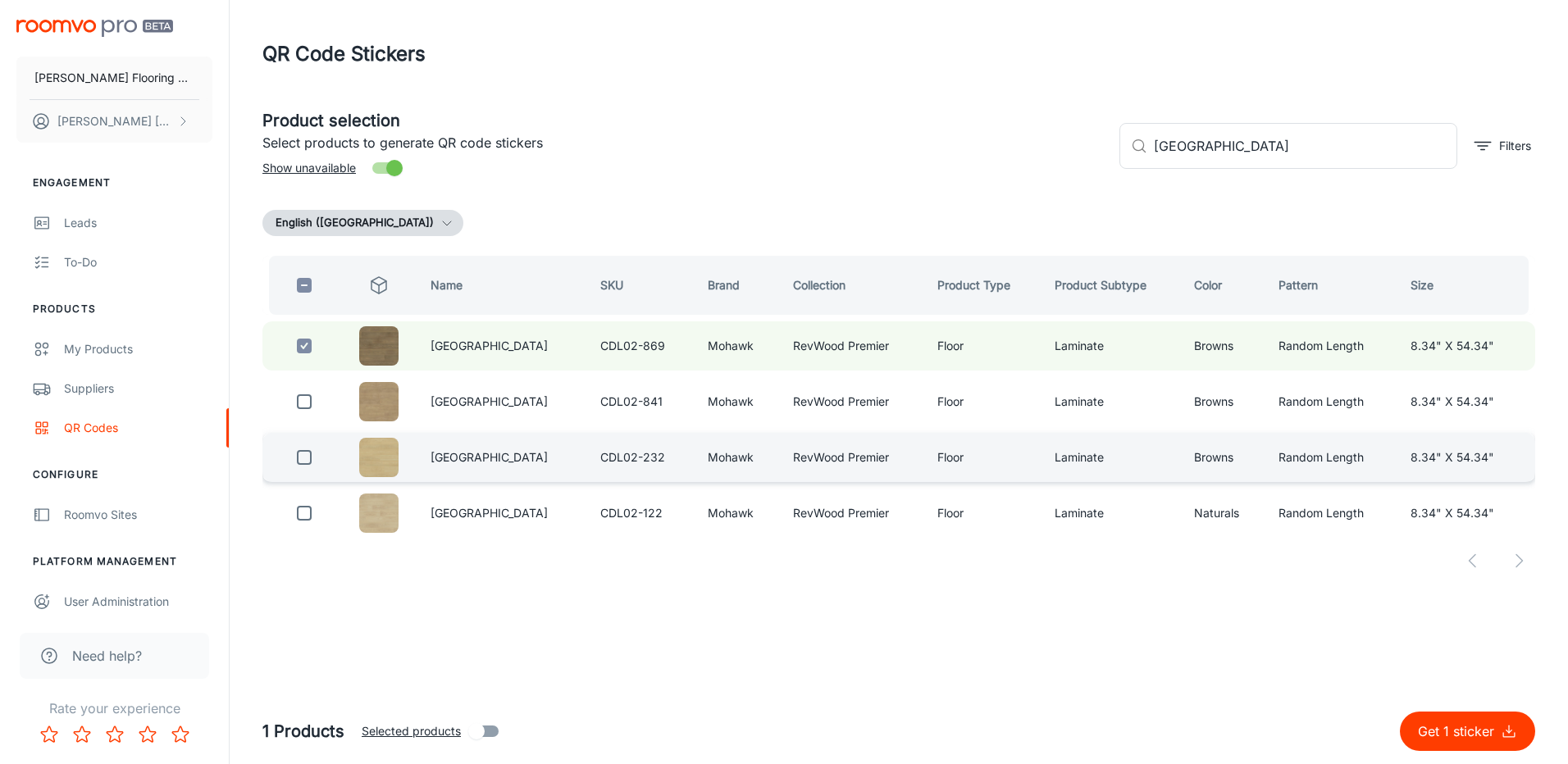
drag, startPoint x: 310, startPoint y: 453, endPoint x: 328, endPoint y: 442, distance: 21.1
click at [311, 452] on input "checkbox" at bounding box center [304, 457] width 33 height 33
checkbox input "true"
drag, startPoint x: 1194, startPoint y: 153, endPoint x: 1101, endPoint y: 162, distance: 93.4
click at [1101, 162] on div "Product selection Select products to generate QR code stickers Show unavailable…" at bounding box center [892, 139] width 1286 height 88
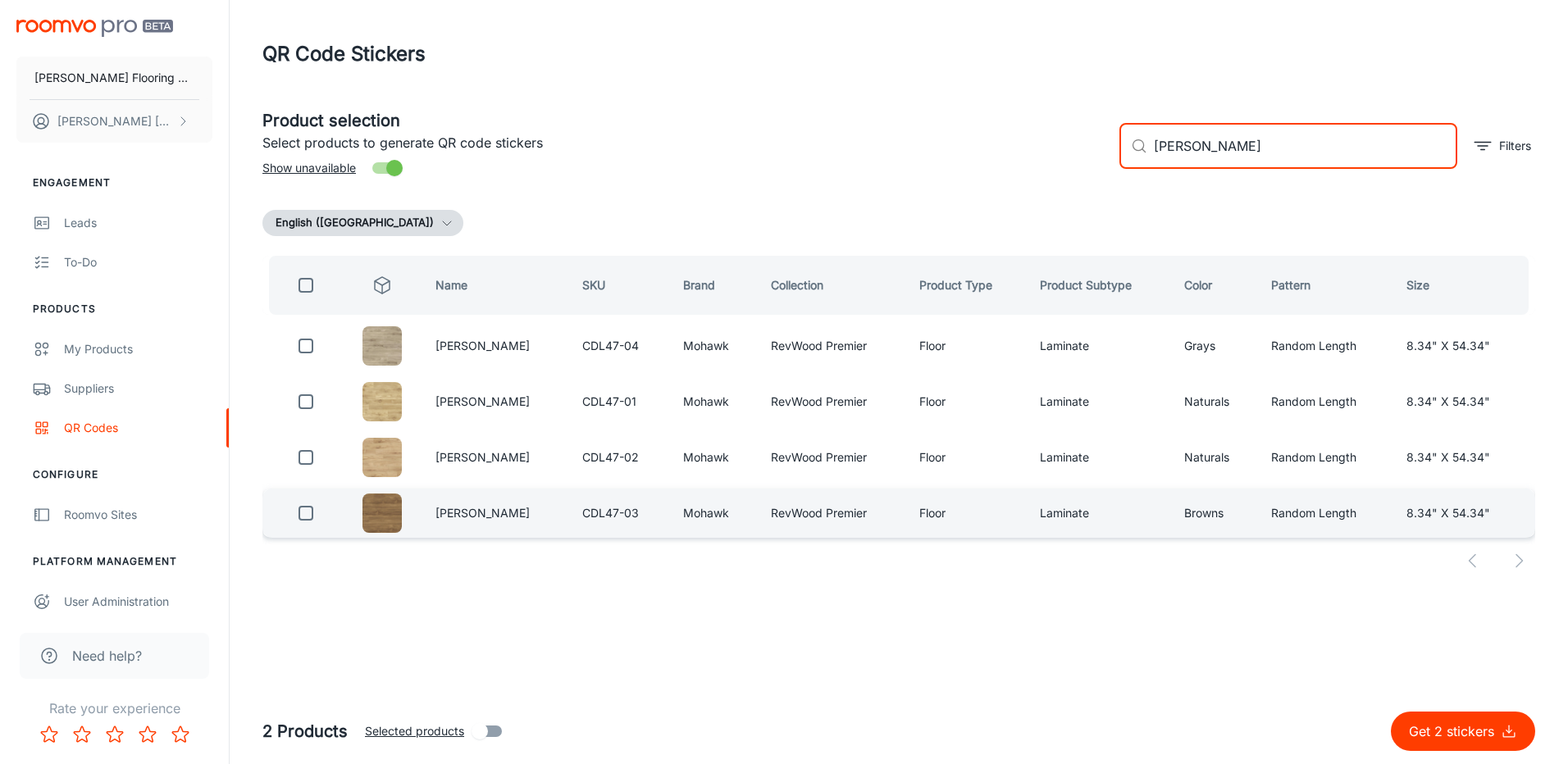
type input "[PERSON_NAME]"
click at [308, 512] on input "checkbox" at bounding box center [306, 513] width 33 height 33
checkbox input "true"
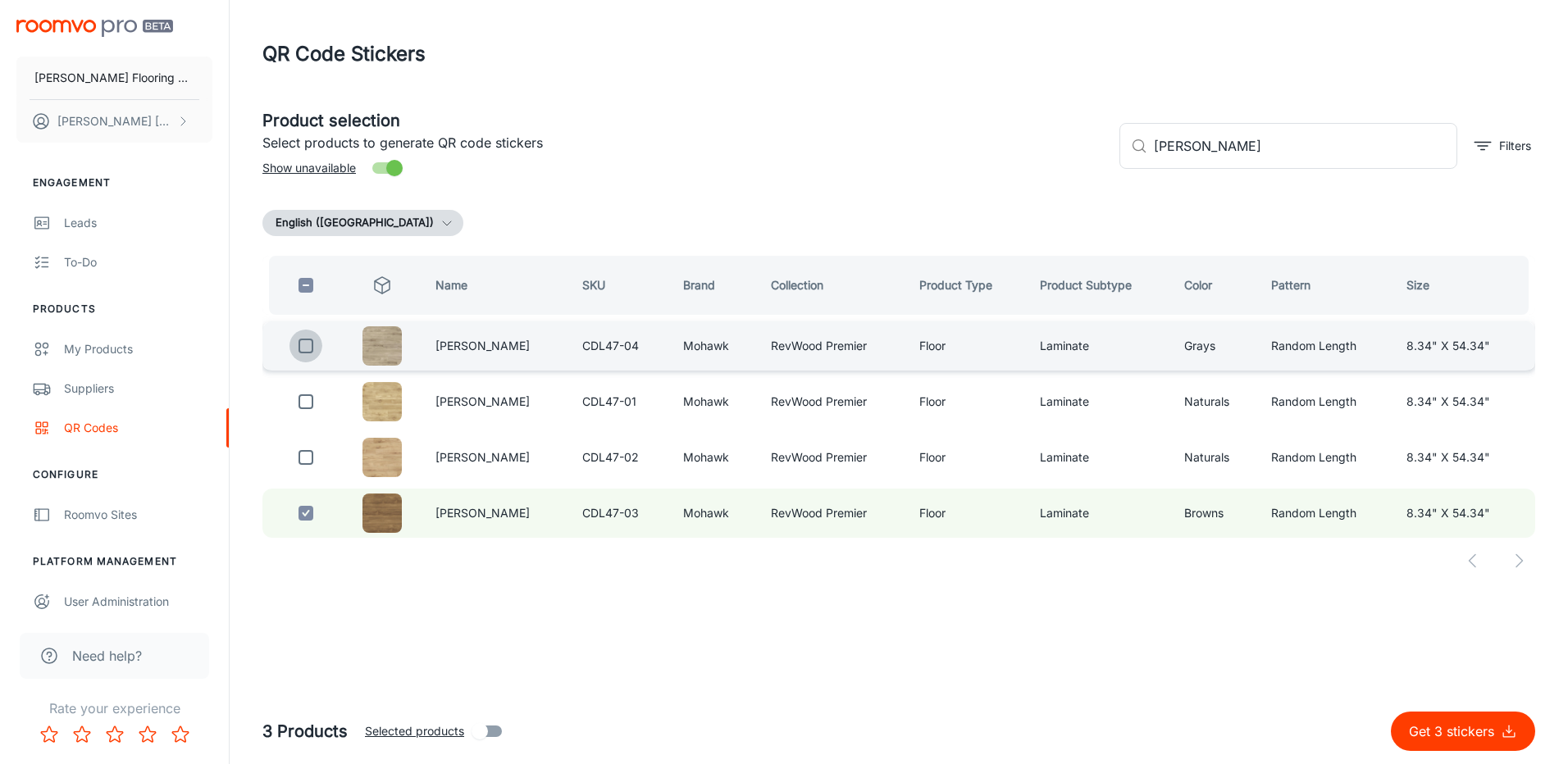
click at [304, 349] on input "checkbox" at bounding box center [306, 345] width 33 height 33
checkbox input "true"
click at [1206, 154] on input "[PERSON_NAME]" at bounding box center [1305, 146] width 303 height 46
drag, startPoint x: 1236, startPoint y: 150, endPoint x: 1112, endPoint y: 167, distance: 125.2
click at [1112, 167] on div "​ [PERSON_NAME] ​ Filters" at bounding box center [1320, 139] width 429 height 88
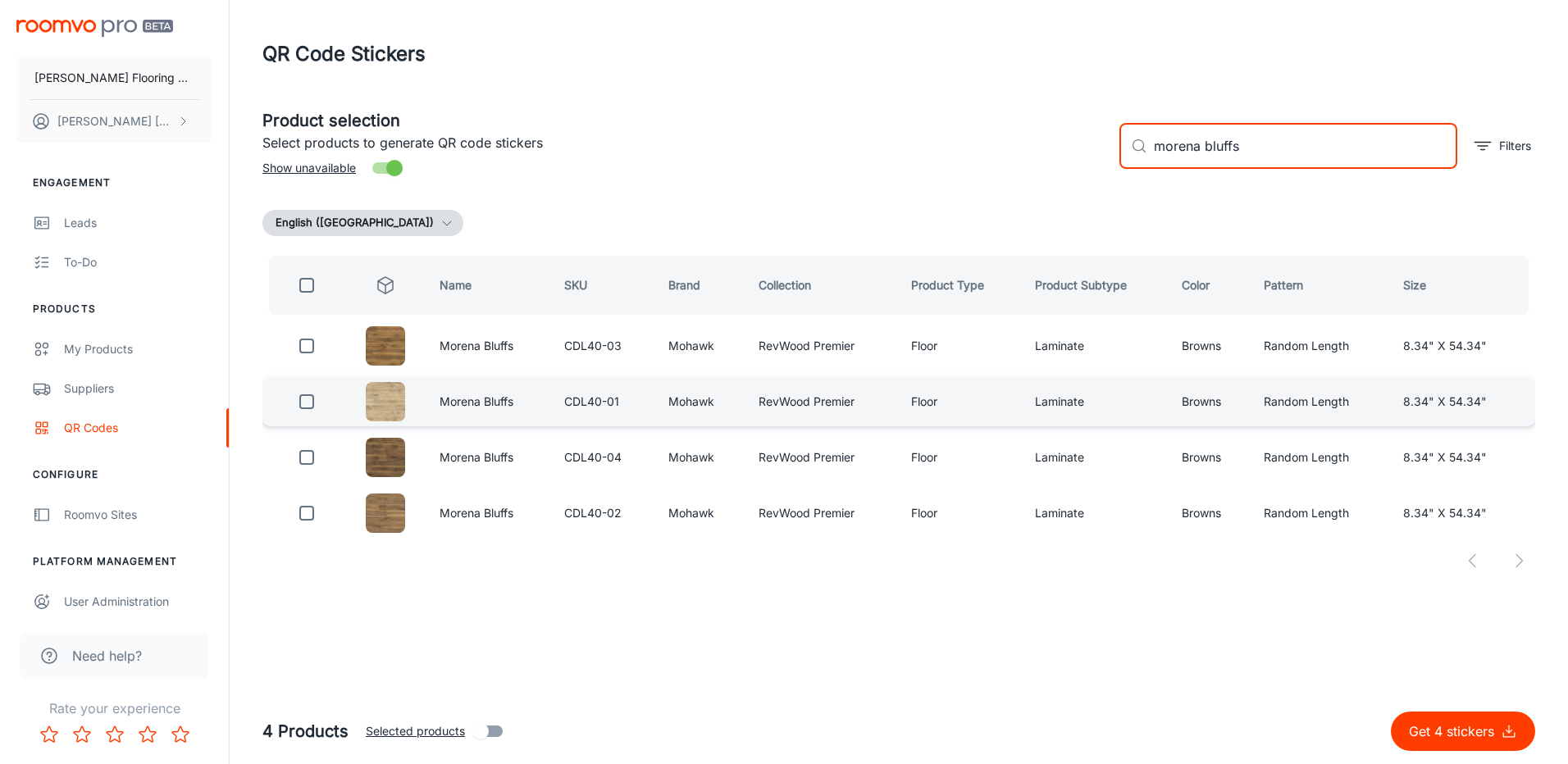
type input "morena bluffs"
click at [305, 402] on input "checkbox" at bounding box center [306, 401] width 33 height 33
checkbox input "true"
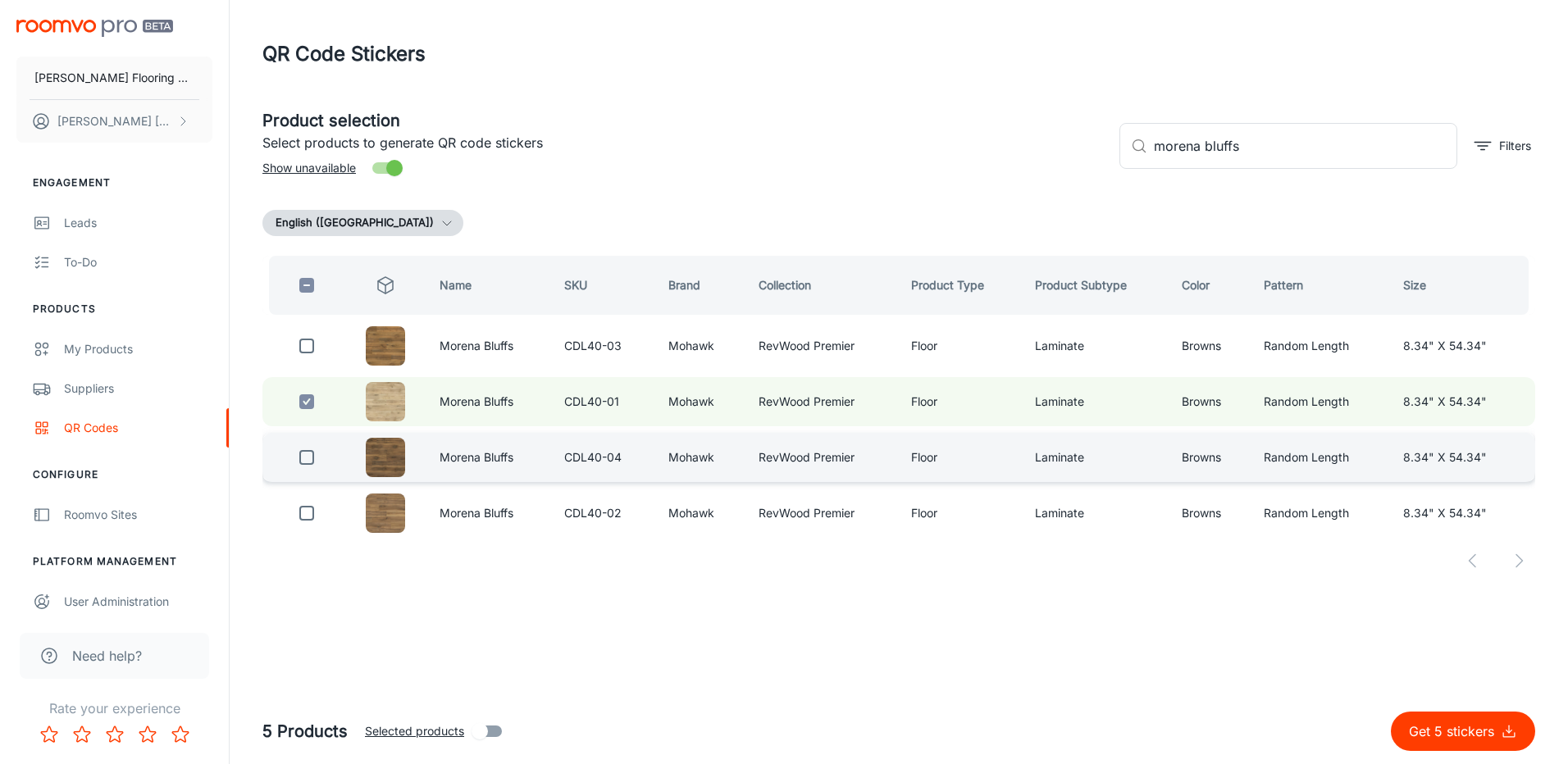
click at [315, 455] on input "checkbox" at bounding box center [306, 457] width 33 height 33
checkbox input "true"
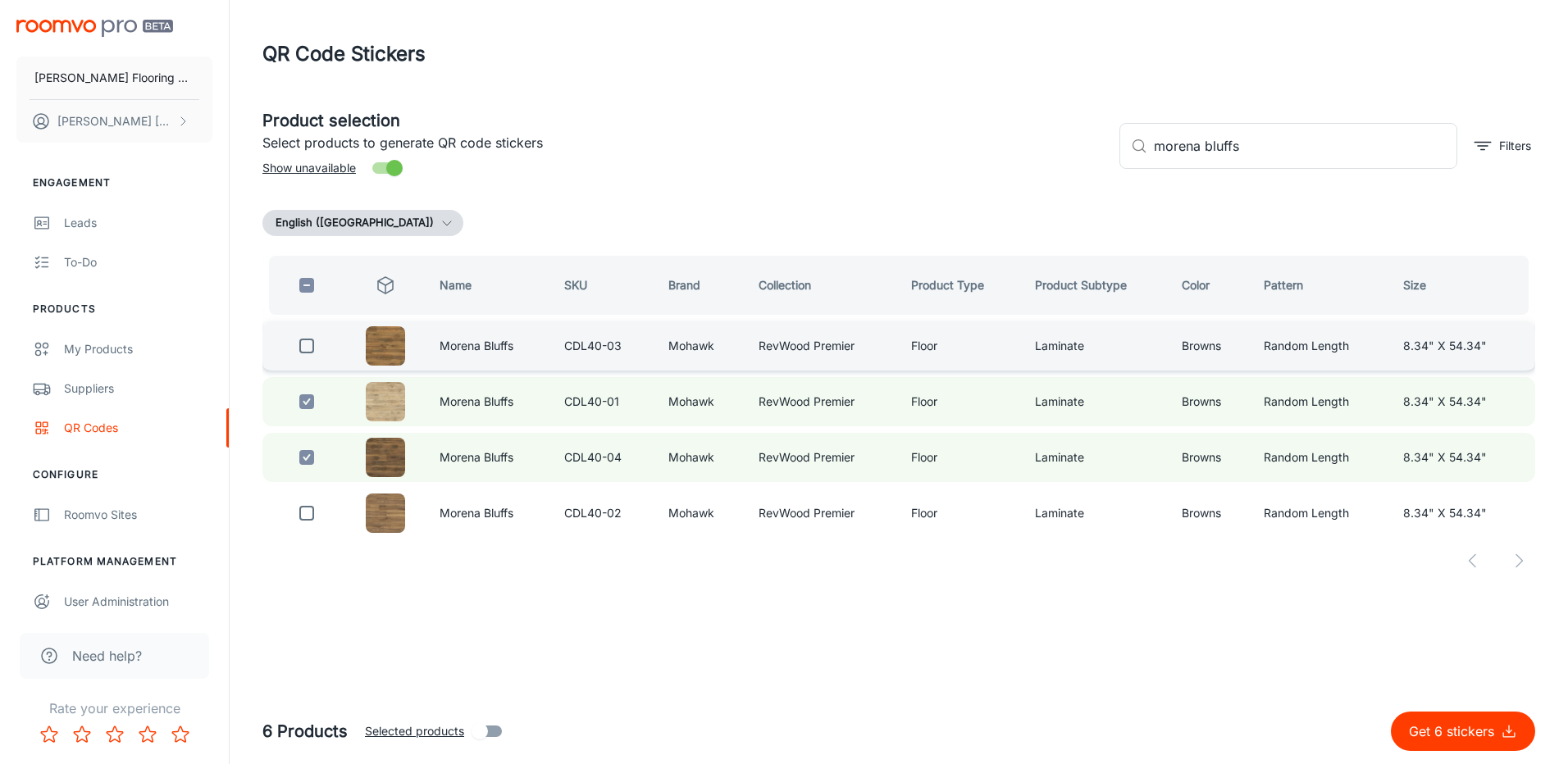
click at [304, 352] on input "checkbox" at bounding box center [306, 345] width 33 height 33
checkbox input "true"
drag, startPoint x: 1253, startPoint y: 146, endPoint x: 1094, endPoint y: 172, distance: 161.1
click at [1094, 172] on div "Product selection Select products to generate QR code stickers Show unavailable…" at bounding box center [892, 139] width 1286 height 88
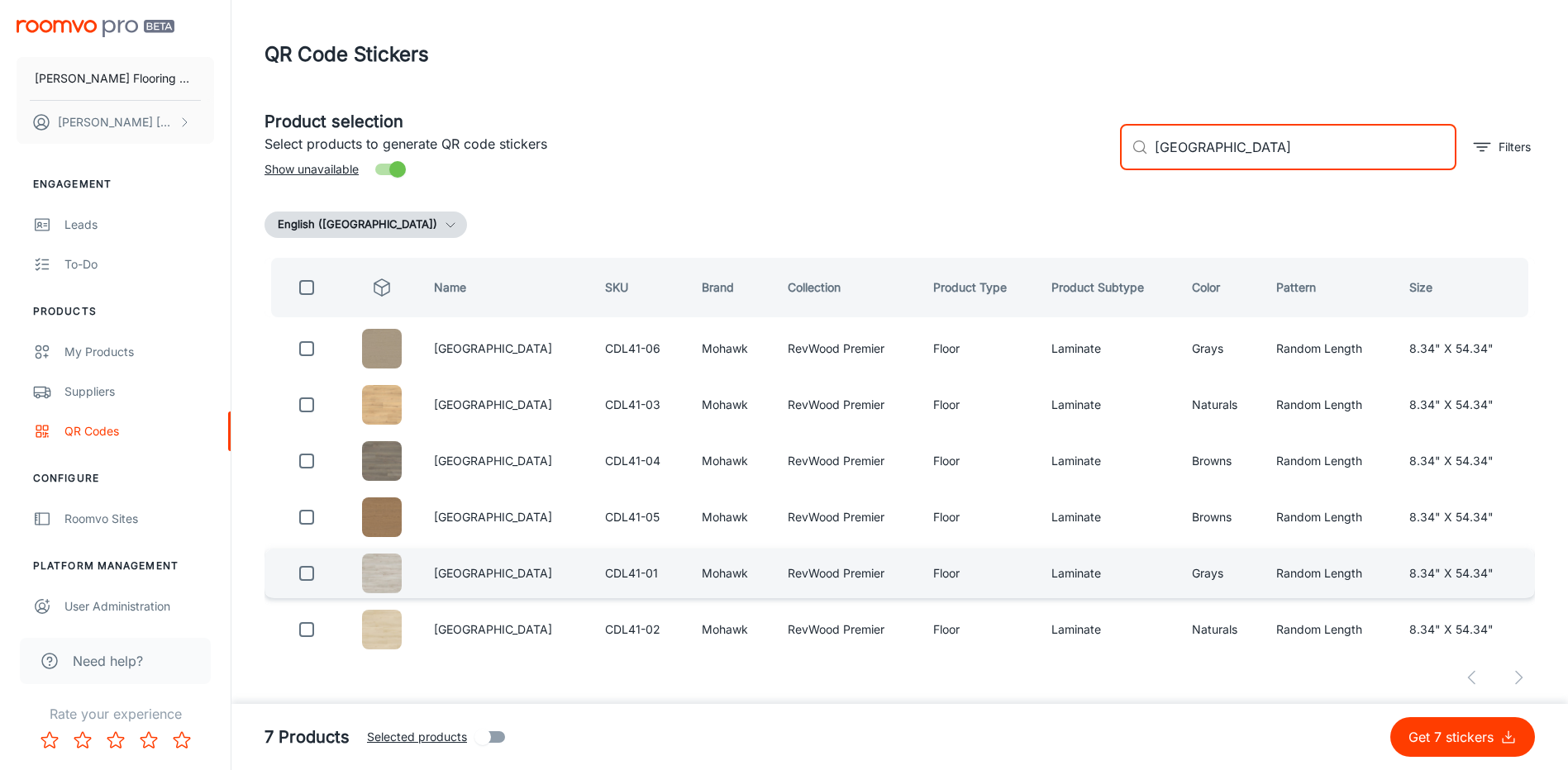
type input "[GEOGRAPHIC_DATA]"
drag, startPoint x: 307, startPoint y: 572, endPoint x: 317, endPoint y: 493, distance: 79.6
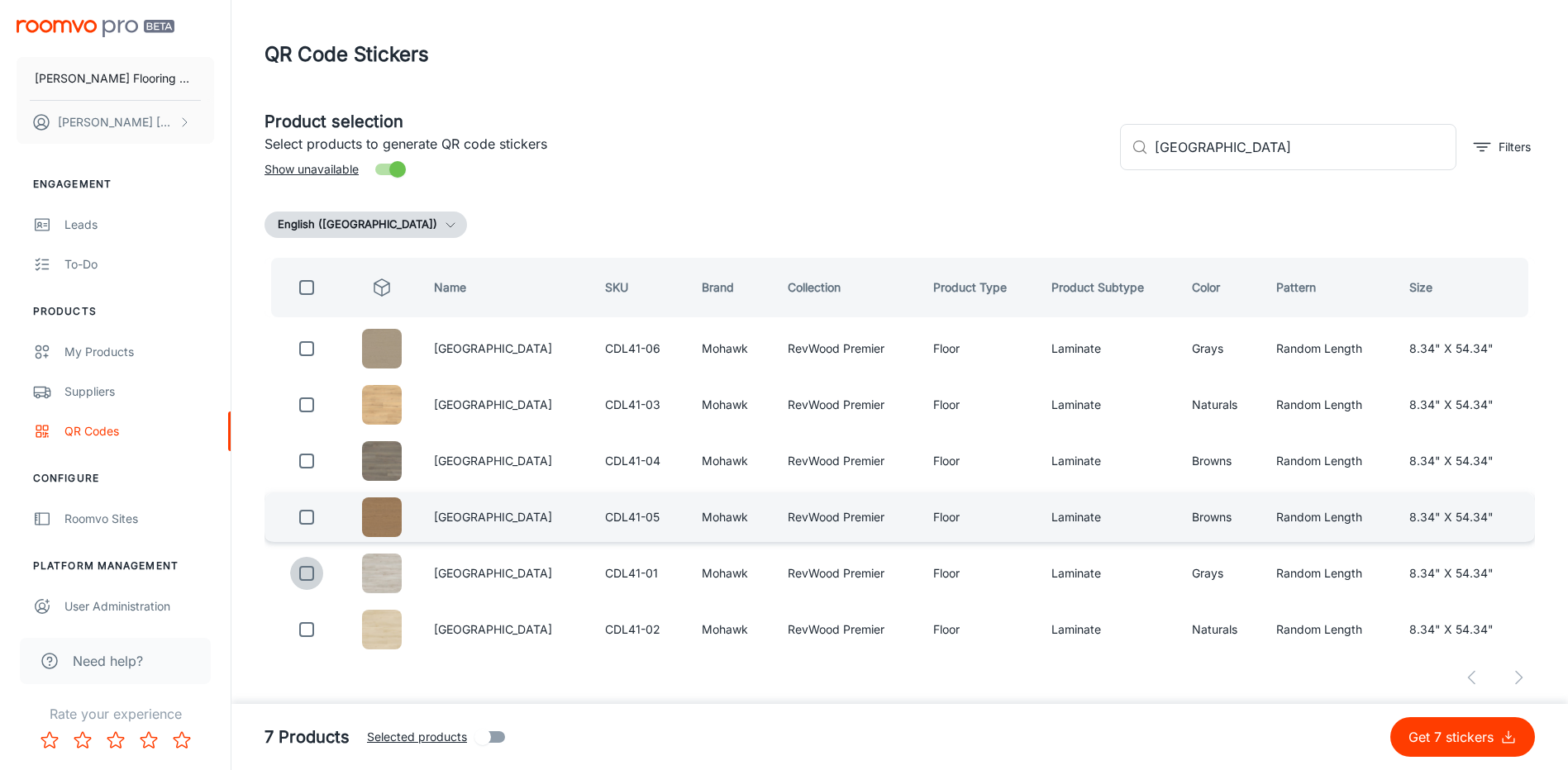
click at [307, 571] on input "checkbox" at bounding box center [306, 573] width 33 height 33
checkbox input "true"
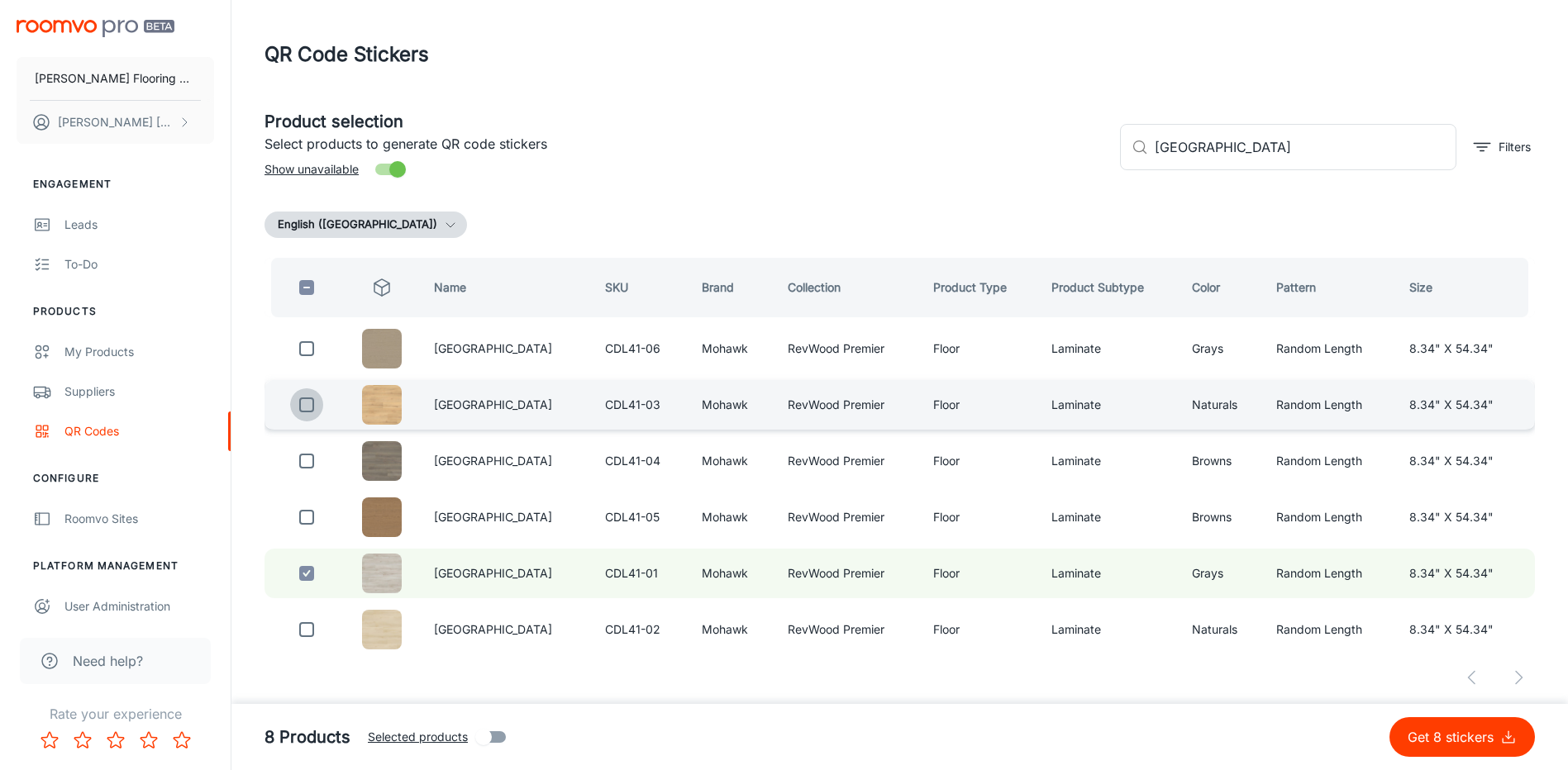
drag, startPoint x: 310, startPoint y: 401, endPoint x: 305, endPoint y: 449, distance: 48.3
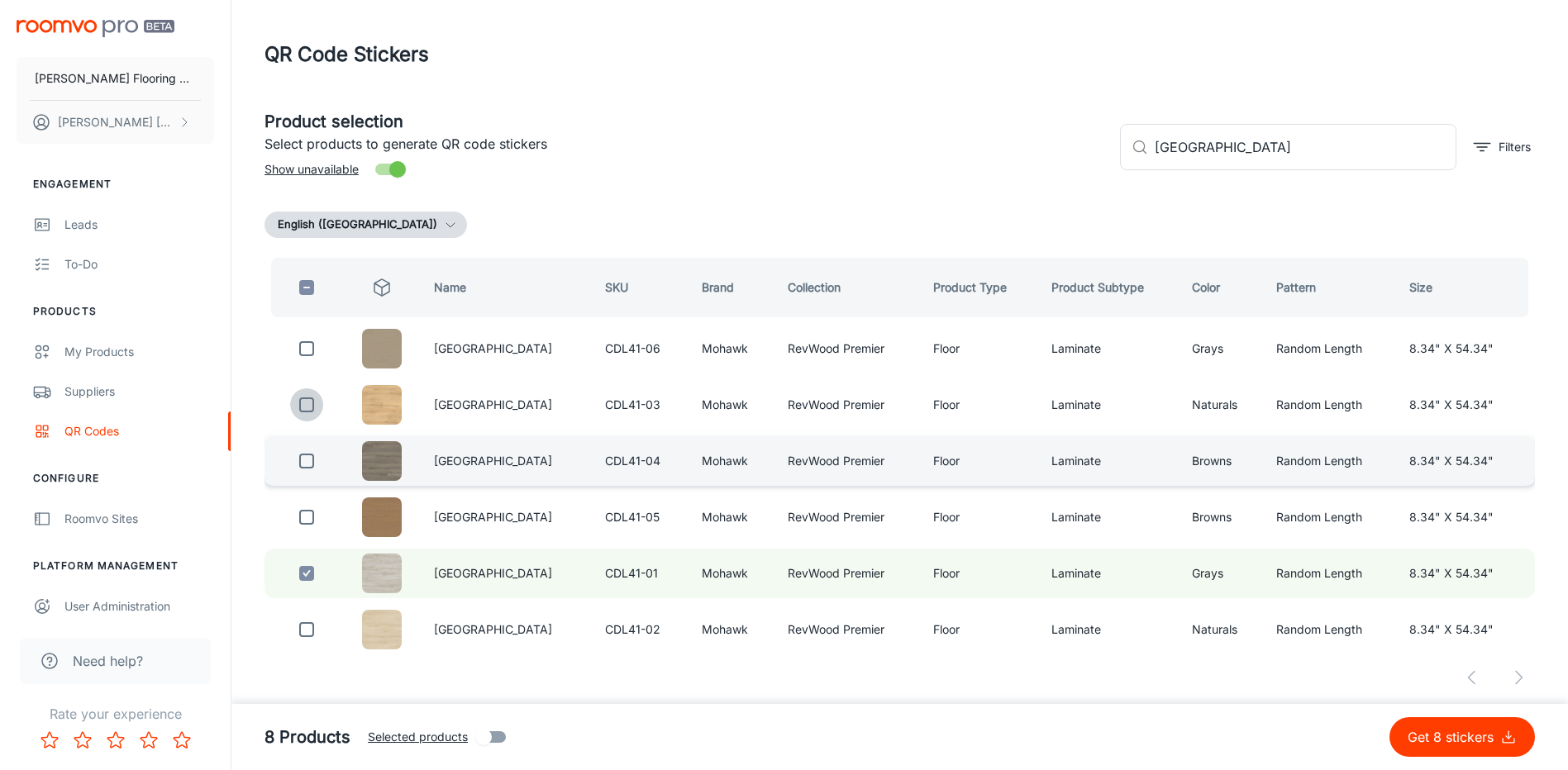
click at [310, 402] on input "checkbox" at bounding box center [306, 404] width 33 height 33
checkbox input "true"
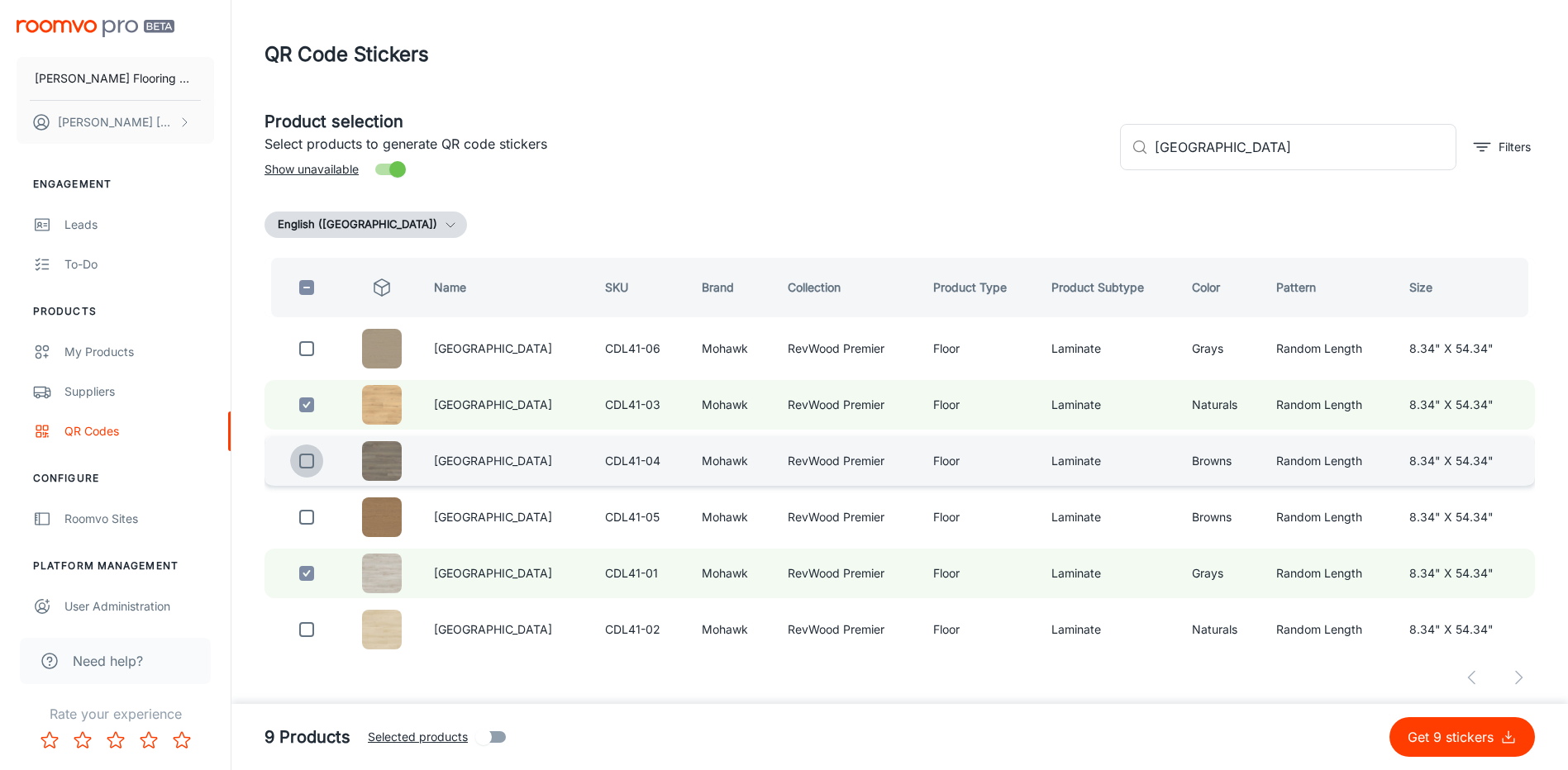
click at [306, 464] on input "checkbox" at bounding box center [306, 461] width 33 height 33
checkbox input "true"
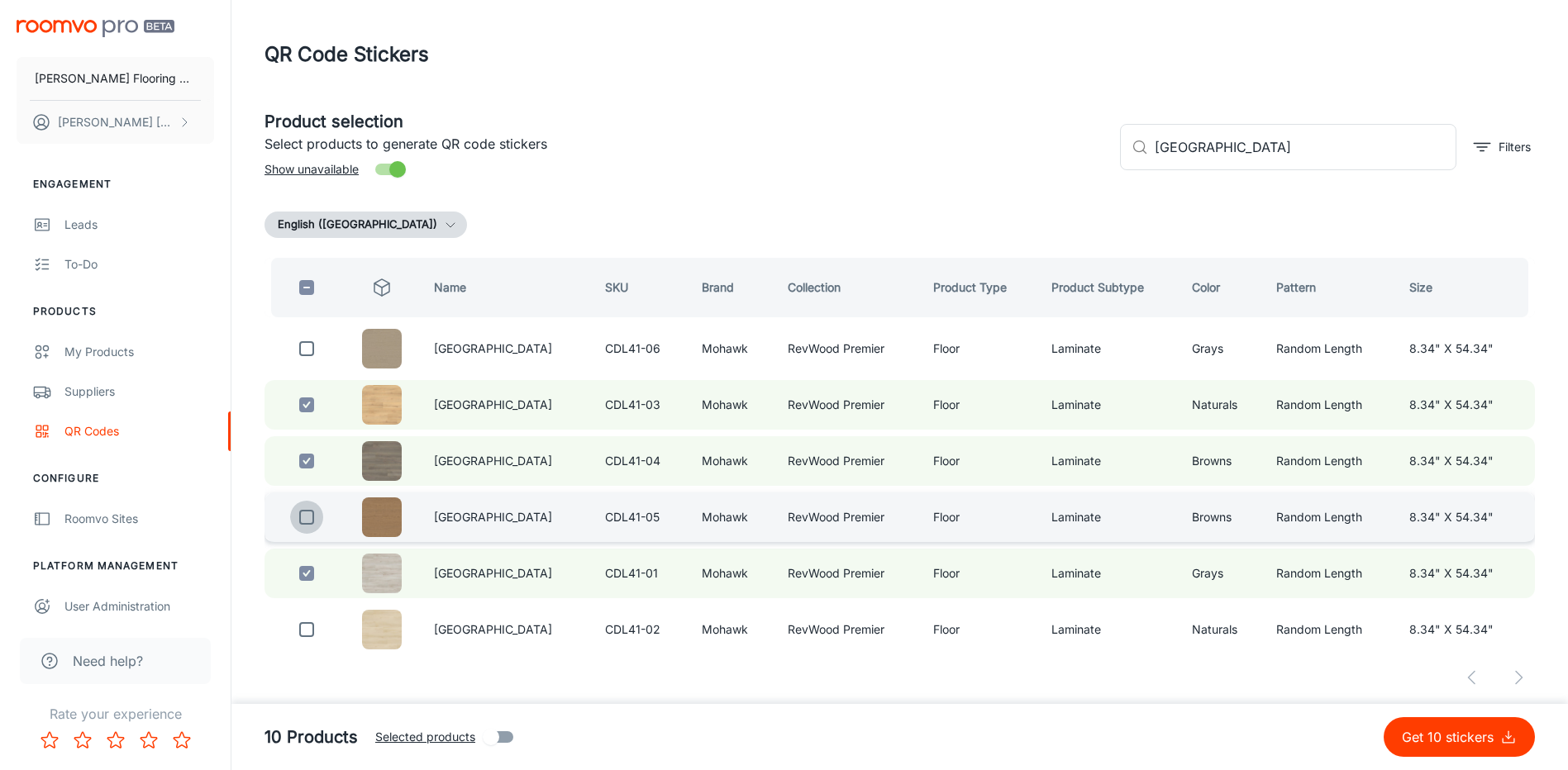
drag, startPoint x: 306, startPoint y: 515, endPoint x: 441, endPoint y: 467, distance: 143.3
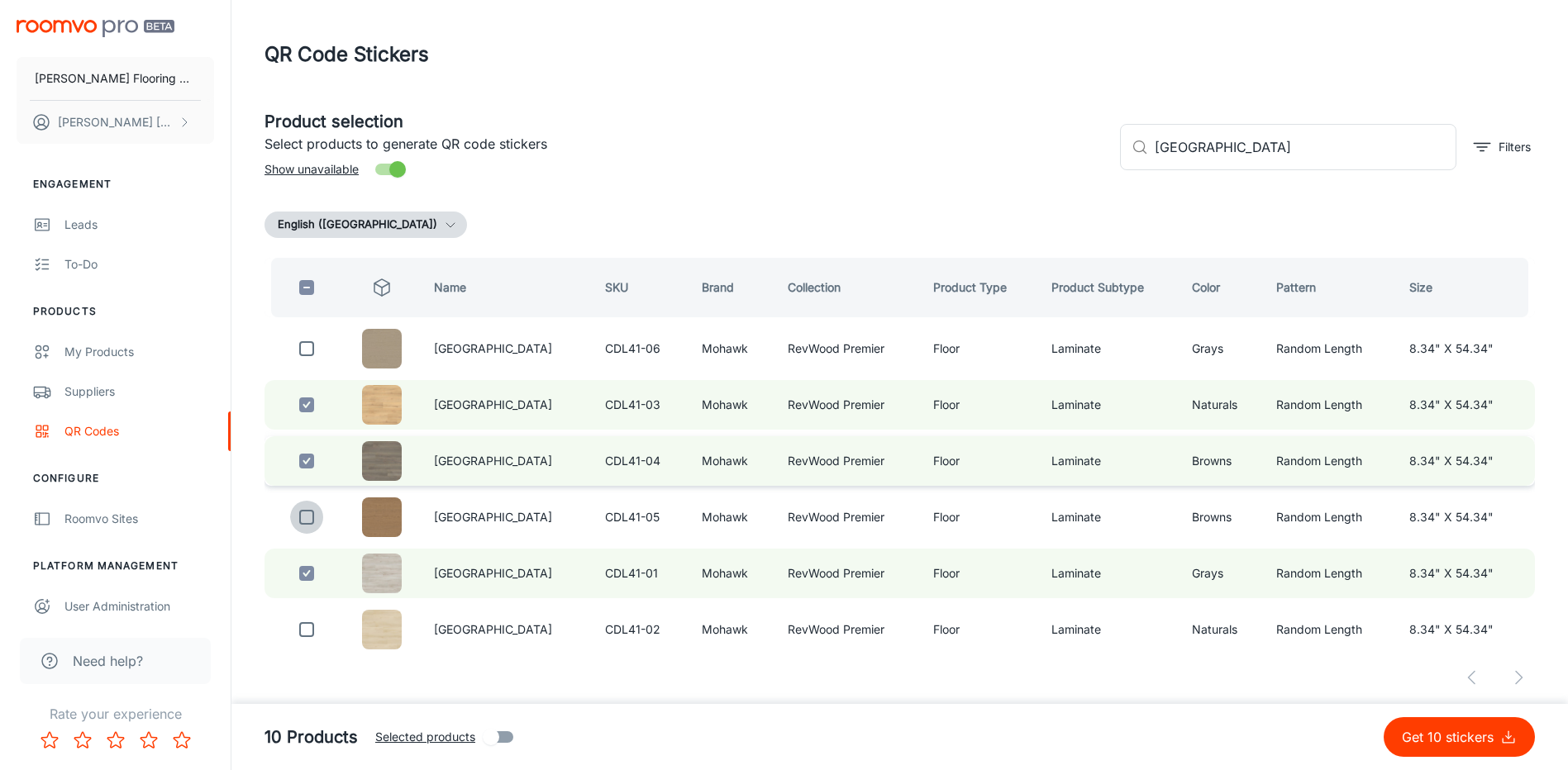
click at [306, 514] on input "checkbox" at bounding box center [306, 517] width 33 height 33
checkbox input "true"
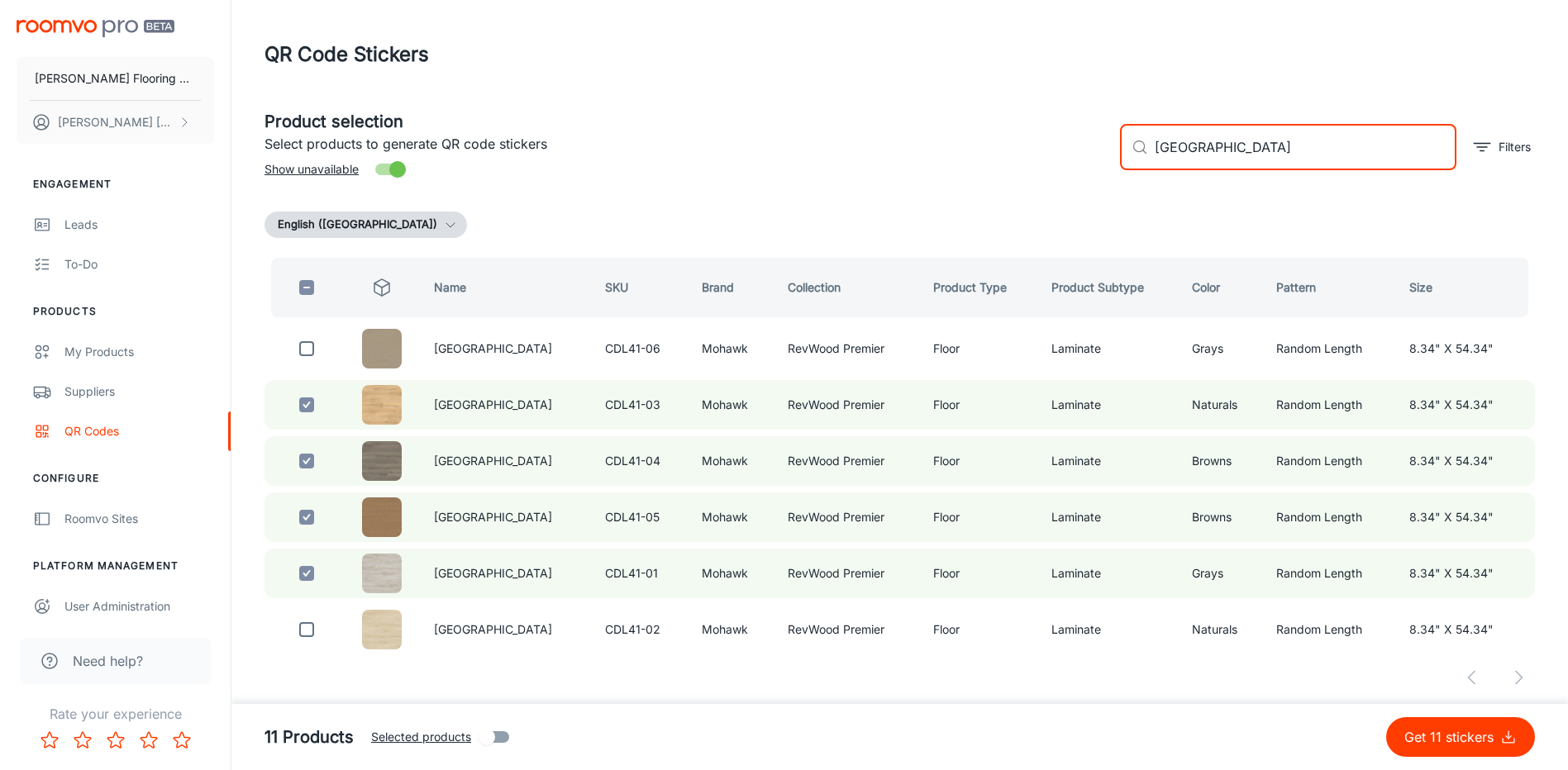
drag, startPoint x: 1176, startPoint y: 160, endPoint x: 1097, endPoint y: 173, distance: 80.1
click at [1097, 173] on div "Product selection Select products to generate QR code stickers Show unavailable…" at bounding box center [893, 140] width 1283 height 89
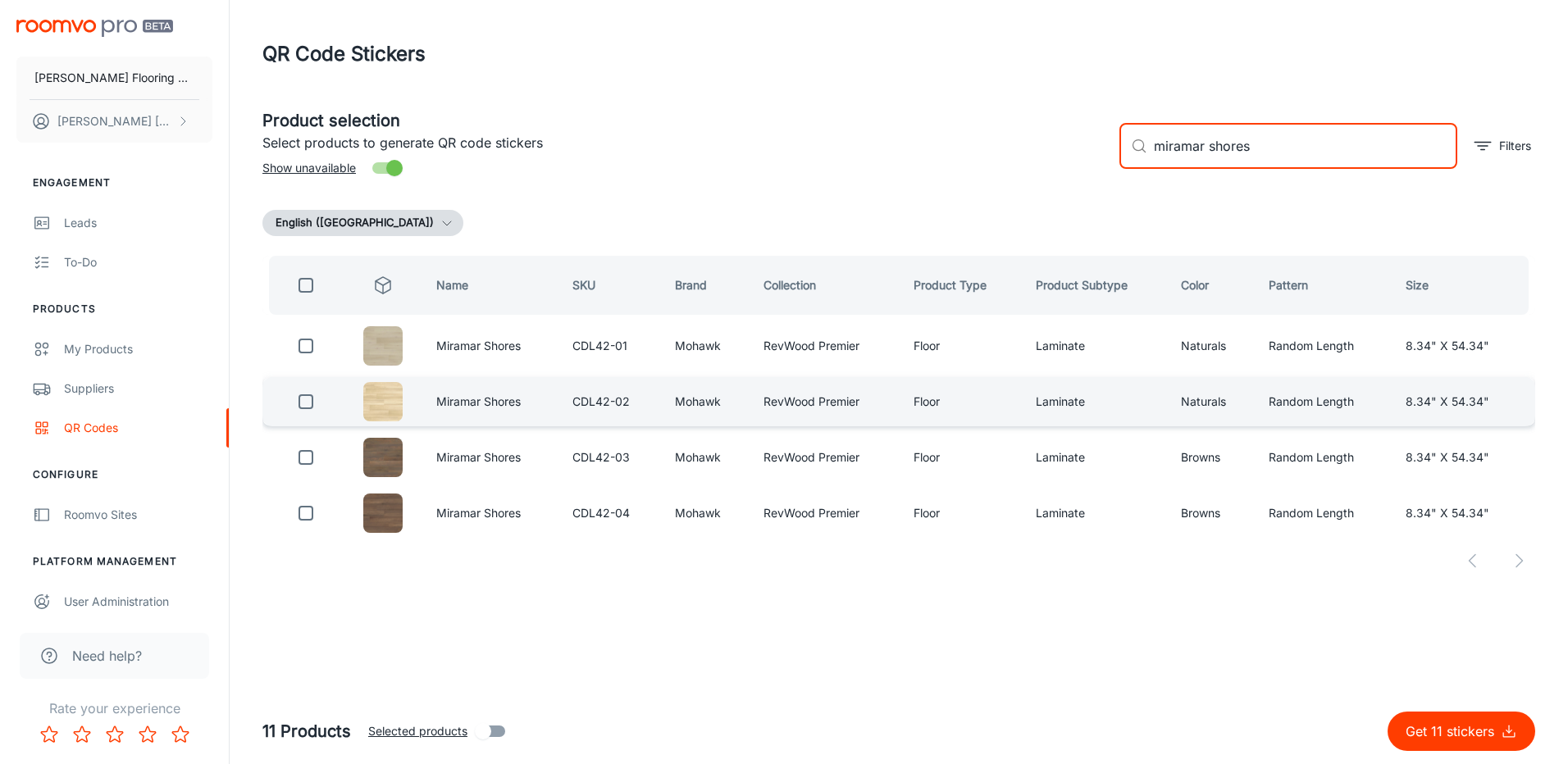
type input "miramar shores"
click at [304, 398] on input "checkbox" at bounding box center [306, 401] width 33 height 33
checkbox input "true"
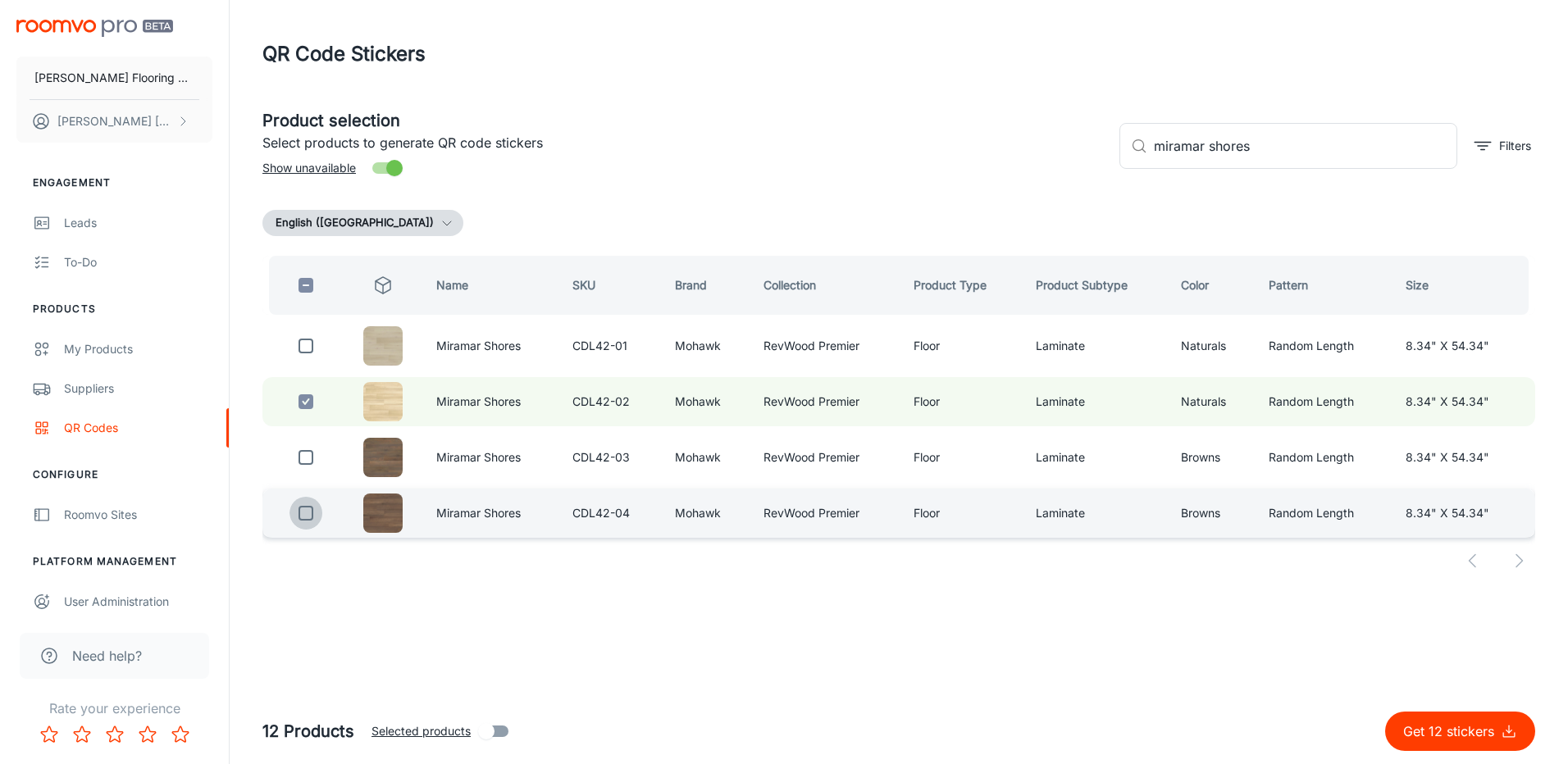
drag, startPoint x: 307, startPoint y: 518, endPoint x: 448, endPoint y: 491, distance: 143.6
click at [307, 515] on input "checkbox" at bounding box center [306, 513] width 33 height 33
checkbox input "true"
drag, startPoint x: 1188, startPoint y: 161, endPoint x: 1163, endPoint y: 164, distance: 25.2
click at [1165, 164] on input "miramar shores" at bounding box center [1305, 146] width 303 height 46
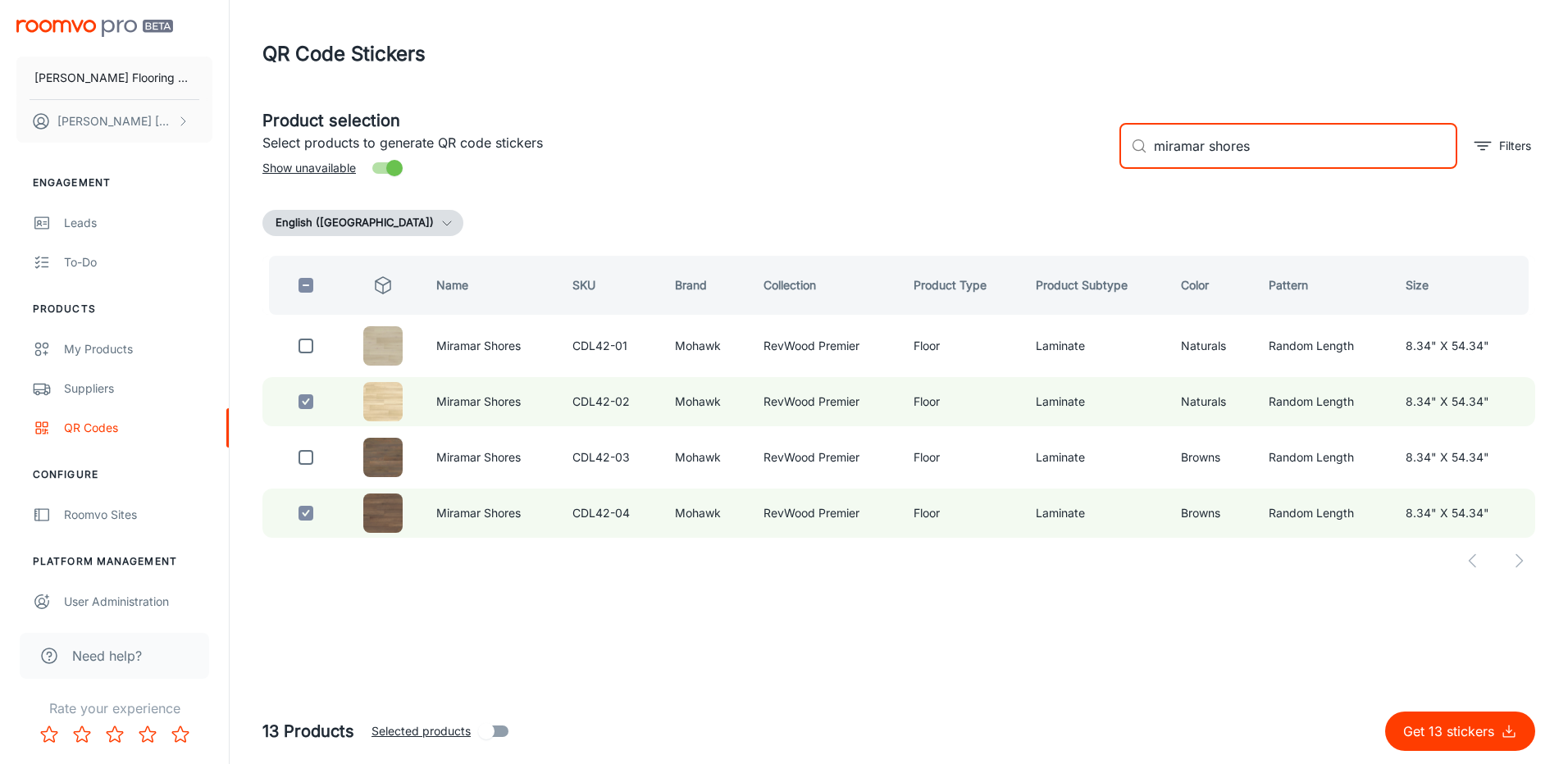
type input "m"
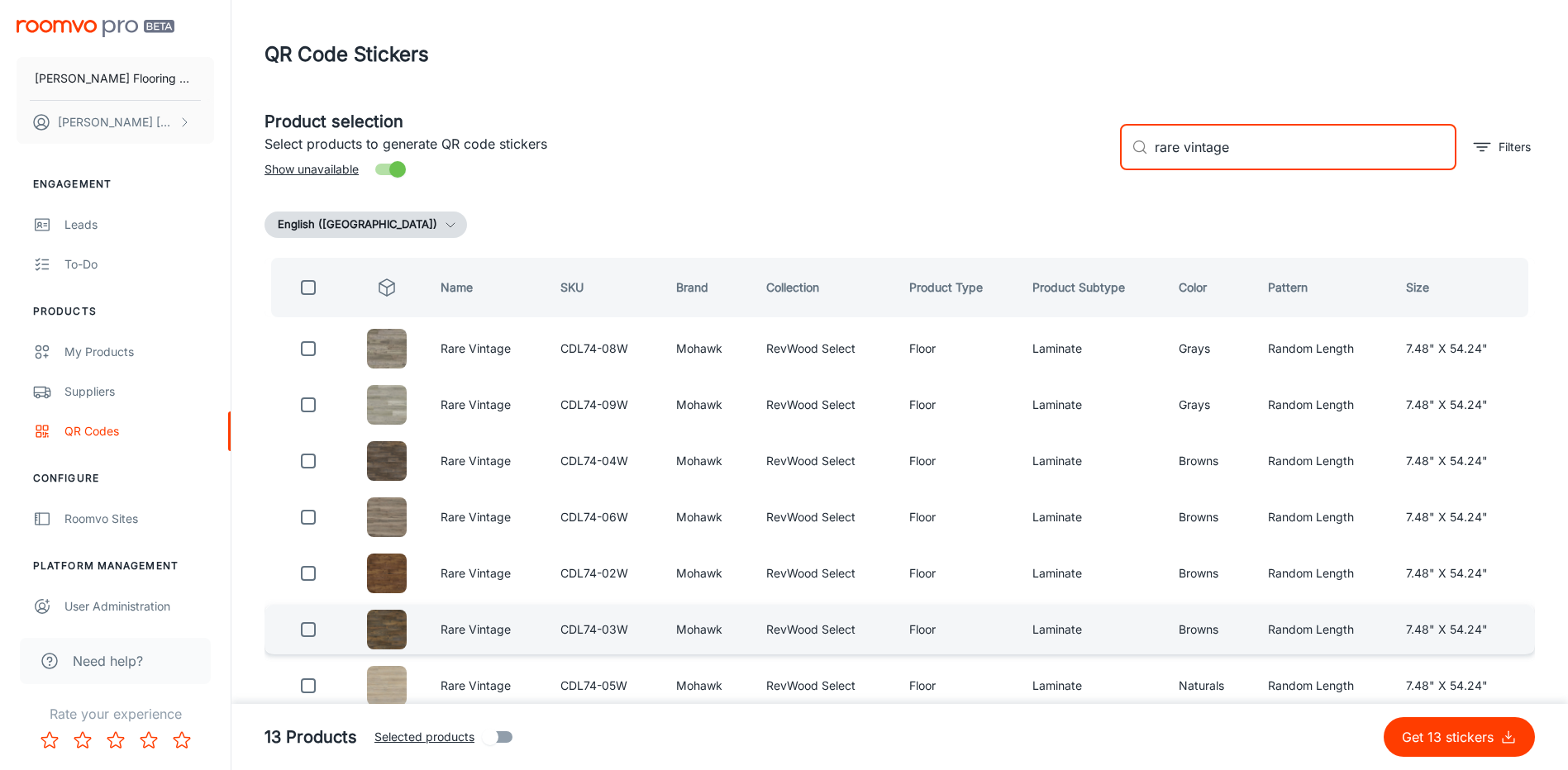
type input "rare vintage"
drag, startPoint x: 304, startPoint y: 632, endPoint x: 337, endPoint y: 621, distance: 34.8
click at [304, 632] on input "checkbox" at bounding box center [308, 629] width 33 height 33
checkbox input "true"
click at [1093, 170] on div "Product selection Select products to generate QR code stickers Show unavailable…" at bounding box center [893, 140] width 1283 height 89
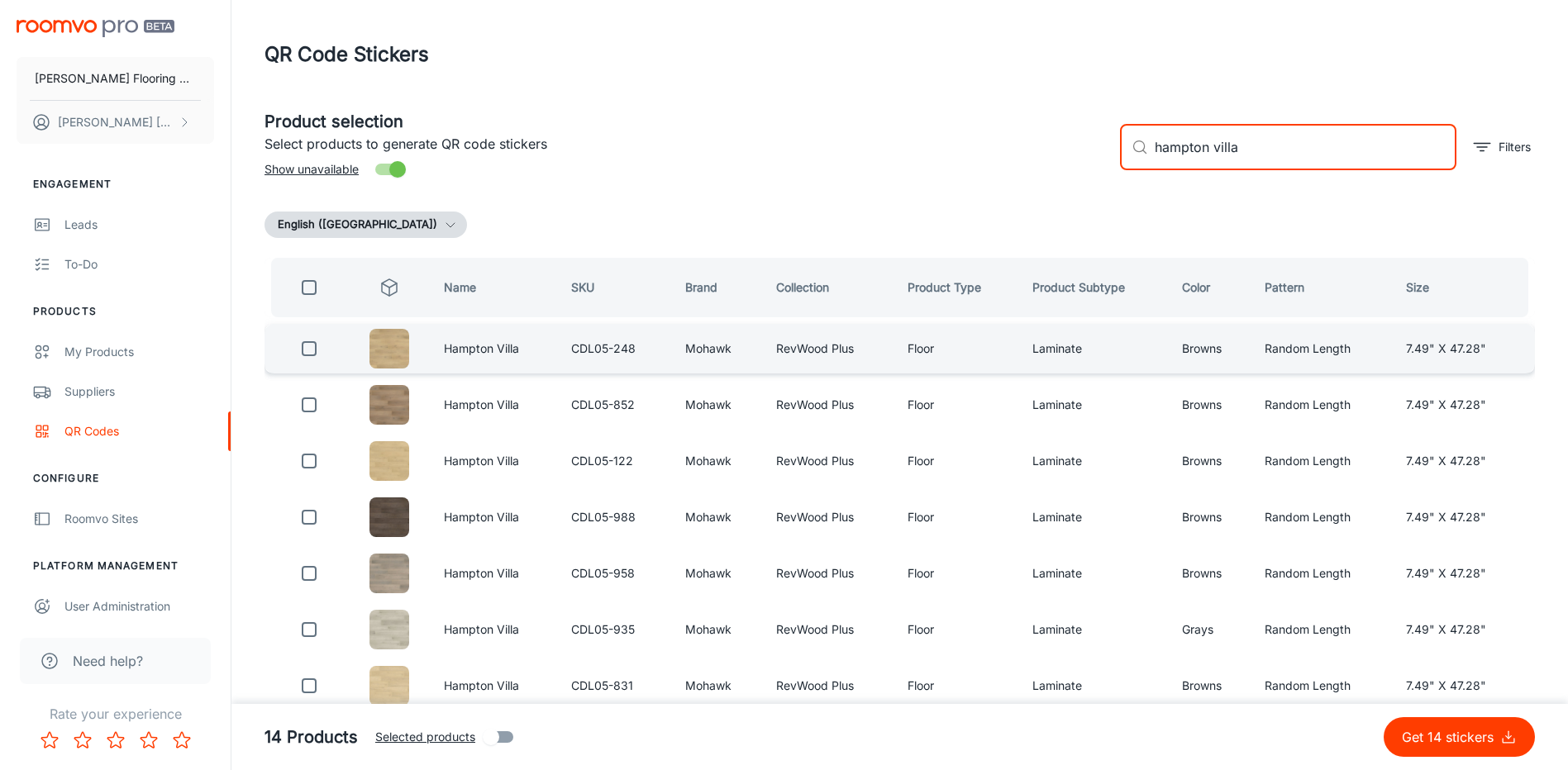
type input "hampton villa"
click at [317, 352] on input "checkbox" at bounding box center [308, 348] width 33 height 33
checkbox input "true"
drag, startPoint x: 1246, startPoint y: 152, endPoint x: 1146, endPoint y: 165, distance: 100.8
click at [1146, 165] on div "​ hampton villa ​" at bounding box center [1287, 147] width 337 height 46
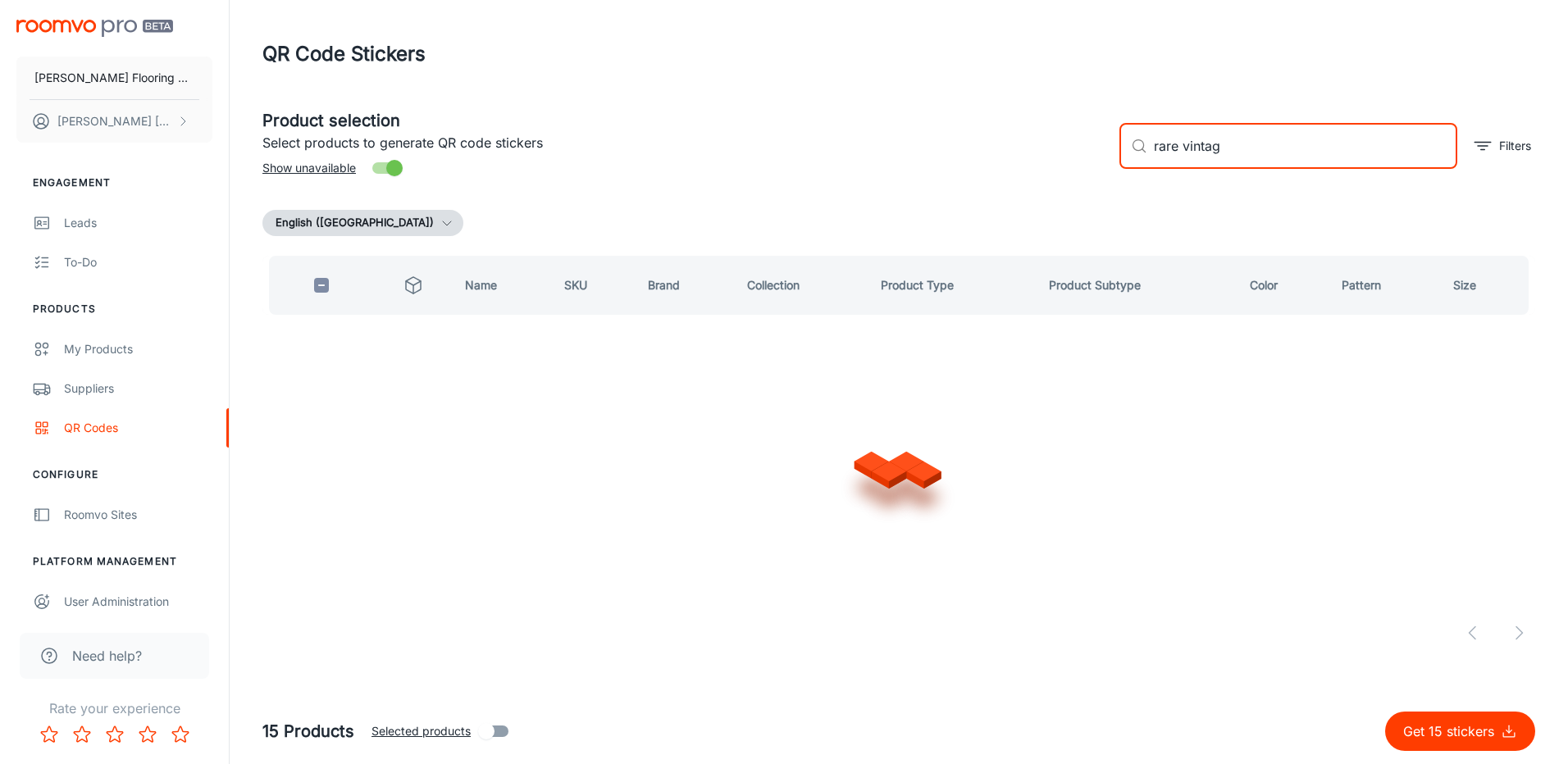
type input "rare vintage"
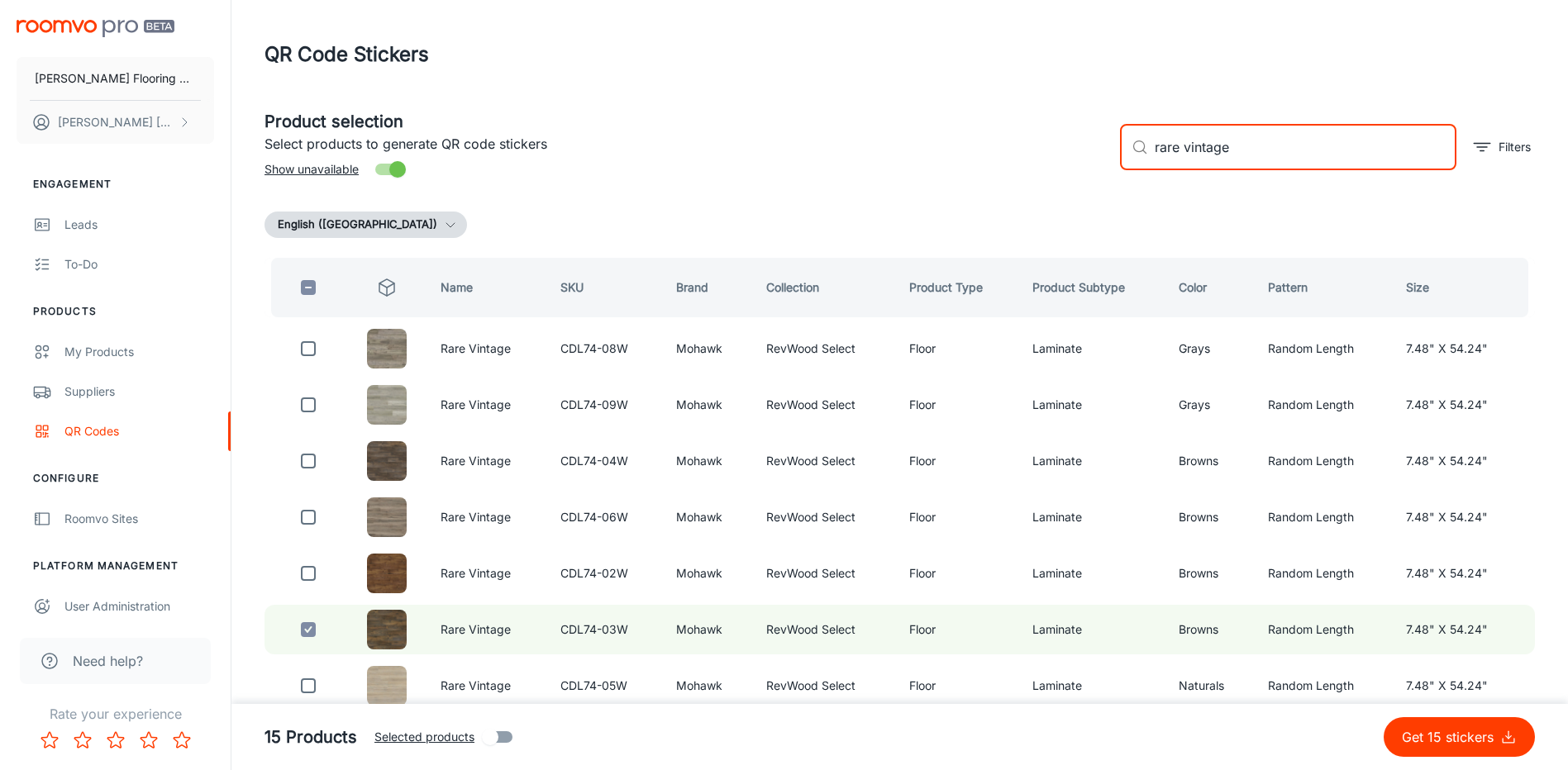
drag, startPoint x: 1244, startPoint y: 143, endPoint x: 1124, endPoint y: 160, distance: 121.2
click at [1124, 160] on div "​ rare vintage ​" at bounding box center [1287, 147] width 337 height 46
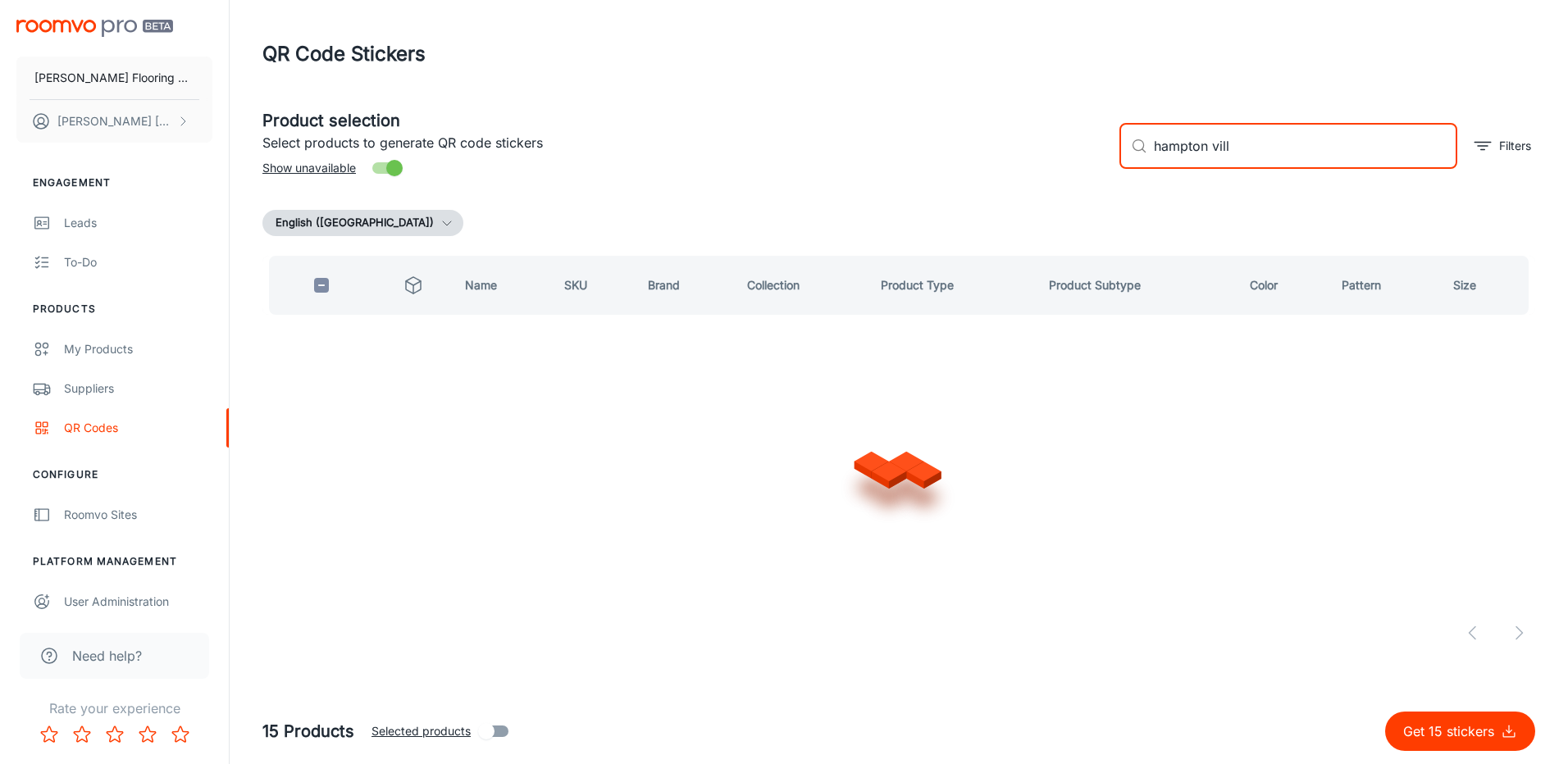
type input "hampton villa"
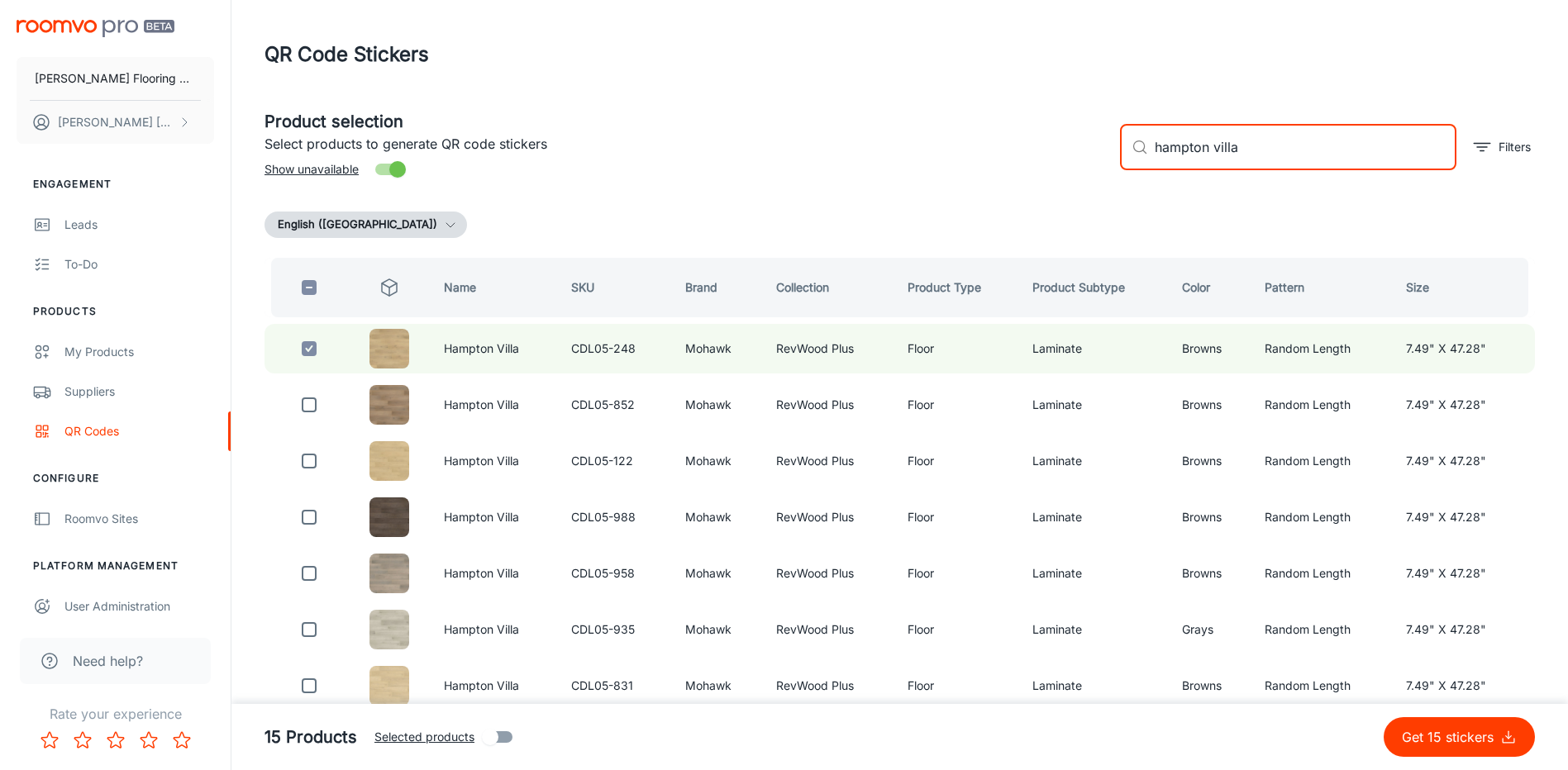
drag, startPoint x: 1175, startPoint y: 155, endPoint x: 1117, endPoint y: 156, distance: 58.0
click at [1117, 156] on div "​ hampton villa ​ Filters" at bounding box center [1319, 140] width 428 height 89
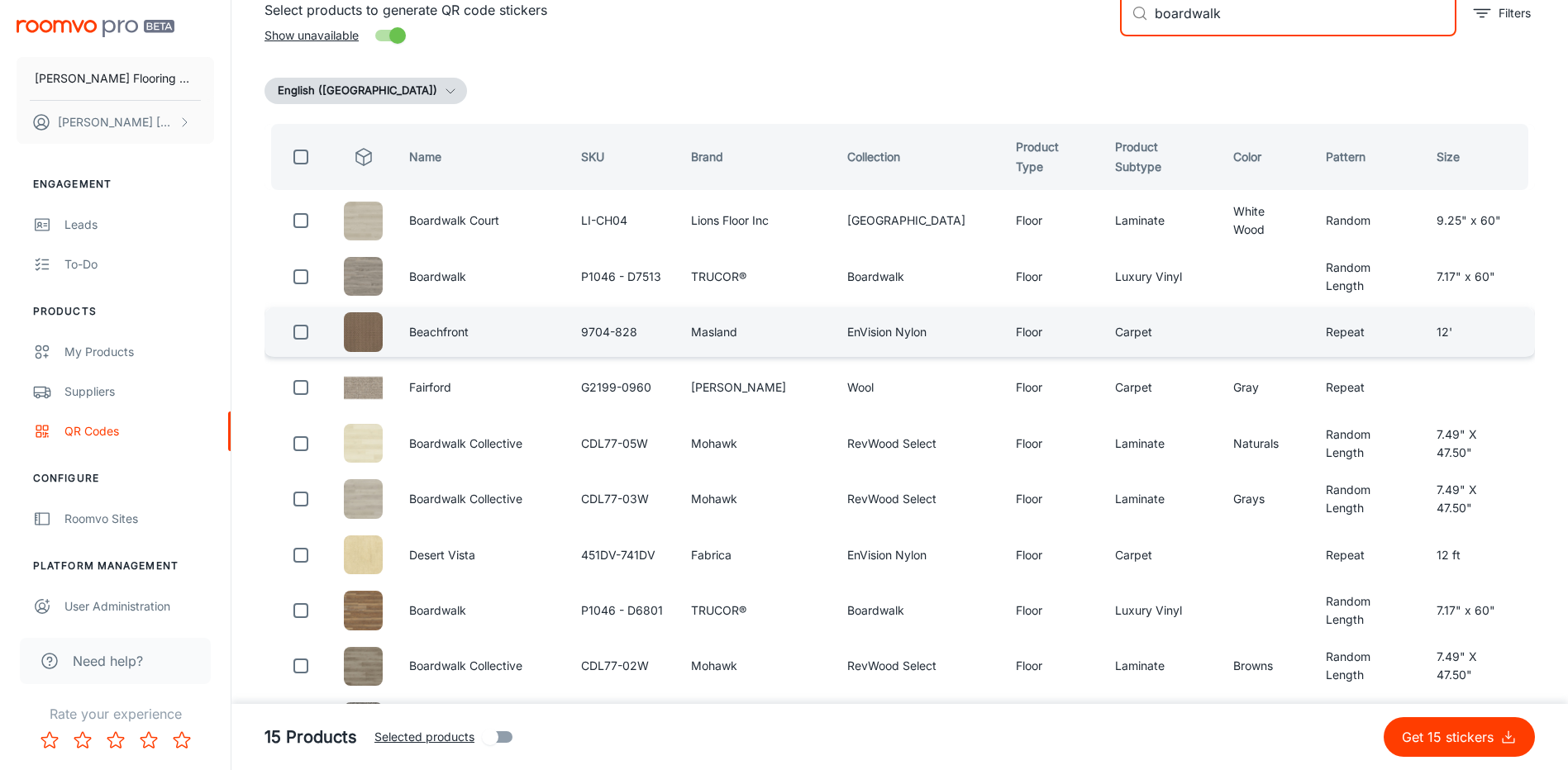
scroll to position [165, 0]
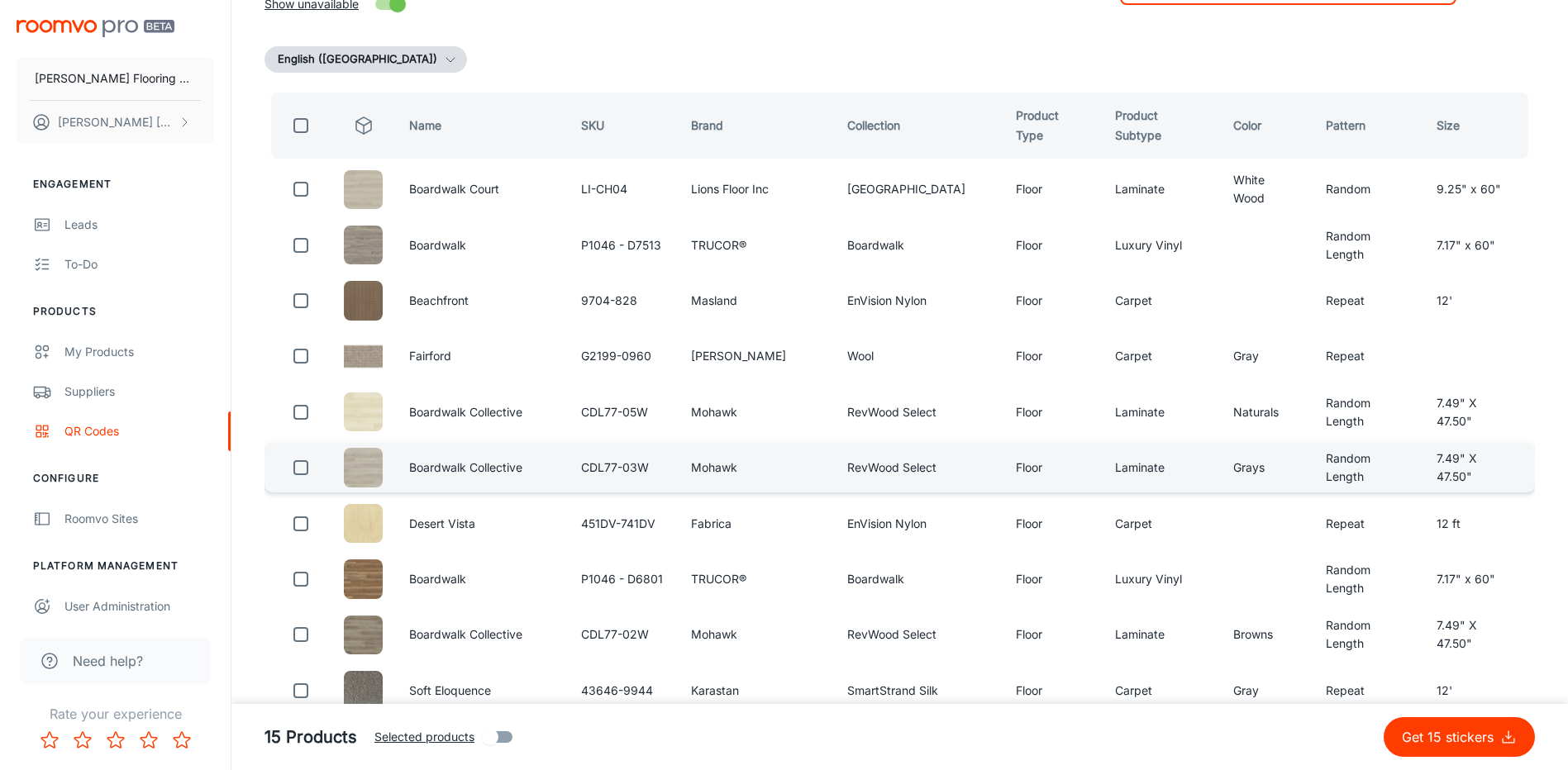
type input "boardwalk"
click at [311, 465] on input "checkbox" at bounding box center [301, 468] width 33 height 33
click at [1484, 742] on p "Get 16 stickers" at bounding box center [1450, 737] width 99 height 20
checkbox input "false"
